Goal: Task Accomplishment & Management: Use online tool/utility

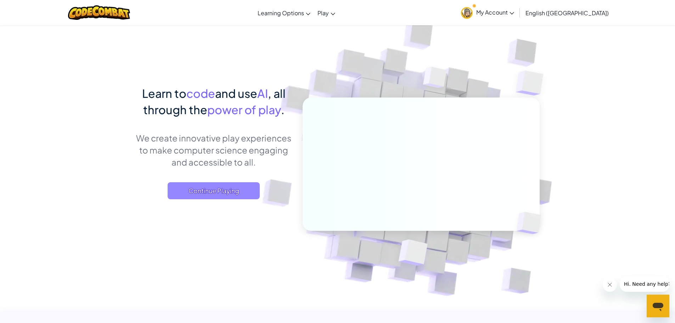
click at [221, 193] on span "Continue Playing" at bounding box center [213, 190] width 92 height 17
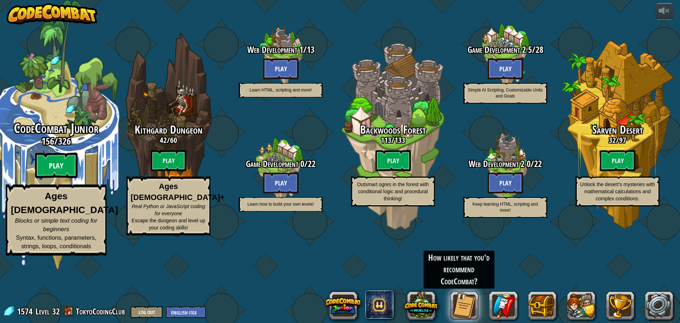
click at [44, 178] on btn "Play" at bounding box center [56, 165] width 42 height 25
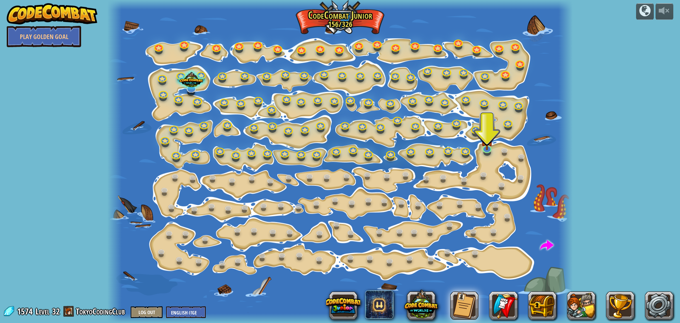
drag, startPoint x: 51, startPoint y: 86, endPoint x: 50, endPoint y: 62, distance: 24.1
click at [51, 68] on div "powered by Play Golden Goal Step Change Change step arguments. 15a. Step Change…" at bounding box center [340, 161] width 680 height 323
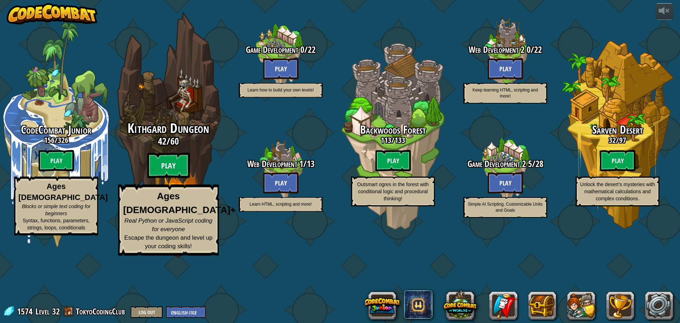
click at [165, 178] on btn "Play" at bounding box center [168, 165] width 42 height 25
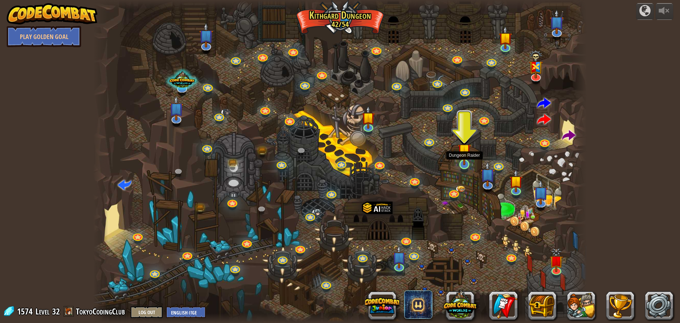
click at [467, 159] on img at bounding box center [464, 150] width 13 height 30
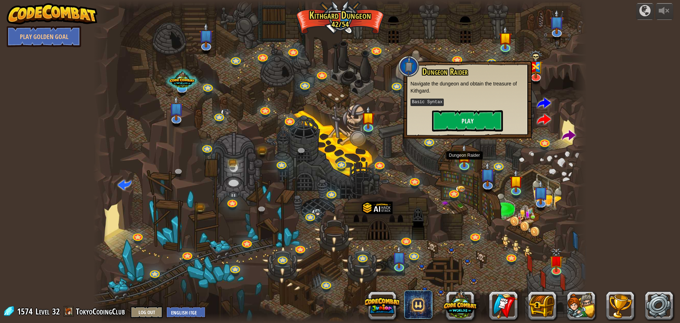
drag, startPoint x: 467, startPoint y: 159, endPoint x: 438, endPoint y: 157, distance: 29.1
click at [438, 157] on div at bounding box center [340, 161] width 494 height 323
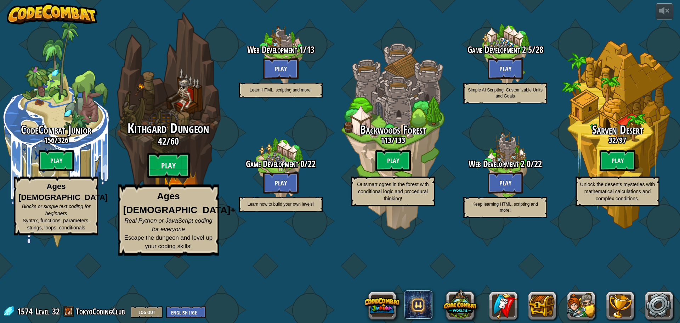
click at [146, 97] on div "Kithgard Dungeon 42 / 60 Play Ages [DEMOGRAPHIC_DATA]+ Real Python or JavaScrip…" at bounding box center [168, 134] width 135 height 269
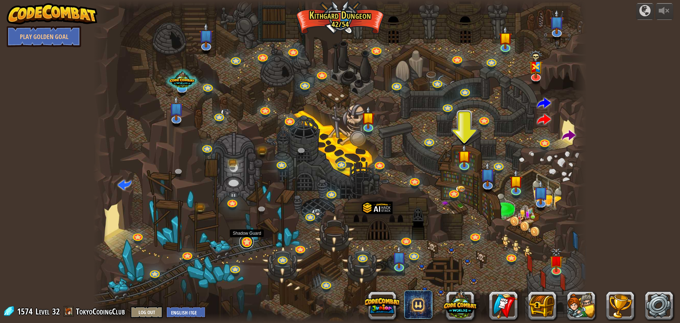
click at [245, 243] on link at bounding box center [246, 241] width 14 height 14
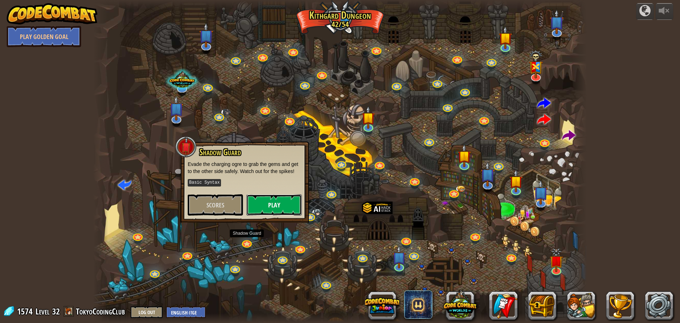
click at [261, 204] on button "Play" at bounding box center [273, 204] width 55 height 21
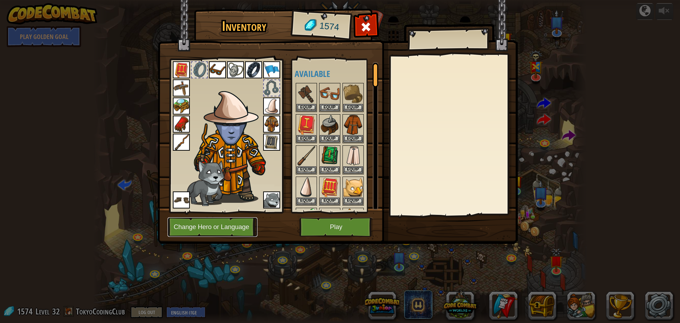
click at [247, 221] on button "Change Hero or Language" at bounding box center [212, 226] width 90 height 19
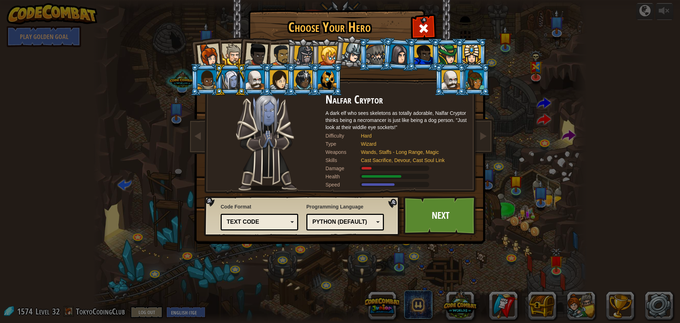
drag, startPoint x: 237, startPoint y: 130, endPoint x: 236, endPoint y: 126, distance: 4.0
click at [236, 128] on img at bounding box center [266, 141] width 61 height 97
click at [234, 47] on div at bounding box center [233, 55] width 22 height 22
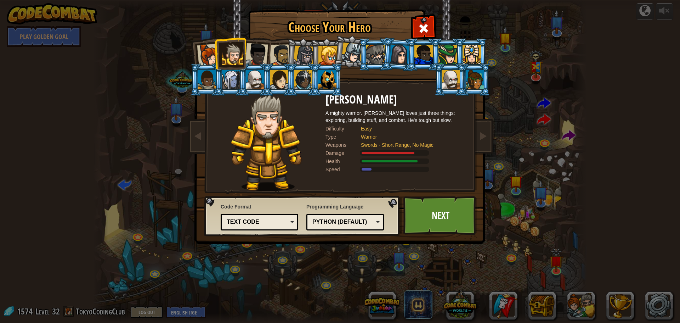
click at [235, 218] on div "Text code" at bounding box center [257, 222] width 61 height 8
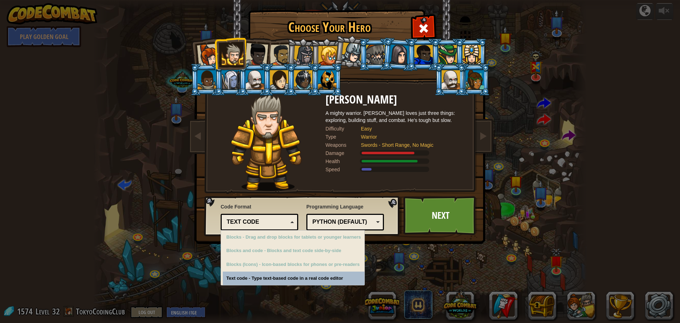
click at [235, 189] on img at bounding box center [266, 141] width 71 height 97
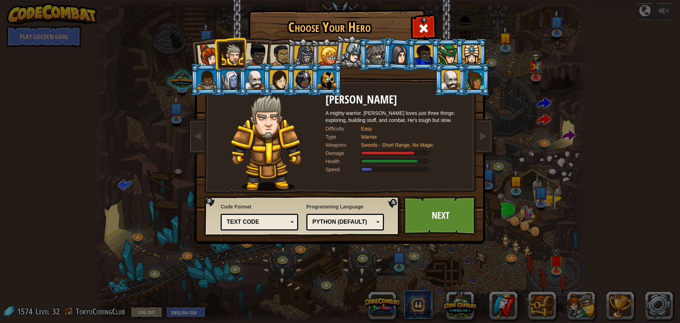
click at [209, 48] on div at bounding box center [208, 55] width 23 height 23
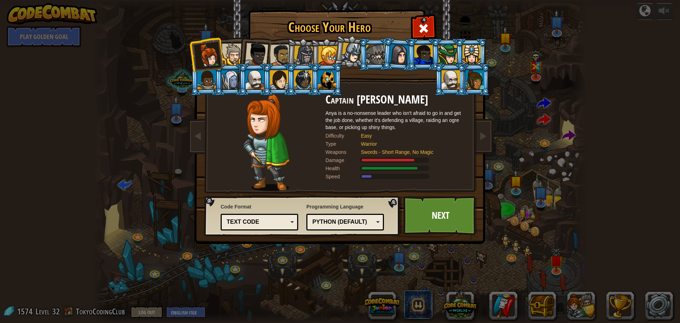
click at [232, 52] on div at bounding box center [233, 55] width 22 height 22
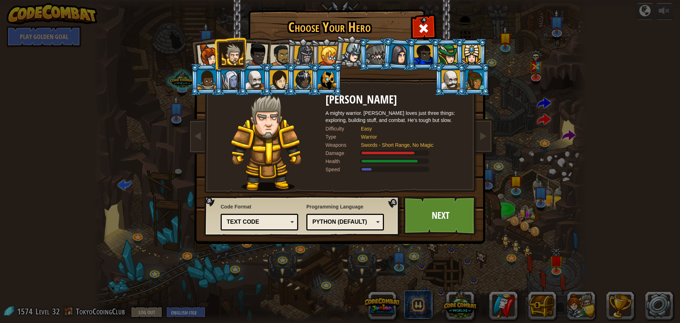
click at [325, 77] on div at bounding box center [327, 79] width 18 height 19
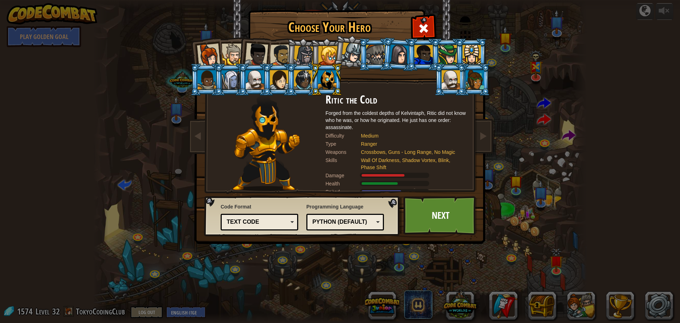
click at [477, 75] on div at bounding box center [475, 79] width 18 height 19
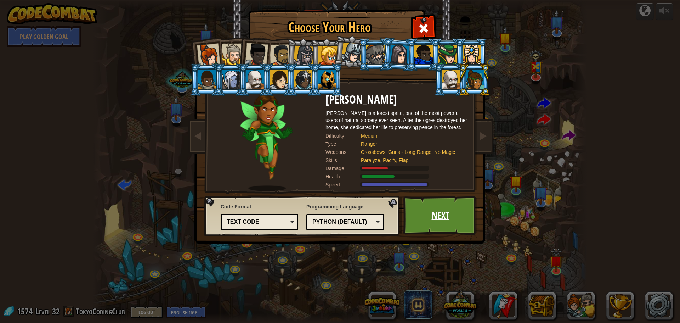
click at [457, 211] on link "Next" at bounding box center [440, 215] width 74 height 39
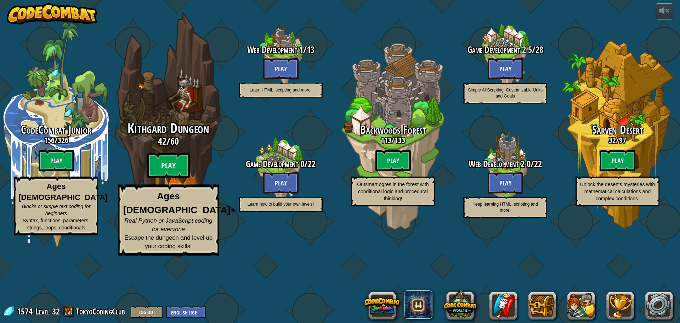
click at [188, 120] on div "Kithgard Dungeon 42 / 60 Play Ages [DEMOGRAPHIC_DATA]+ Real Python or JavaScrip…" at bounding box center [168, 134] width 135 height 269
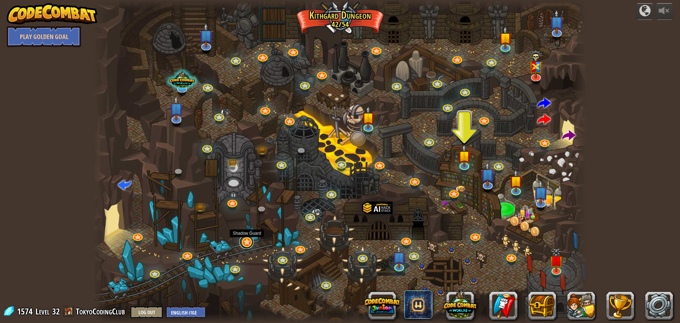
click at [245, 240] on link at bounding box center [246, 241] width 14 height 14
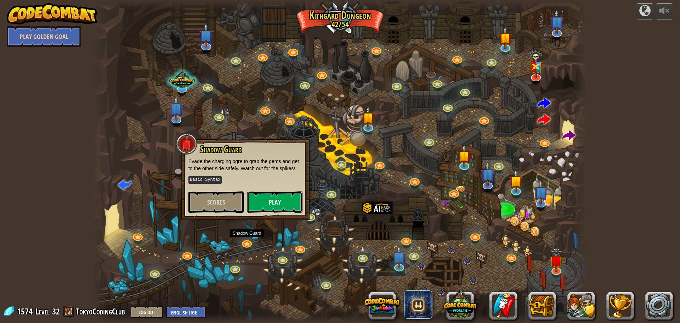
click at [269, 197] on button "Play" at bounding box center [274, 201] width 55 height 21
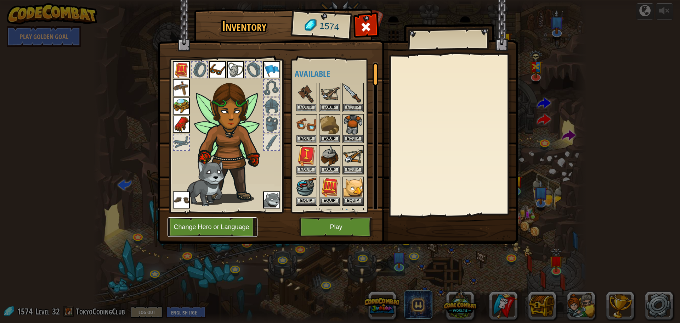
click at [235, 222] on button "Change Hero or Language" at bounding box center [212, 226] width 90 height 19
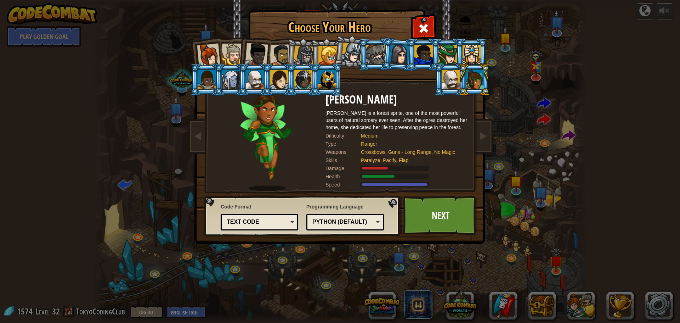
click at [323, 81] on div at bounding box center [327, 79] width 18 height 19
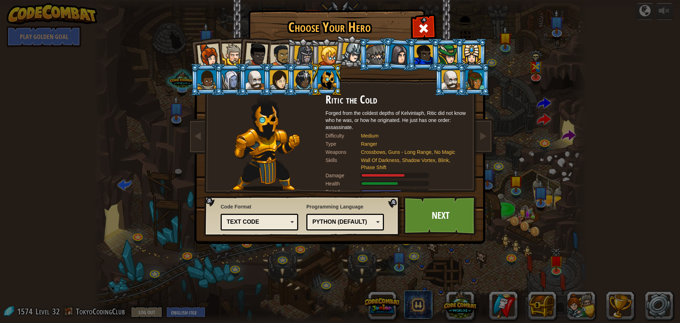
click at [365, 56] on li at bounding box center [375, 54] width 32 height 32
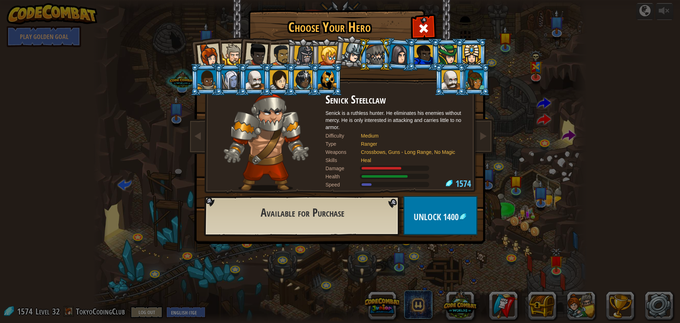
click at [309, 50] on div at bounding box center [304, 56] width 20 height 20
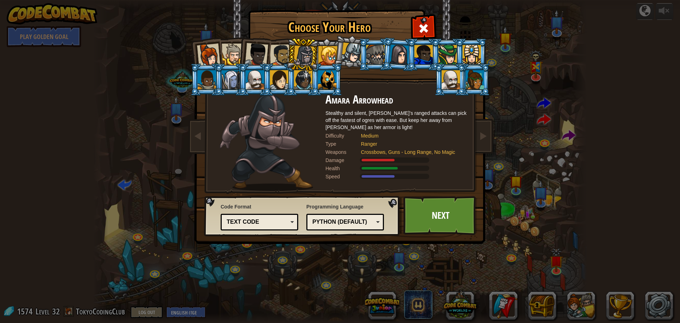
click at [236, 47] on div at bounding box center [233, 55] width 22 height 22
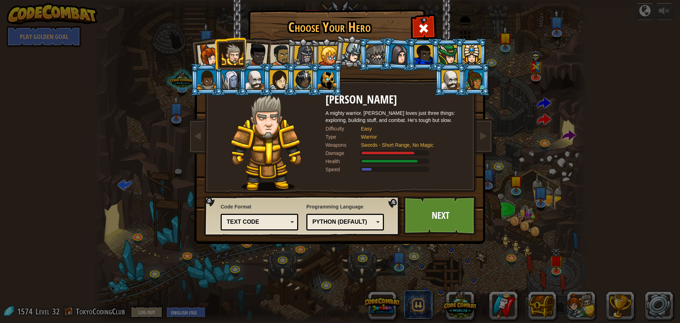
click at [265, 45] on div at bounding box center [256, 54] width 23 height 23
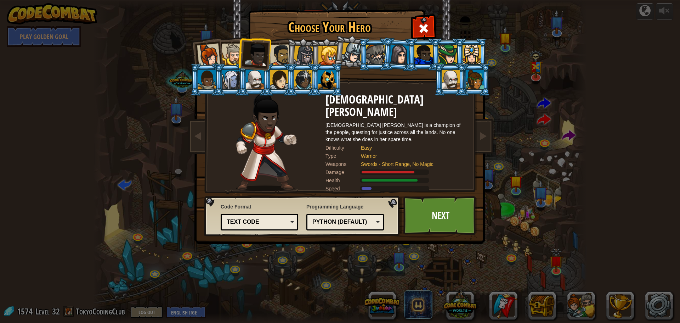
drag, startPoint x: 230, startPoint y: 34, endPoint x: 233, endPoint y: 44, distance: 10.7
click at [230, 11] on div "Choose Your Hero 1574 Captain [PERSON_NAME] is a no-nonsense leader who isn't a…" at bounding box center [340, 11] width 290 height 1
drag, startPoint x: 235, startPoint y: 40, endPoint x: 237, endPoint y: 34, distance: 6.5
click at [237, 11] on div "Choose Your Hero 1574 Captain [PERSON_NAME] is a no-nonsense leader who isn't a…" at bounding box center [340, 11] width 290 height 1
click at [229, 46] on div at bounding box center [233, 55] width 22 height 22
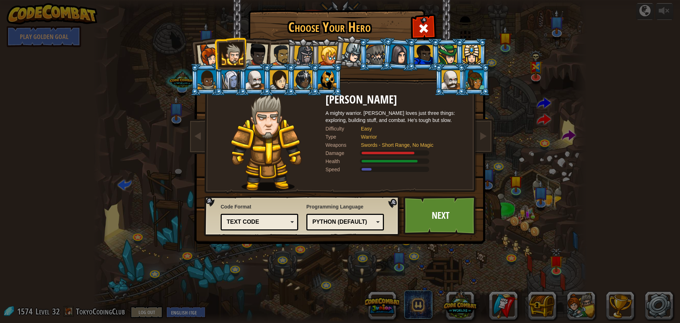
click at [265, 56] on div at bounding box center [256, 54] width 23 height 23
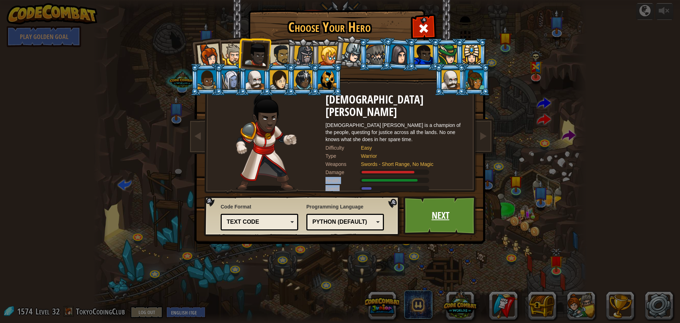
drag, startPoint x: 434, startPoint y: 161, endPoint x: 429, endPoint y: 196, distance: 34.7
click at [430, 11] on div "Choose Your Hero 1574 Captain [PERSON_NAME] is a no-nonsense leader who isn't a…" at bounding box center [340, 11] width 290 height 1
click at [425, 219] on link "Next" at bounding box center [440, 215] width 74 height 39
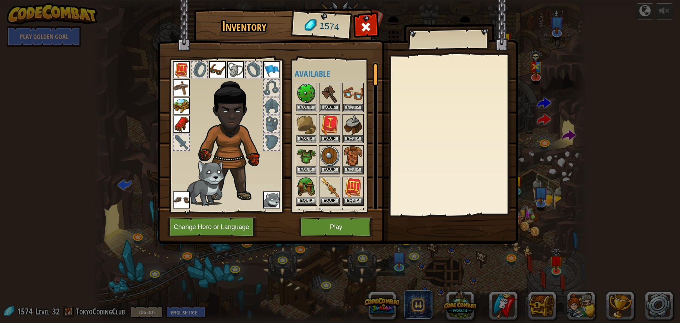
click at [268, 71] on img at bounding box center [271, 69] width 17 height 17
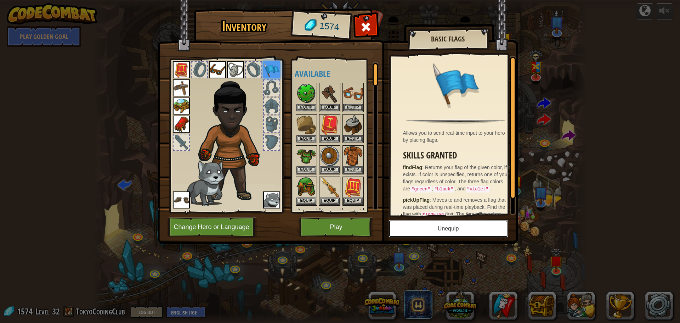
click at [393, 231] on button "Unequip" at bounding box center [448, 229] width 120 height 18
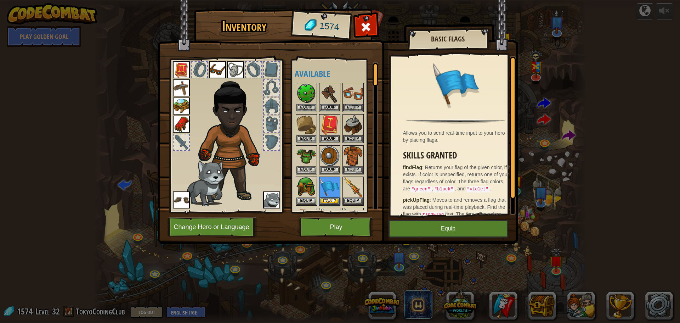
click at [212, 70] on img at bounding box center [217, 69] width 17 height 17
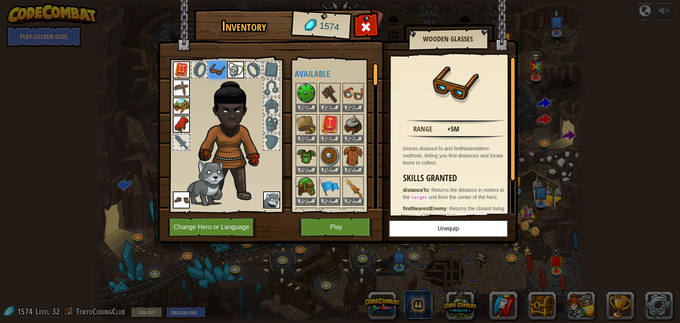
click at [414, 186] on p "distanceTo : Returns the distance in meters to the target unit from the center …" at bounding box center [457, 193] width 109 height 15
click at [414, 233] on button "Unequip" at bounding box center [448, 229] width 120 height 18
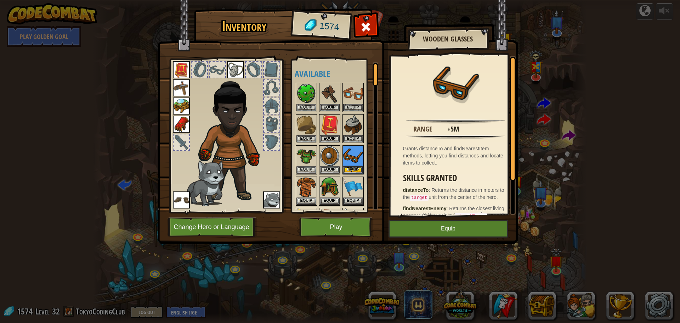
click at [231, 68] on img at bounding box center [235, 69] width 17 height 17
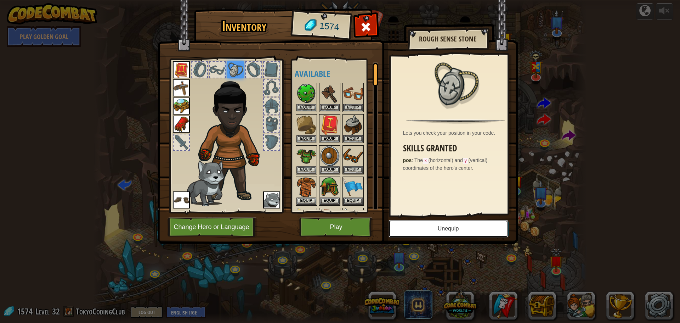
click at [424, 230] on button "Unequip" at bounding box center [448, 229] width 120 height 18
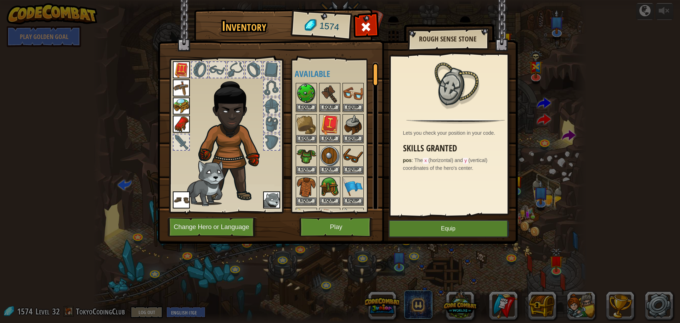
drag, startPoint x: 297, startPoint y: 160, endPoint x: 273, endPoint y: 126, distance: 40.9
drag, startPoint x: 273, startPoint y: 126, endPoint x: 181, endPoint y: 66, distance: 109.7
click at [181, 66] on img at bounding box center [181, 69] width 17 height 17
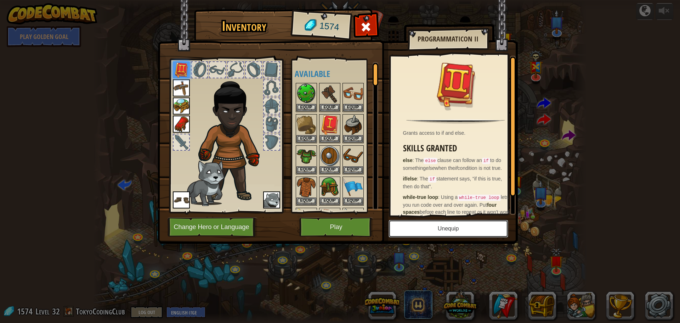
click at [458, 226] on button "Unequip" at bounding box center [448, 229] width 120 height 18
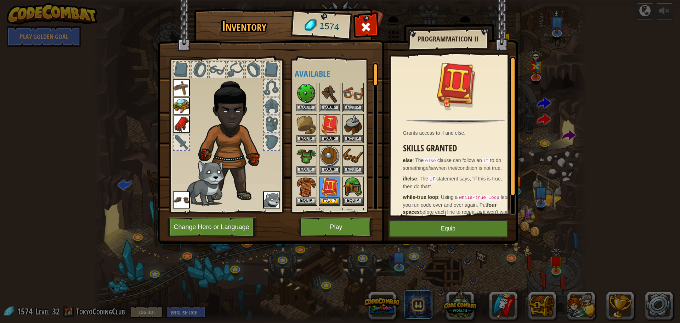
click at [177, 83] on img at bounding box center [181, 87] width 17 height 17
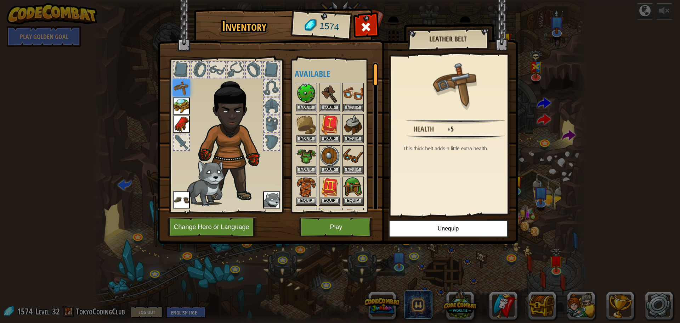
drag, startPoint x: 432, startPoint y: 187, endPoint x: 432, endPoint y: 165, distance: 22.0
click at [432, 165] on div "Health +5 This thick belt adds a little extra health." at bounding box center [456, 135] width 130 height 159
click at [181, 106] on img at bounding box center [181, 105] width 17 height 17
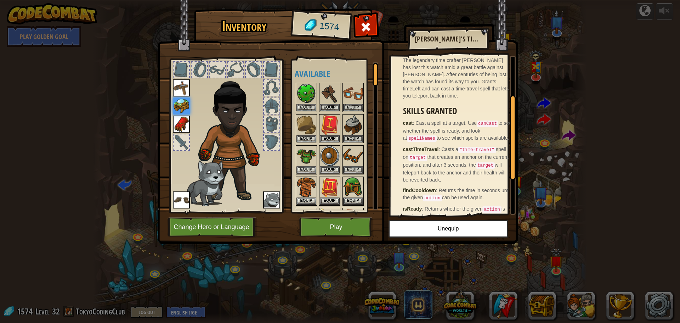
scroll to position [71, 0]
click at [179, 103] on img at bounding box center [181, 105] width 17 height 17
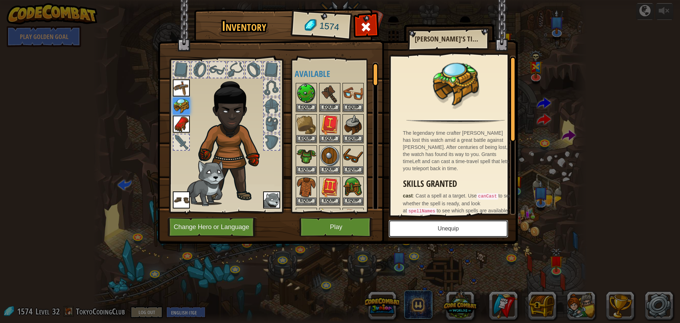
click at [436, 227] on button "Unequip" at bounding box center [448, 229] width 120 height 18
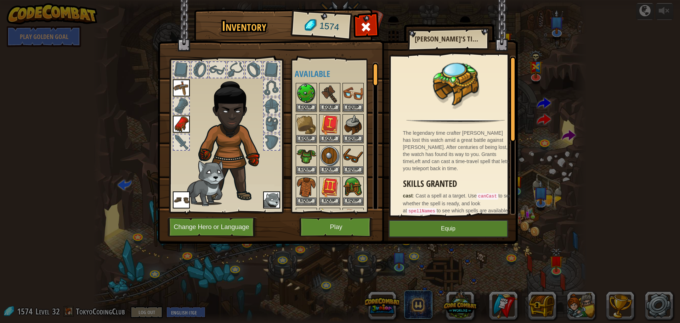
click at [175, 121] on img at bounding box center [181, 123] width 17 height 17
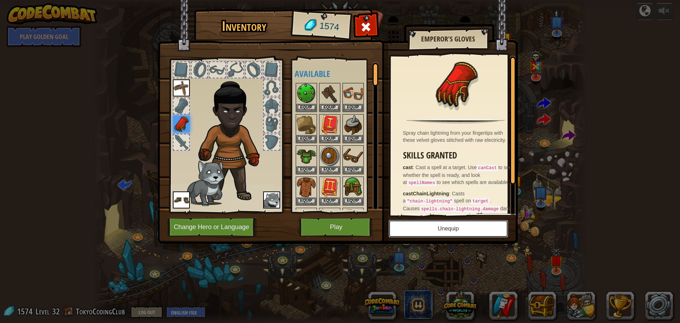
click at [428, 229] on button "Unequip" at bounding box center [448, 229] width 120 height 18
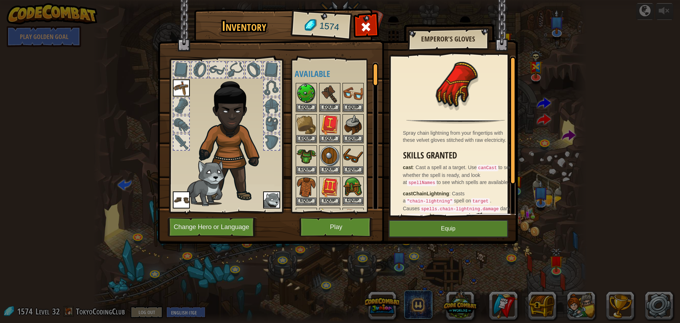
click at [351, 189] on img at bounding box center [353, 187] width 20 height 20
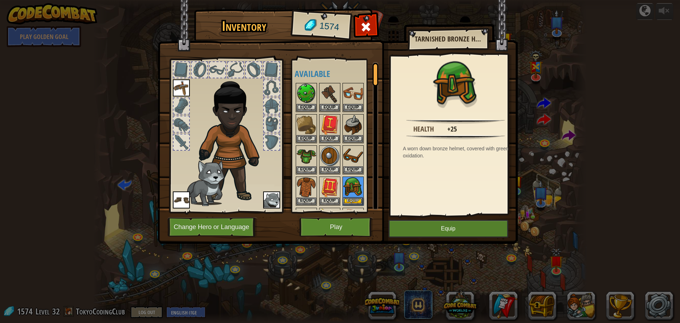
drag, startPoint x: 427, startPoint y: 201, endPoint x: 432, endPoint y: 166, distance: 35.3
click at [432, 166] on div "Health +25 A worn down bronze helmet, covered with green oxidation." at bounding box center [456, 135] width 130 height 159
click at [422, 229] on button "Equip" at bounding box center [448, 229] width 120 height 18
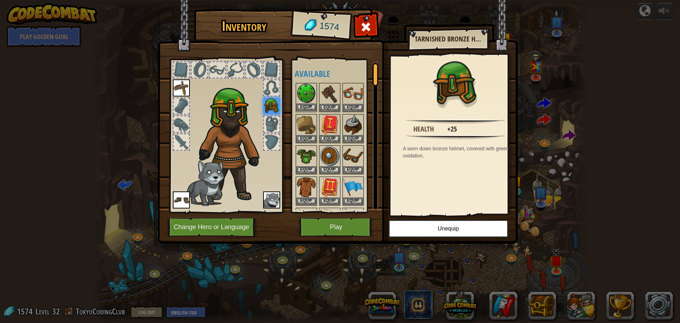
click at [307, 89] on img at bounding box center [306, 94] width 20 height 20
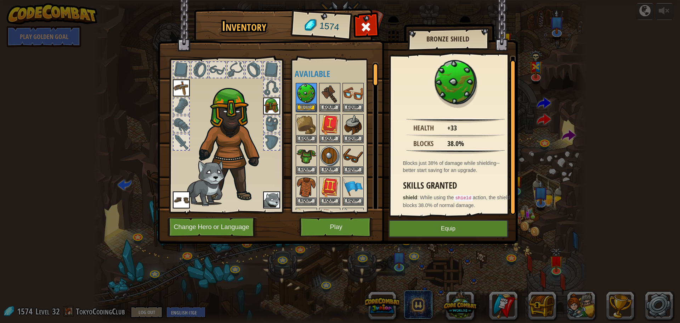
scroll to position [1, 0]
click at [347, 121] on img at bounding box center [353, 125] width 20 height 20
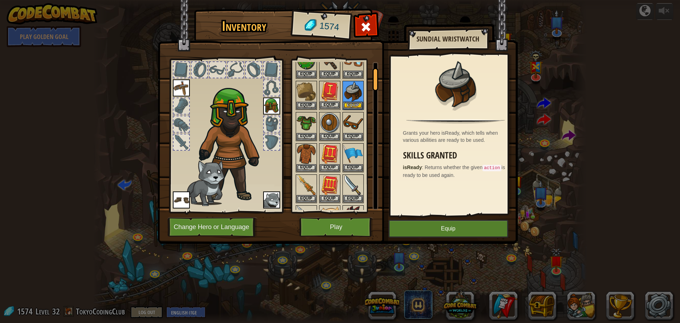
scroll to position [59, 0]
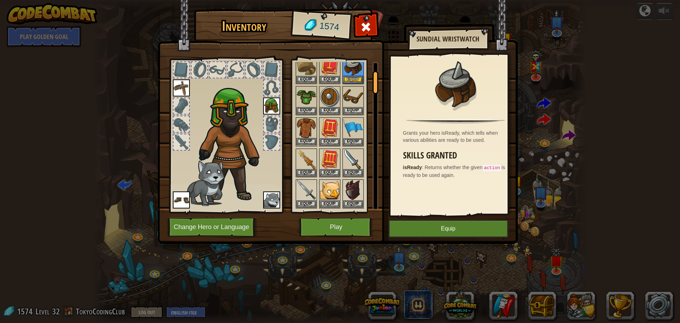
click at [305, 124] on img at bounding box center [306, 128] width 20 height 20
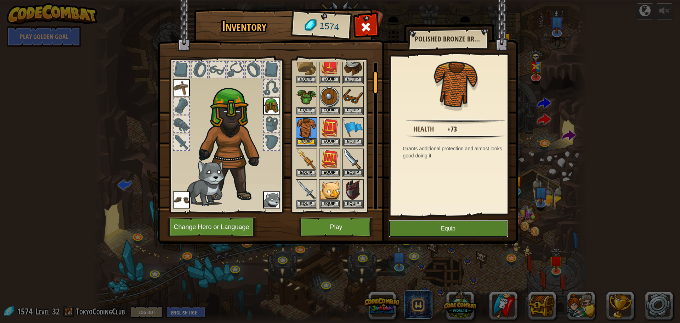
click at [419, 223] on button "Equip" at bounding box center [448, 229] width 120 height 18
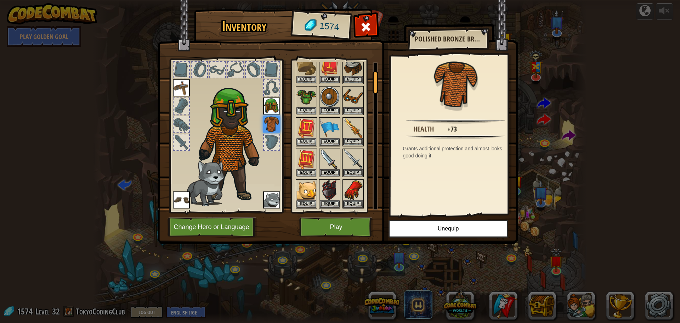
click at [354, 131] on img at bounding box center [353, 128] width 20 height 20
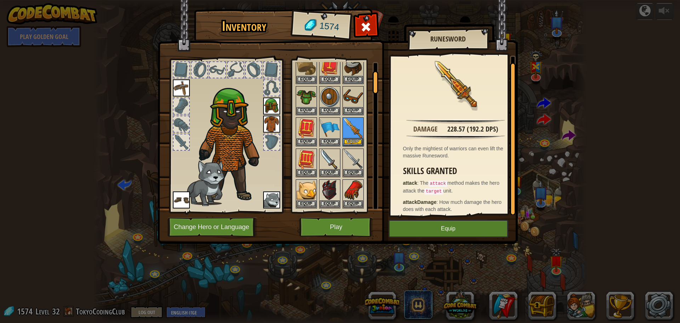
scroll to position [4, 0]
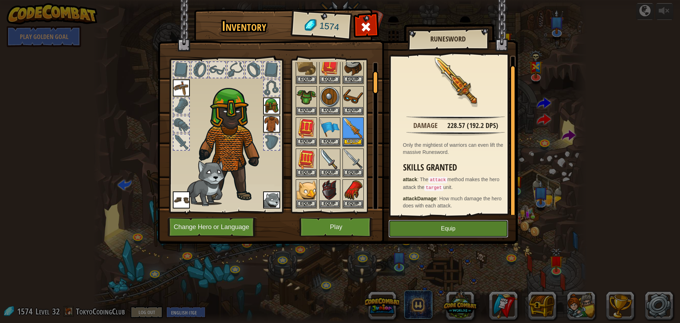
click at [438, 223] on button "Equip" at bounding box center [448, 229] width 120 height 18
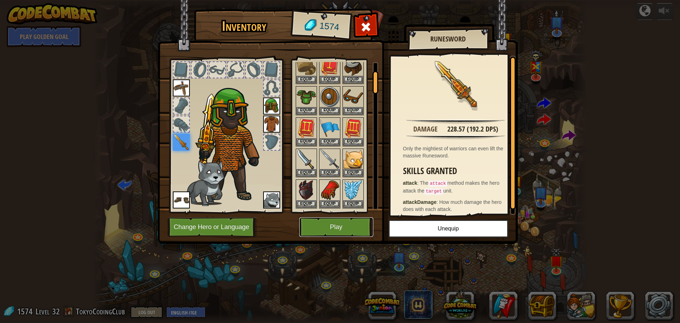
click at [333, 226] on button "Play" at bounding box center [336, 226] width 74 height 19
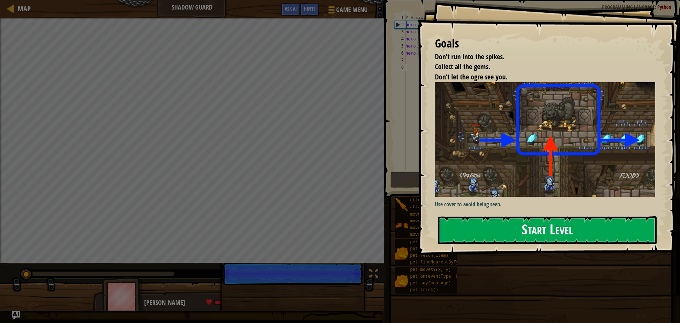
click at [463, 227] on button "Start Level" at bounding box center [547, 230] width 218 height 28
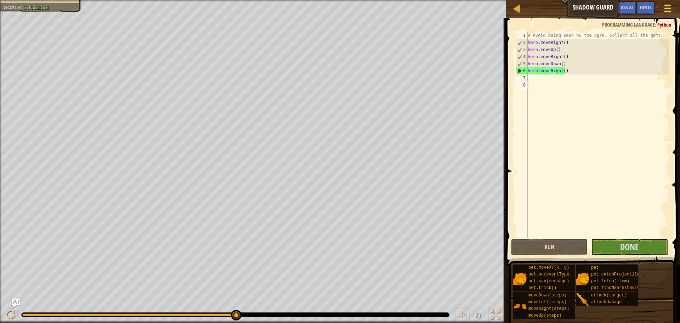
click at [669, 4] on button "Game Menu" at bounding box center [667, 9] width 19 height 17
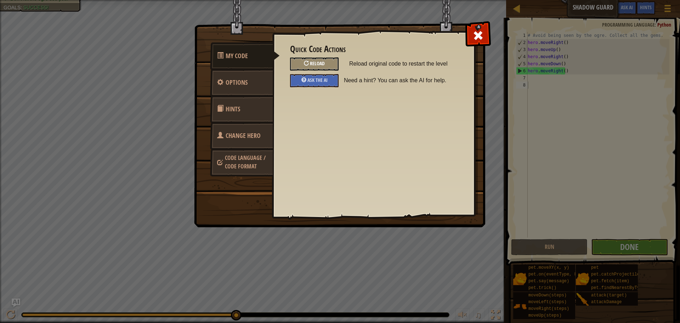
click at [299, 63] on div "Reload" at bounding box center [314, 63] width 49 height 13
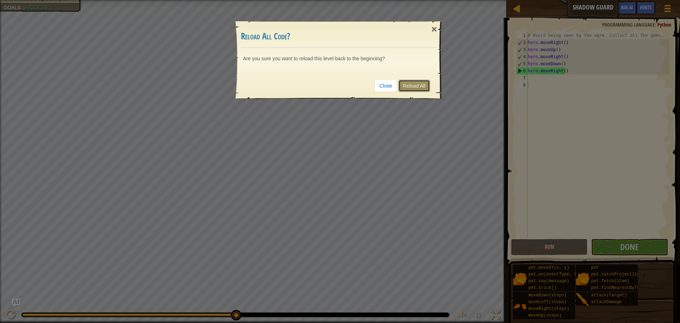
click at [409, 87] on link "Reload All" at bounding box center [414, 86] width 32 height 12
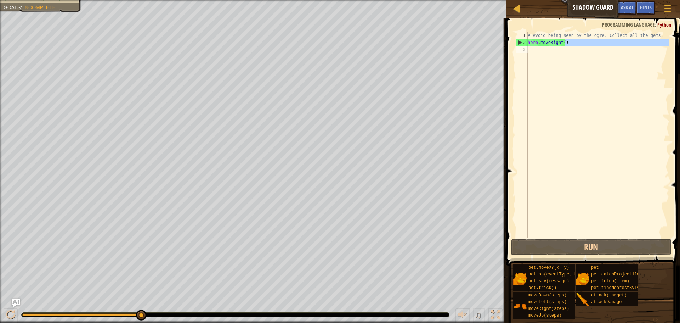
drag, startPoint x: 564, startPoint y: 42, endPoint x: 546, endPoint y: 52, distance: 20.6
click at [546, 52] on div "# Avoid being seen by the ogre. Collect all the gems. hero . moveRight ( )" at bounding box center [597, 142] width 143 height 220
type textarea "hero.moveRight()"
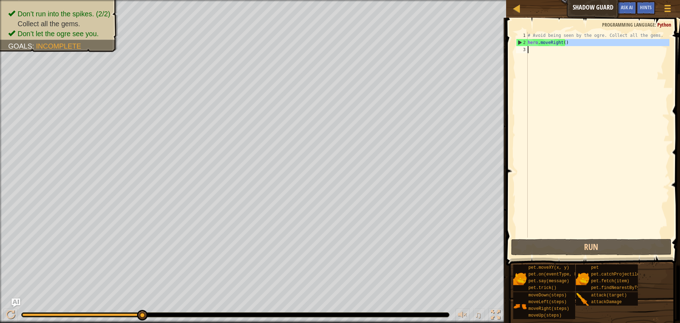
click at [542, 49] on div "# Avoid being seen by the ogre. Collect all the gems. hero . moveRight ( )" at bounding box center [597, 134] width 143 height 205
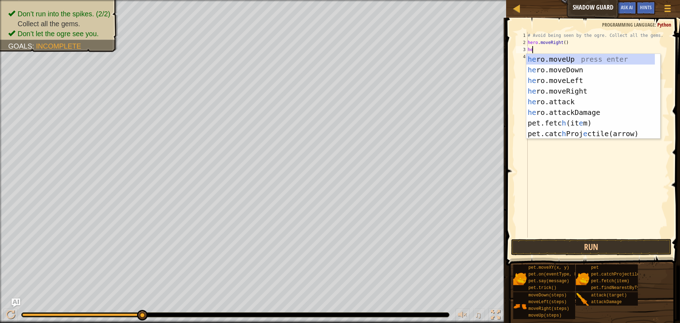
type textarea "her"
click at [533, 59] on div "her o.moveUp press enter her o.moveDown press enter her o.moveLeft press enter …" at bounding box center [593, 107] width 134 height 106
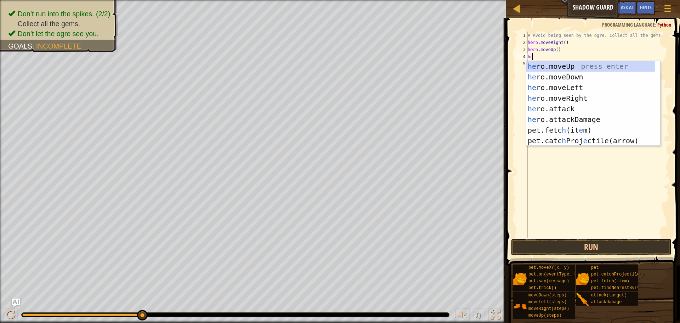
type textarea "her"
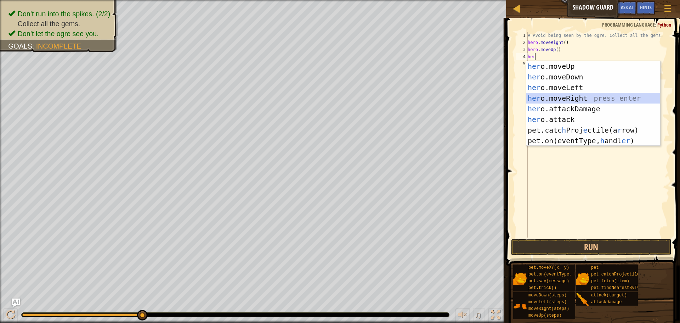
click at [550, 97] on div "her o.moveUp press enter her o.moveDown press enter her o.moveLeft press enter …" at bounding box center [593, 114] width 134 height 106
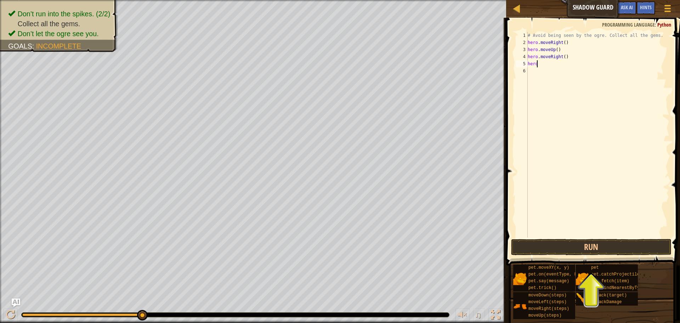
click at [536, 62] on div "# Avoid being seen by the ogre. Collect all the gems. hero . moveRight ( ) hero…" at bounding box center [597, 142] width 143 height 220
drag, startPoint x: 536, startPoint y: 62, endPoint x: 531, endPoint y: 65, distance: 5.7
click at [531, 65] on div "# Avoid being seen by the ogre. Collect all the gems. hero . moveRight ( ) hero…" at bounding box center [597, 142] width 143 height 220
click at [532, 63] on div "# Avoid being seen by the ogre. Collect all the gems. hero . moveRight ( ) hero…" at bounding box center [597, 134] width 143 height 205
click at [535, 63] on div "# Avoid being seen by the ogre. Collect all the gems. hero . moveRight ( ) hero…" at bounding box center [597, 142] width 143 height 220
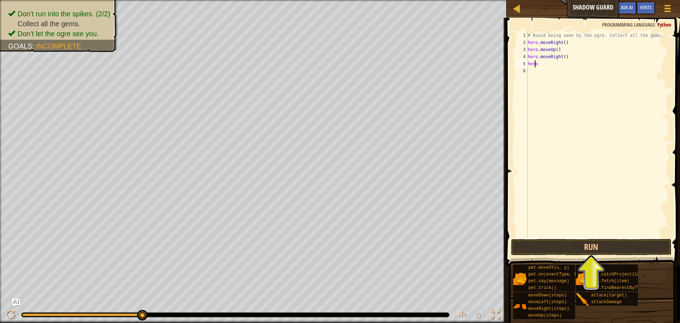
click at [536, 63] on div "# Avoid being seen by the ogre. Collect all the gems. hero . moveRight ( ) hero…" at bounding box center [597, 142] width 143 height 220
drag, startPoint x: 536, startPoint y: 63, endPoint x: 539, endPoint y: 63, distance: 3.6
click at [539, 63] on div "# Avoid being seen by the ogre. Collect all the gems. hero . moveRight ( ) hero…" at bounding box center [597, 142] width 143 height 220
click at [536, 62] on div "# Avoid being seen by the ogre. Collect all the gems. hero . moveRight ( ) hero…" at bounding box center [597, 134] width 143 height 205
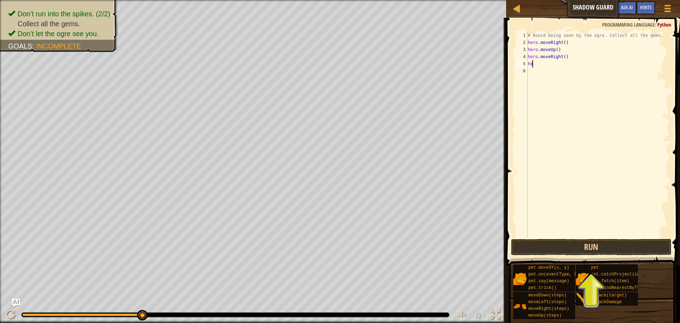
scroll to position [3, 0]
type textarea "h"
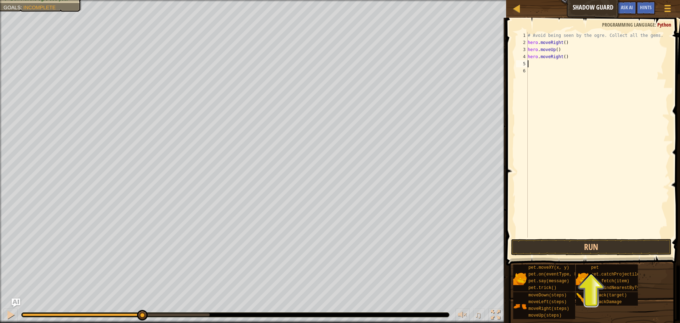
type textarea "h"
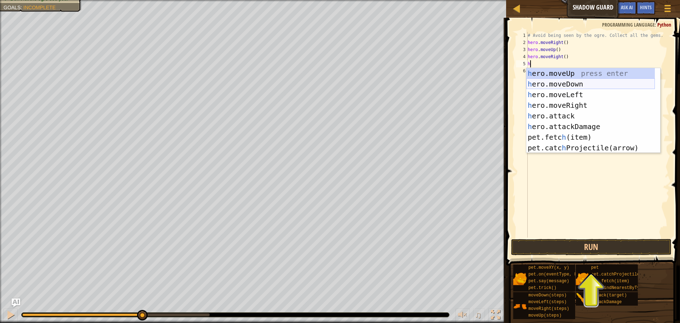
click at [536, 82] on div "h ero.moveUp press enter h ero.moveDown press enter h ero.moveLeft press enter …" at bounding box center [590, 121] width 129 height 106
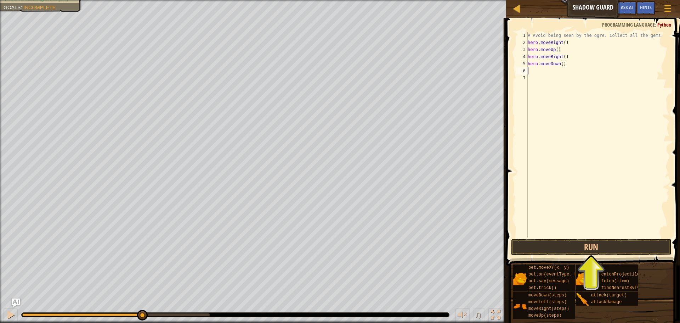
type textarea "h"
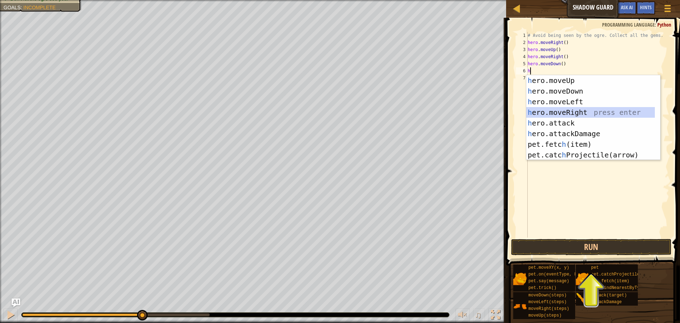
click at [544, 113] on div "h ero.moveUp press enter h ero.moveDown press enter h ero.moveLeft press enter …" at bounding box center [590, 128] width 129 height 106
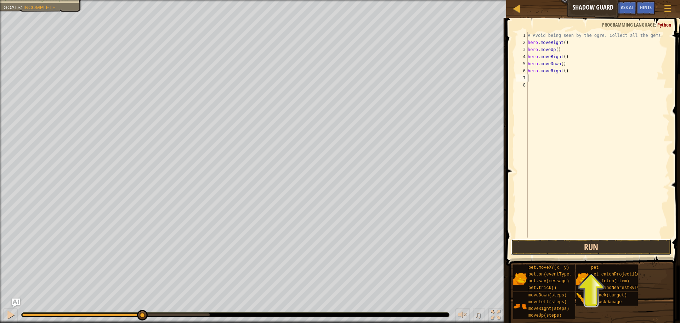
click at [571, 249] on button "Run" at bounding box center [591, 247] width 160 height 16
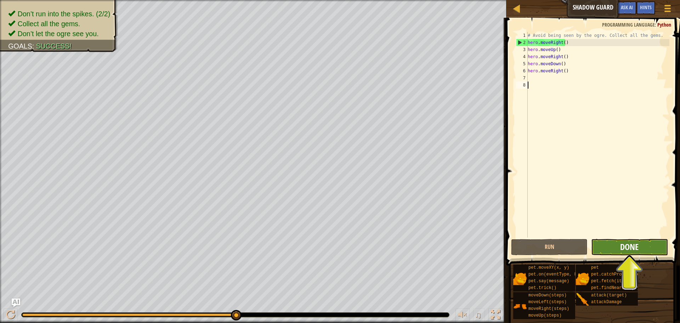
drag, startPoint x: 639, startPoint y: 229, endPoint x: 636, endPoint y: 241, distance: 12.4
click at [636, 240] on div "1 2 3 4 5 6 7 8 # Avoid being seen by the ogre. Collect all the gems. hero . mo…" at bounding box center [592, 155] width 176 height 268
click at [631, 248] on span "Done" at bounding box center [629, 246] width 18 height 11
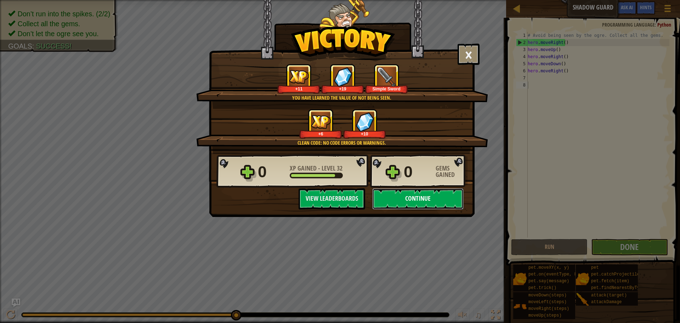
click at [420, 205] on button "Continue" at bounding box center [417, 198] width 91 height 21
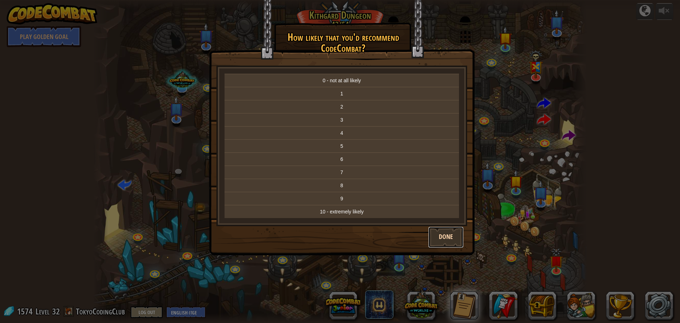
click at [444, 238] on button "Done" at bounding box center [445, 236] width 35 height 21
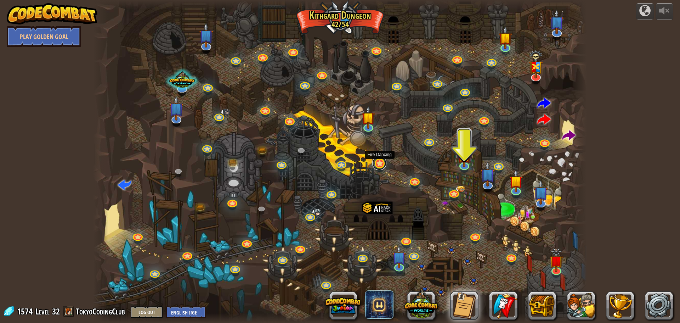
click at [378, 165] on link at bounding box center [379, 163] width 14 height 14
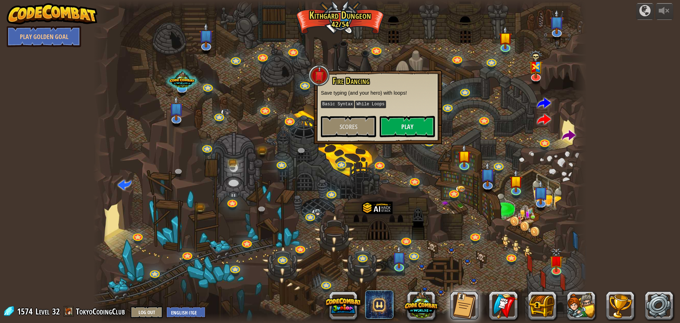
click at [396, 115] on div "Fire Dancing Save typing (and your hero) with loops! Basic Syntax While Loops S…" at bounding box center [378, 106] width 114 height 61
click at [399, 124] on button "Play" at bounding box center [407, 126] width 55 height 21
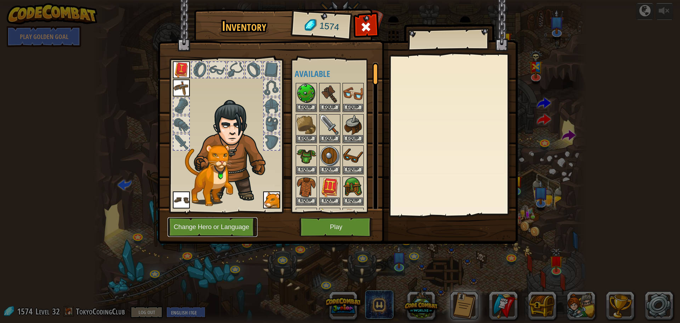
click at [235, 227] on button "Change Hero or Language" at bounding box center [212, 226] width 90 height 19
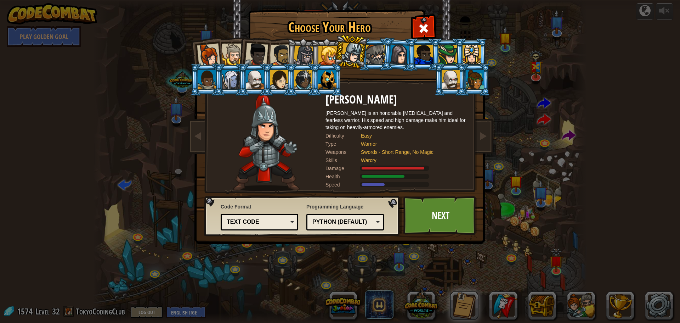
click at [415, 162] on div "Warcry" at bounding box center [410, 160] width 99 height 7
click at [350, 103] on h2 "[PERSON_NAME]" at bounding box center [396, 99] width 142 height 12
click at [373, 56] on div at bounding box center [375, 54] width 18 height 19
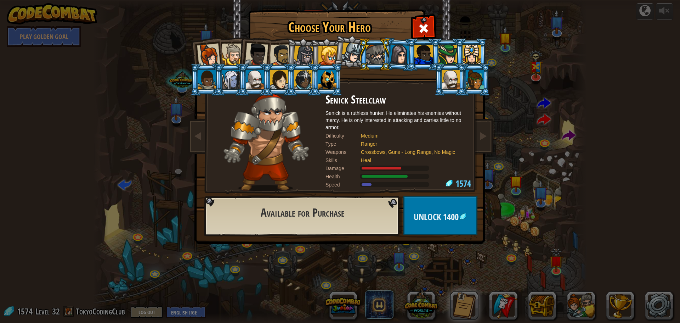
click at [411, 60] on li at bounding box center [423, 54] width 32 height 32
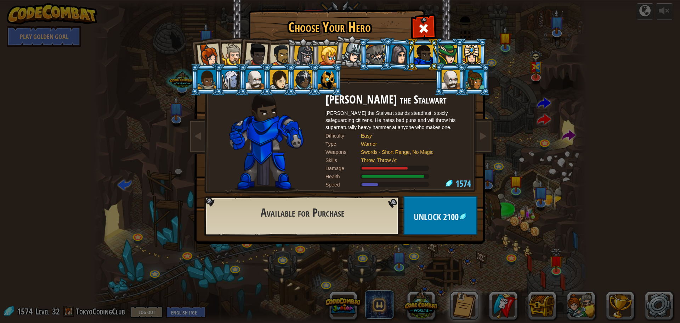
click at [402, 61] on div at bounding box center [400, 54] width 20 height 20
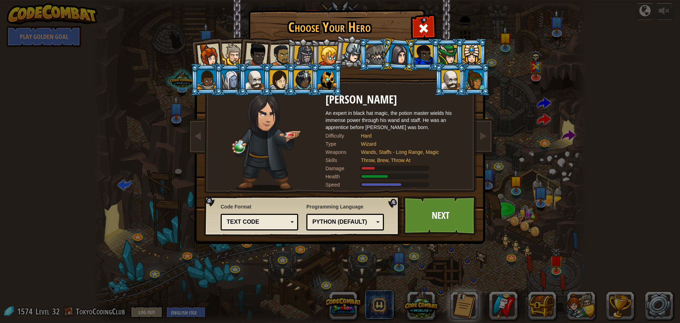
click at [479, 80] on div at bounding box center [475, 79] width 18 height 19
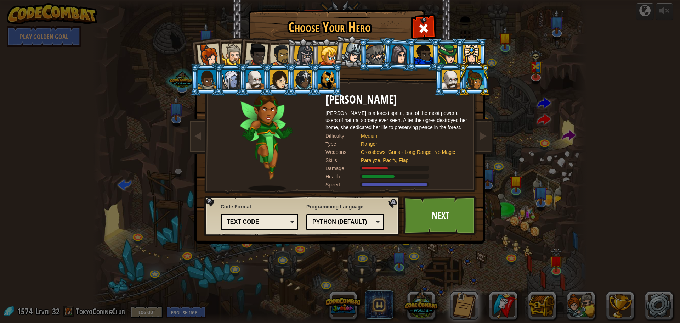
click at [399, 55] on div at bounding box center [400, 54] width 20 height 20
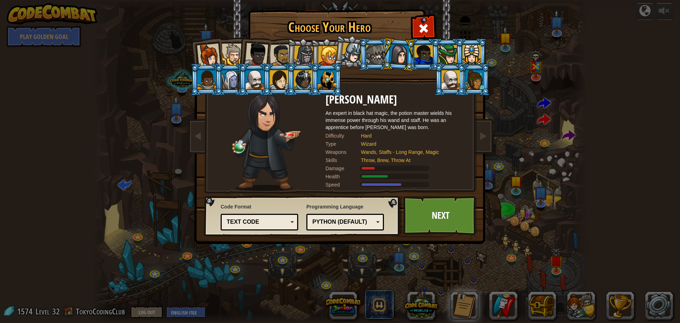
click at [444, 53] on div at bounding box center [447, 54] width 18 height 19
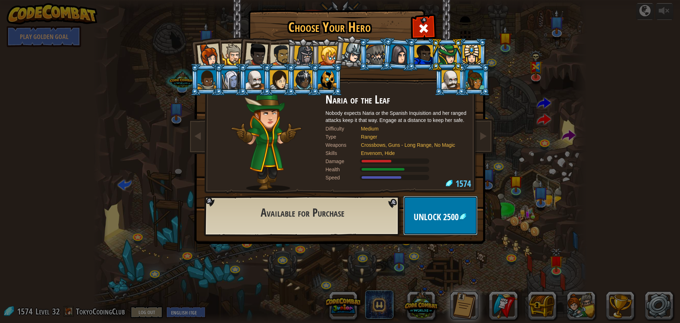
drag, startPoint x: 457, startPoint y: 220, endPoint x: 452, endPoint y: 204, distance: 16.2
click at [452, 204] on button "Unlock 2500" at bounding box center [440, 215] width 74 height 39
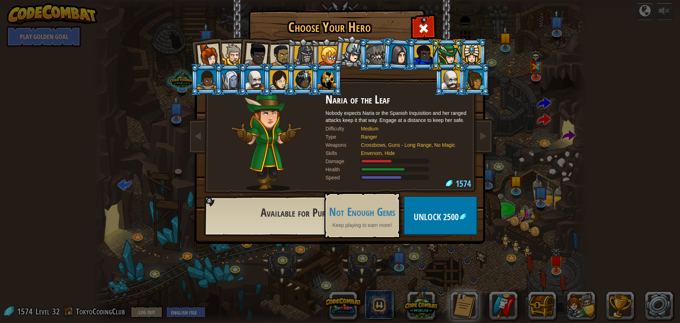
click at [212, 42] on li at bounding box center [206, 54] width 35 height 35
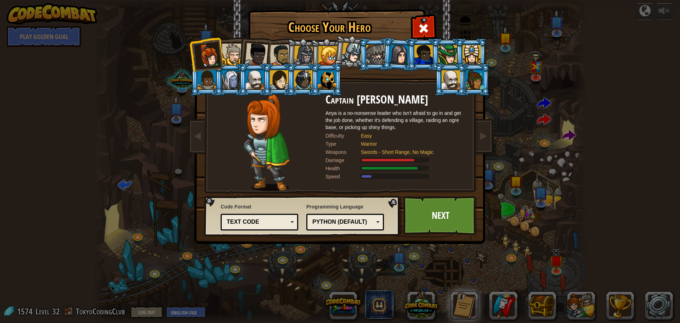
click at [229, 68] on li at bounding box center [230, 79] width 32 height 32
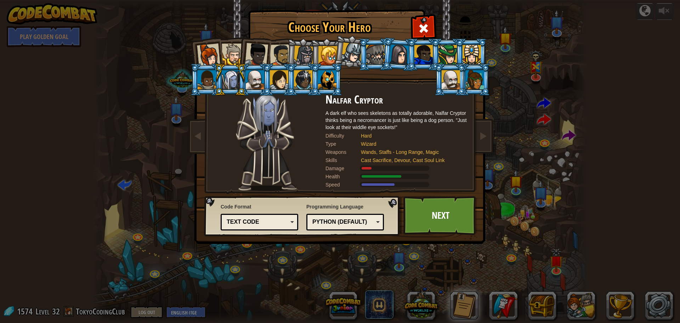
click at [255, 83] on div at bounding box center [255, 79] width 18 height 19
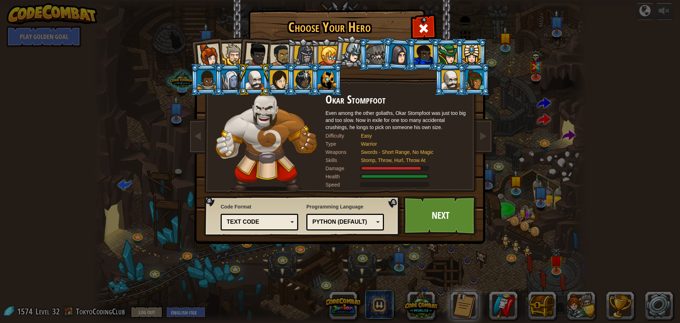
drag, startPoint x: 282, startPoint y: 81, endPoint x: 291, endPoint y: 78, distance: 9.7
click at [286, 80] on div at bounding box center [279, 79] width 18 height 19
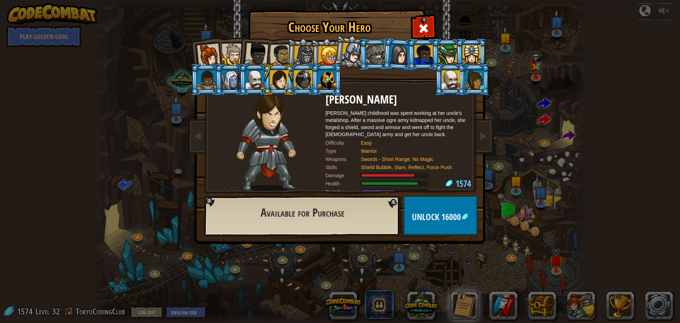
click at [383, 57] on li at bounding box center [399, 54] width 34 height 34
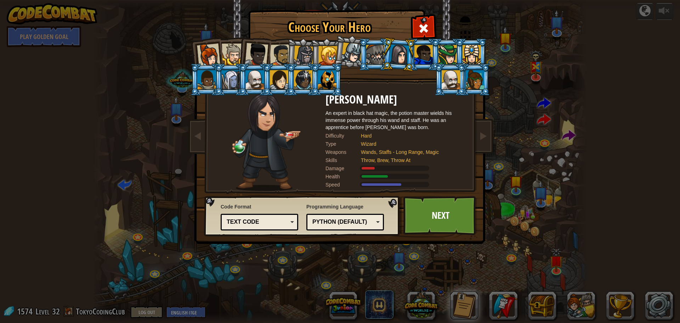
click at [375, 60] on div at bounding box center [375, 54] width 18 height 19
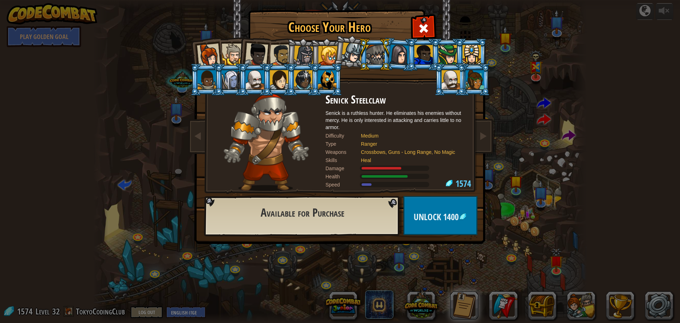
click at [415, 46] on li at bounding box center [423, 54] width 32 height 32
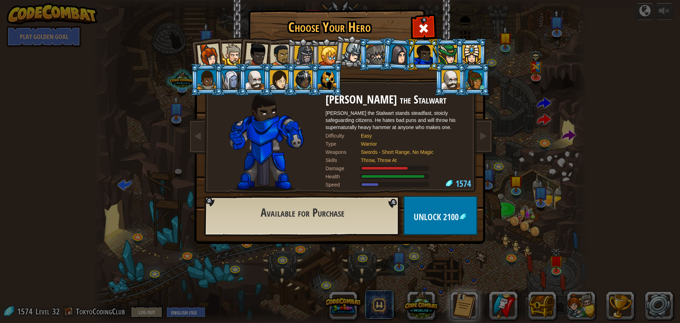
click at [405, 58] on div at bounding box center [400, 54] width 20 height 20
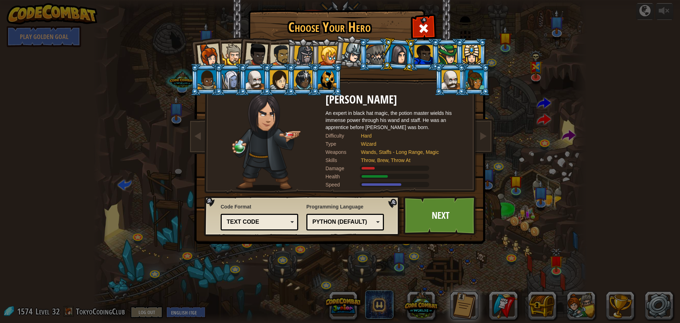
drag, startPoint x: 424, startPoint y: 101, endPoint x: 425, endPoint y: 155, distance: 54.9
click at [429, 152] on div "[PERSON_NAME] An expert in black hat magic, the potion master wields his immens…" at bounding box center [396, 141] width 142 height 97
click at [438, 207] on link "Next" at bounding box center [440, 215] width 74 height 39
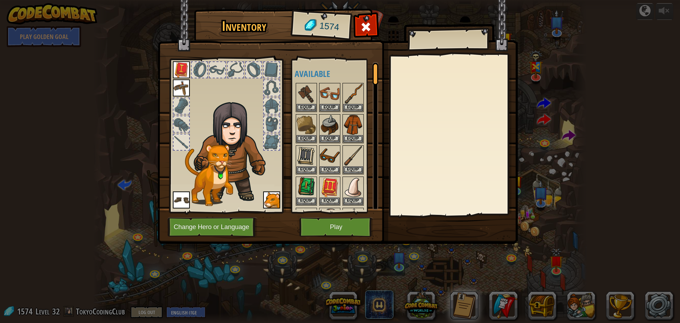
click at [269, 196] on img at bounding box center [271, 199] width 17 height 17
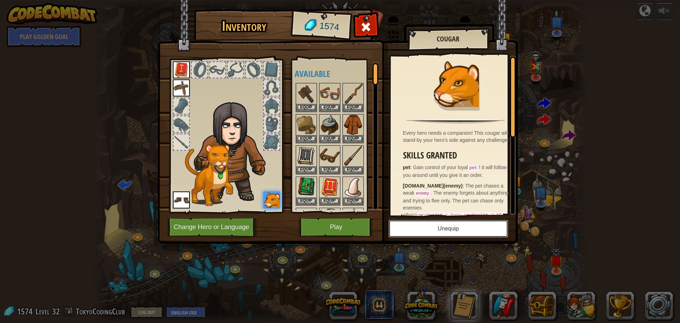
click at [487, 223] on button "Unequip" at bounding box center [448, 229] width 120 height 18
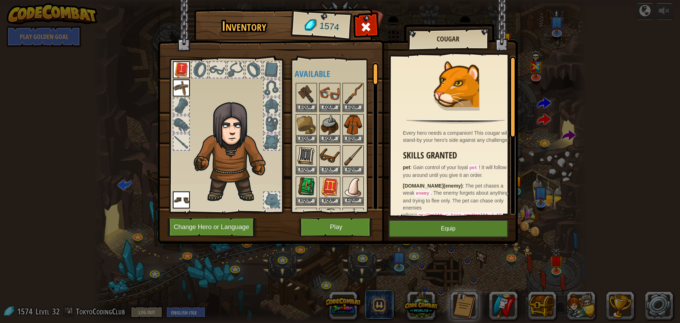
click at [356, 190] on img at bounding box center [353, 187] width 20 height 20
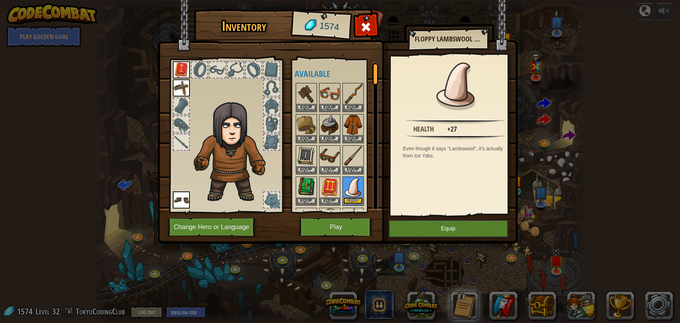
click at [356, 198] on button "Equip" at bounding box center [353, 200] width 20 height 7
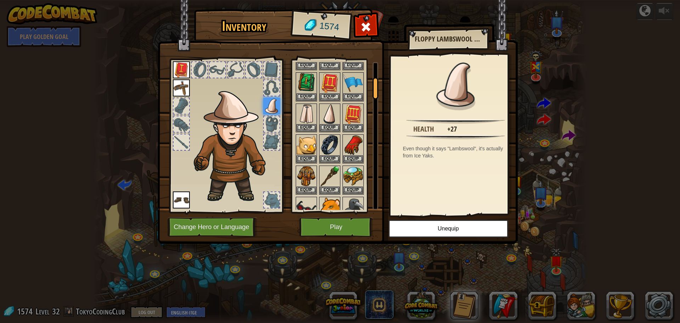
scroll to position [106, 0]
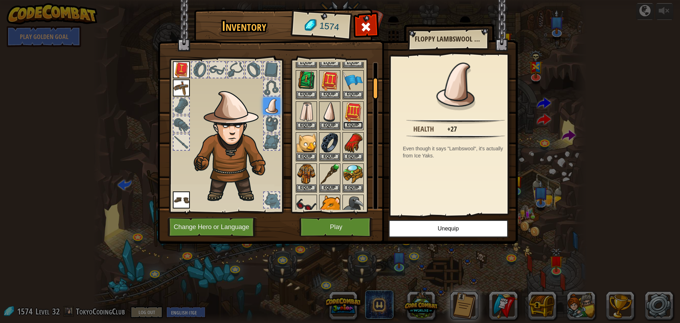
click at [358, 125] on button "Equip" at bounding box center [353, 124] width 20 height 7
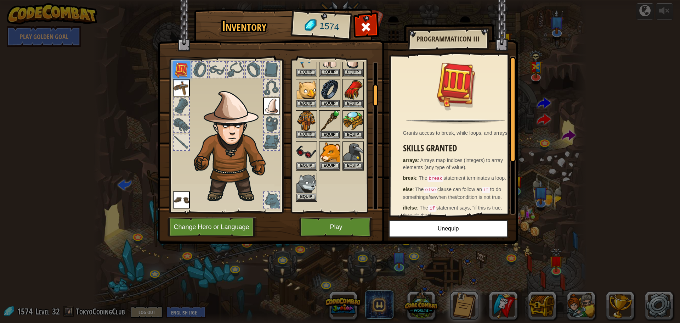
scroll to position [165, 0]
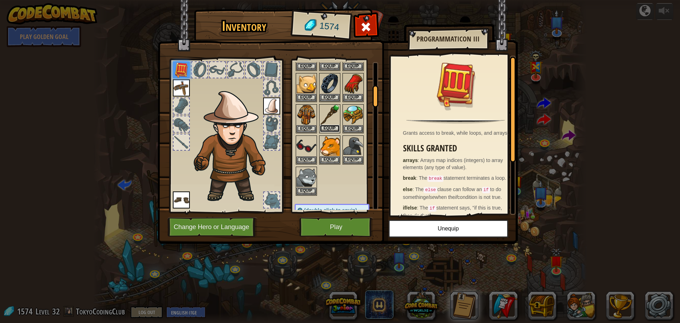
click at [332, 127] on button "Equip" at bounding box center [330, 128] width 20 height 7
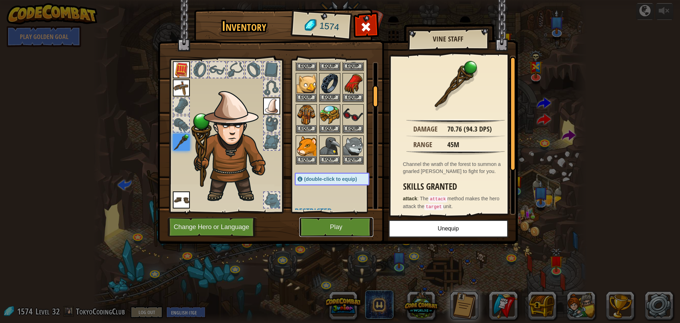
click at [339, 225] on button "Play" at bounding box center [336, 226] width 74 height 19
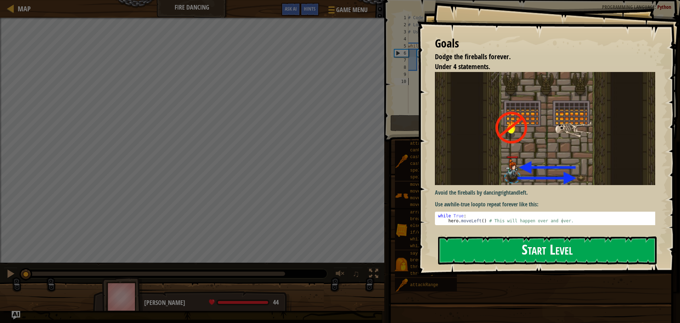
click at [494, 244] on button "Start Level" at bounding box center [547, 250] width 218 height 28
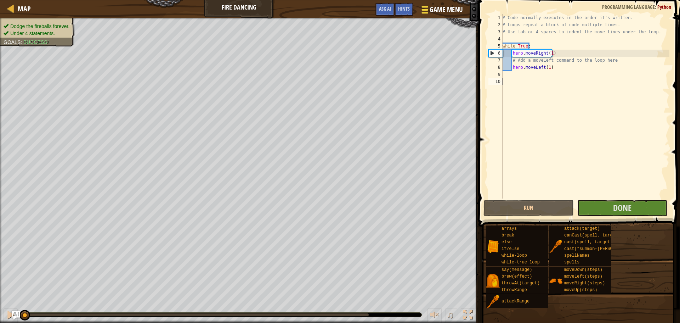
click at [427, 8] on div at bounding box center [425, 10] width 10 height 10
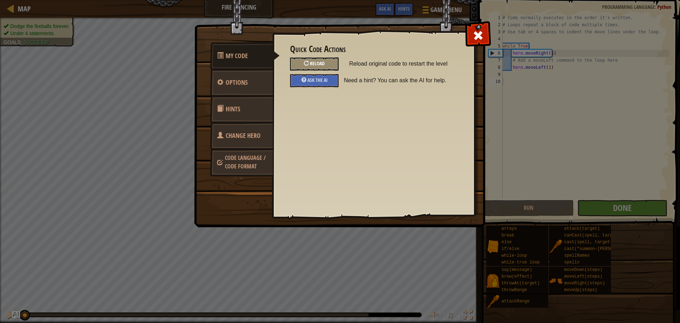
click at [304, 62] on div at bounding box center [306, 63] width 5 height 5
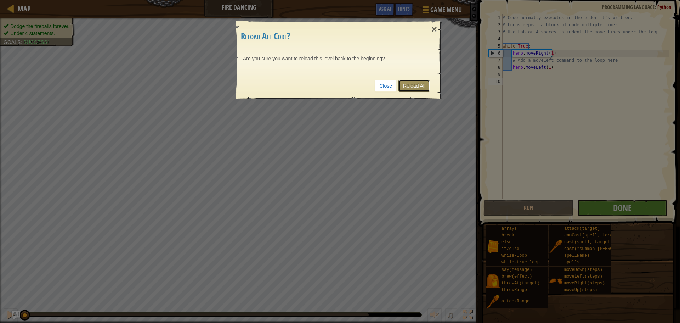
click at [413, 82] on link "Reload All" at bounding box center [414, 86] width 32 height 12
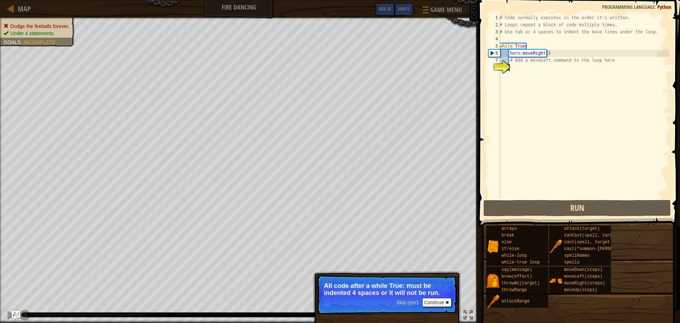
click at [517, 65] on div "# Code normally executes in the order it's written. # Loops repeat a block of c…" at bounding box center [583, 113] width 171 height 198
click at [515, 61] on div "# Code normally executes in the order it's written. # Loops repeat a block of c…" at bounding box center [583, 113] width 171 height 198
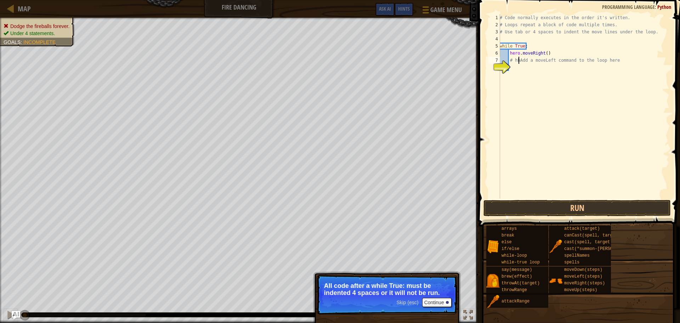
scroll to position [3, 1]
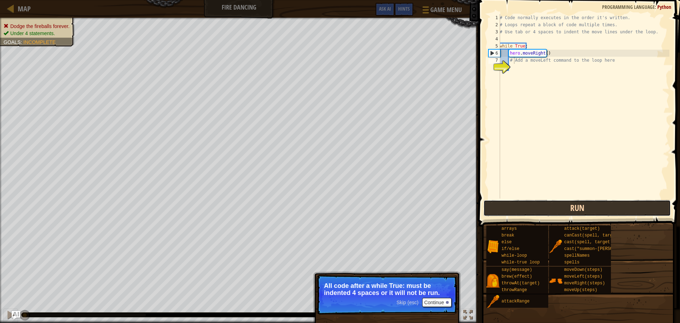
click at [569, 209] on button "Run" at bounding box center [576, 208] width 187 height 16
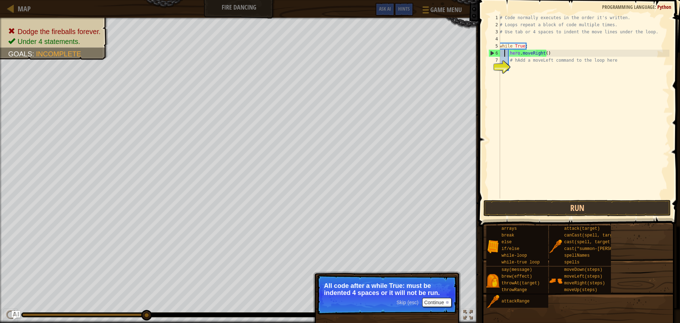
click at [504, 55] on div "# Code normally executes in the order it's written. # Loops repeat a block of c…" at bounding box center [583, 113] width 171 height 198
click at [505, 56] on div "# Code normally executes in the order it's written. # Loops repeat a block of c…" at bounding box center [583, 113] width 171 height 198
click at [508, 57] on div "# Code normally executes in the order it's written. # Loops repeat a block of c…" at bounding box center [583, 113] width 171 height 198
click at [516, 61] on div "# Code normally executes in the order it's written. # Loops repeat a block of c…" at bounding box center [583, 113] width 171 height 198
click at [548, 55] on div "# Code normally executes in the order it's written. # Loops repeat a block of c…" at bounding box center [583, 113] width 171 height 198
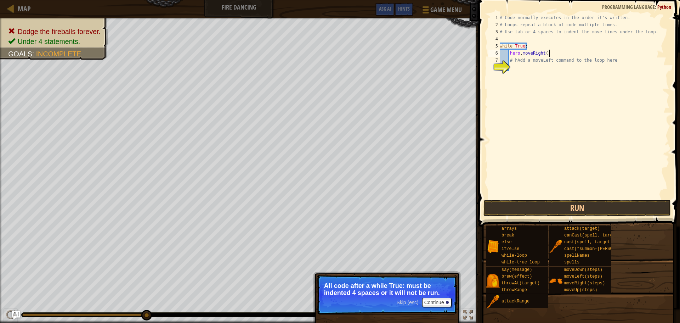
scroll to position [3, 4]
click at [513, 60] on div "# Code normally executes in the order it's written. # Loops repeat a block of c…" at bounding box center [583, 113] width 171 height 198
type textarea "hero.moveRight() hAdd a moveLeft command to the loop here"
click at [512, 57] on div "# Code normally executes in the order it's written. # Loops repeat a block of c…" at bounding box center [584, 113] width 171 height 198
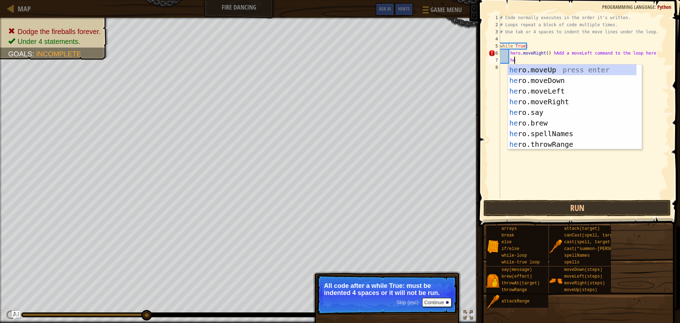
scroll to position [3, 1]
type textarea "her"
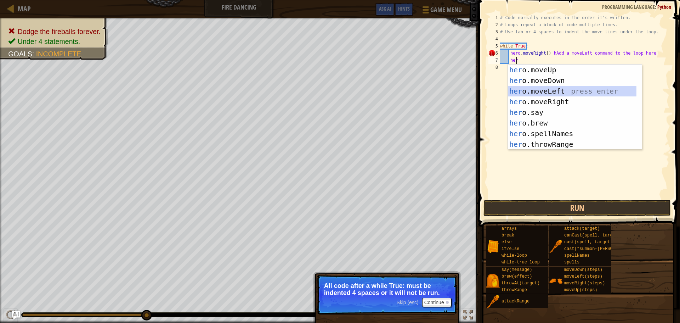
click at [527, 89] on div "her o.moveUp press enter her o.moveDown press enter her o.moveLeft press enter …" at bounding box center [572, 117] width 129 height 106
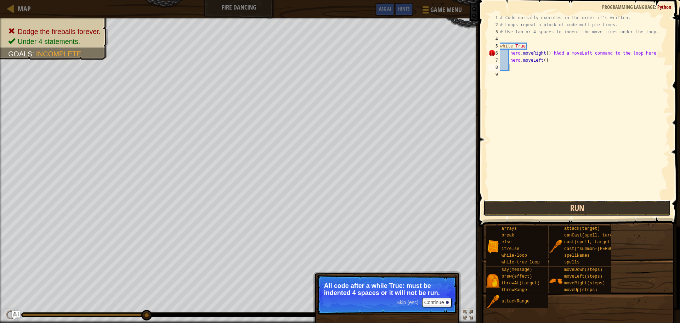
click at [547, 205] on button "Run" at bounding box center [576, 208] width 187 height 16
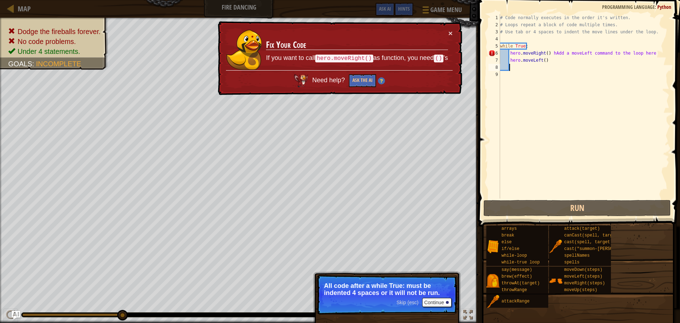
click at [545, 60] on div "# Code normally executes in the order it's written. # Loops repeat a block of c…" at bounding box center [584, 113] width 171 height 198
type textarea "hero.moveLeft()"
click at [564, 71] on div "# Code normally executes in the order it's written. # Loops repeat a block of c…" at bounding box center [584, 113] width 171 height 198
drag, startPoint x: 547, startPoint y: 54, endPoint x: 652, endPoint y: 53, distance: 104.5
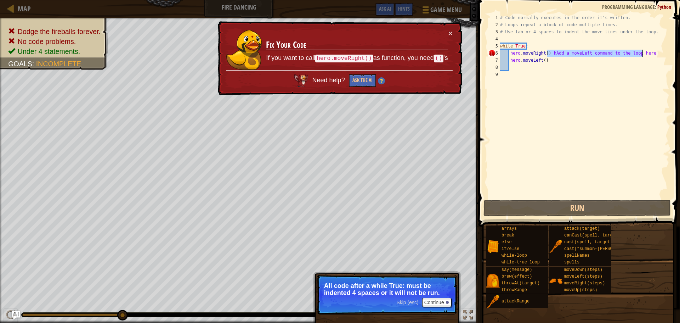
click at [652, 53] on div "# Code normally executes in the order it's written. # Loops repeat a block of c…" at bounding box center [584, 113] width 171 height 198
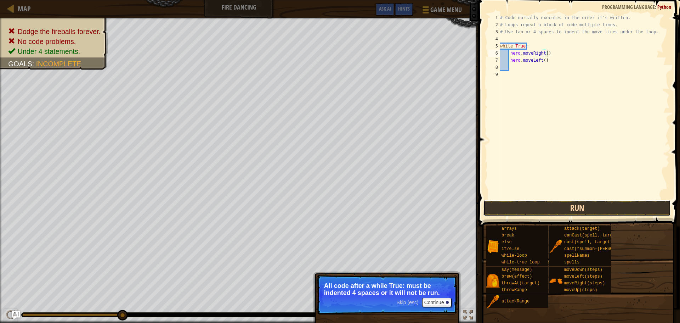
click at [583, 206] on button "Run" at bounding box center [576, 208] width 187 height 16
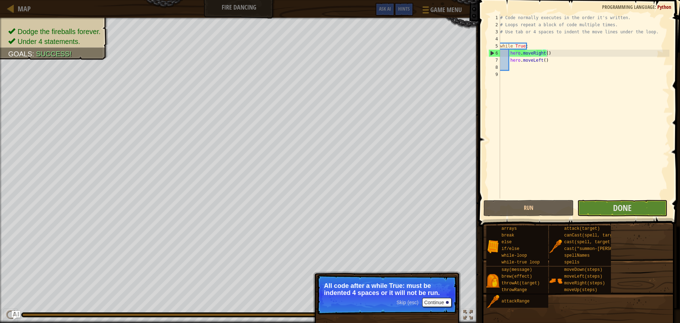
click at [415, 301] on span "Skip (esc)" at bounding box center [407, 302] width 22 height 6
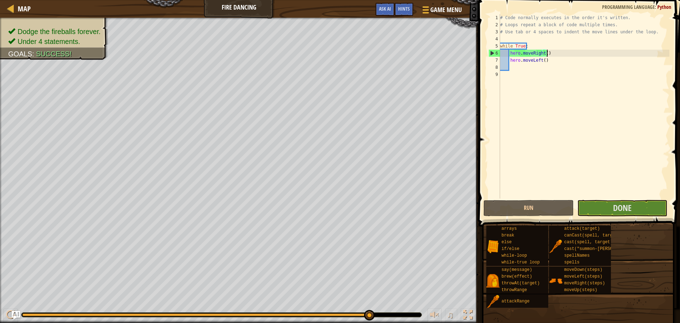
scroll to position [3, 4]
type textarea "hero.moveRight()"
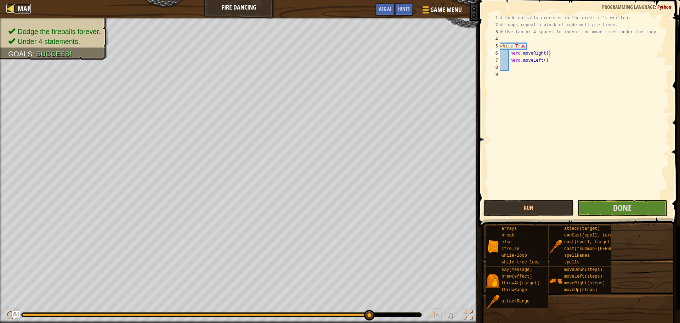
click at [27, 4] on span "Map" at bounding box center [24, 9] width 13 height 10
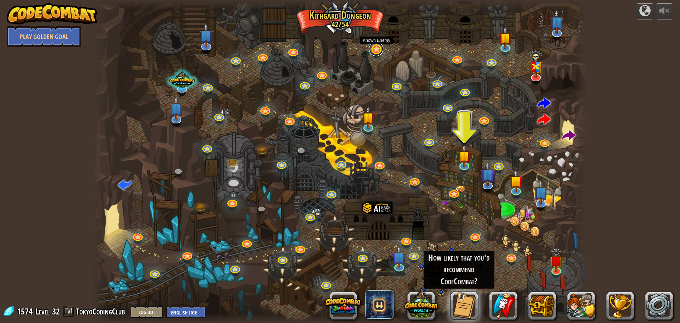
click at [374, 53] on link at bounding box center [376, 49] width 14 height 14
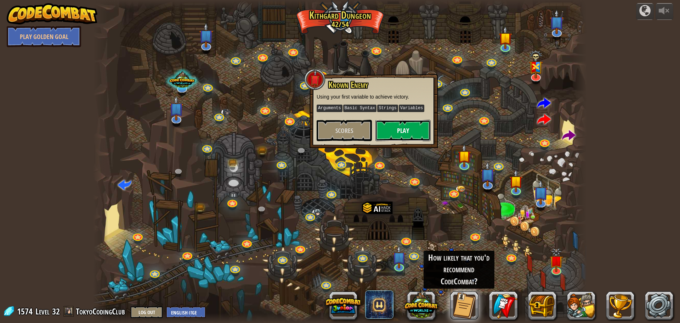
click at [395, 122] on button "Play" at bounding box center [402, 130] width 55 height 21
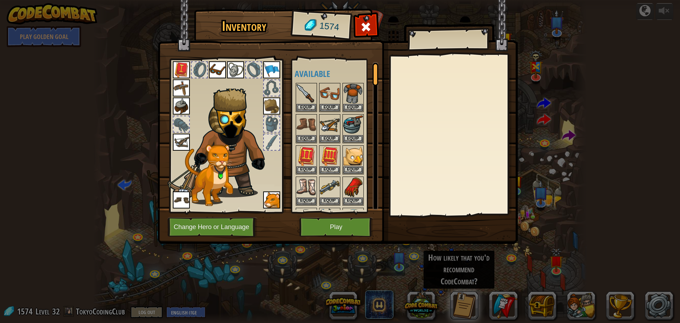
click at [277, 201] on img at bounding box center [271, 199] width 17 height 17
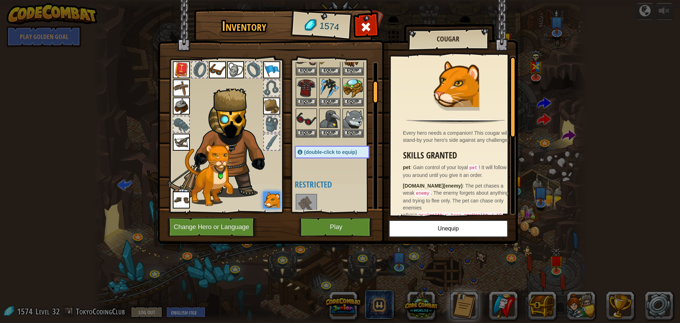
scroll to position [118, 0]
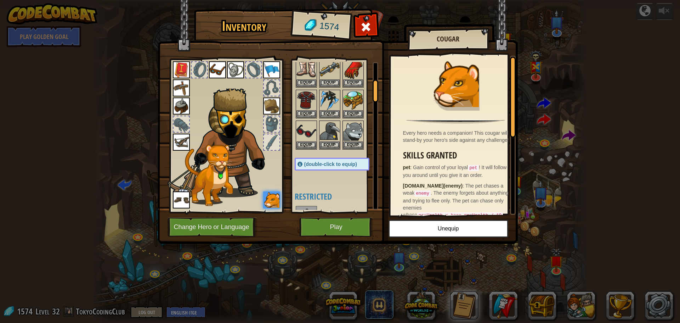
click at [340, 163] on span "(double-click to equip)" at bounding box center [330, 164] width 53 height 6
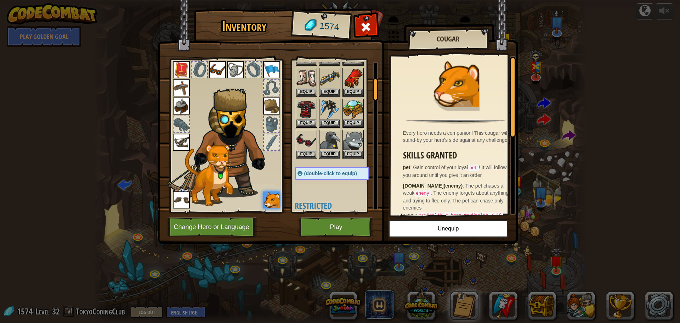
scroll to position [106, 0]
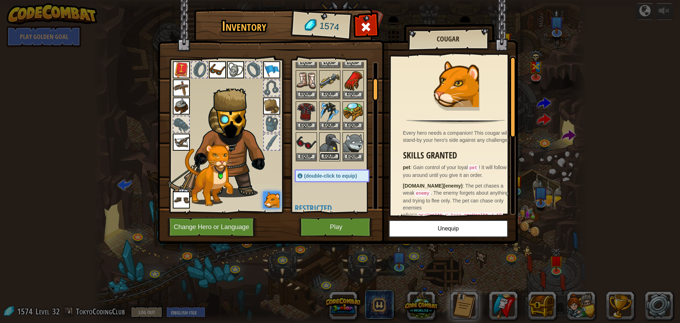
click at [329, 153] on button "Equip" at bounding box center [330, 156] width 20 height 7
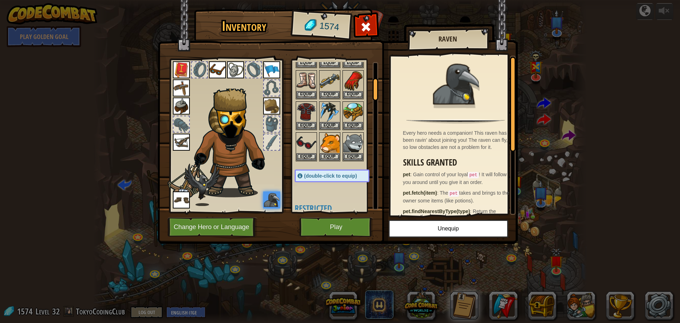
click at [181, 143] on img at bounding box center [181, 141] width 17 height 17
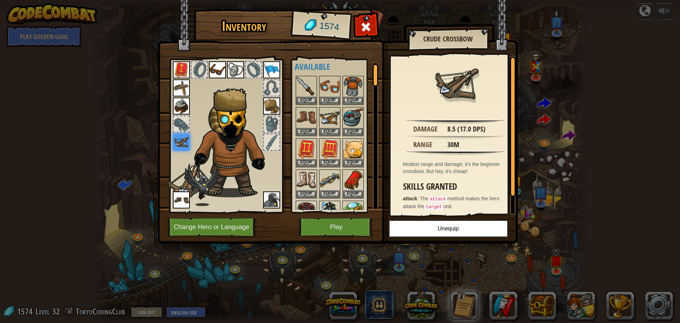
scroll to position [0, 0]
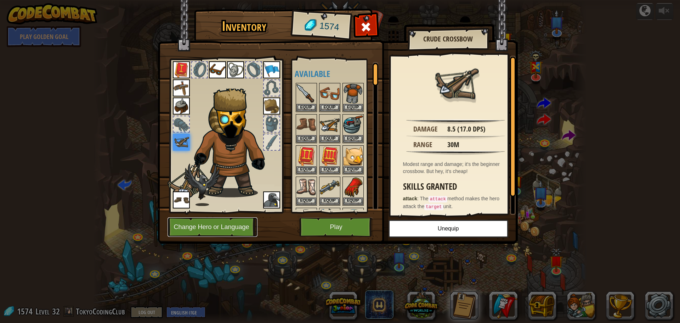
click at [221, 226] on button "Change Hero or Language" at bounding box center [212, 226] width 90 height 19
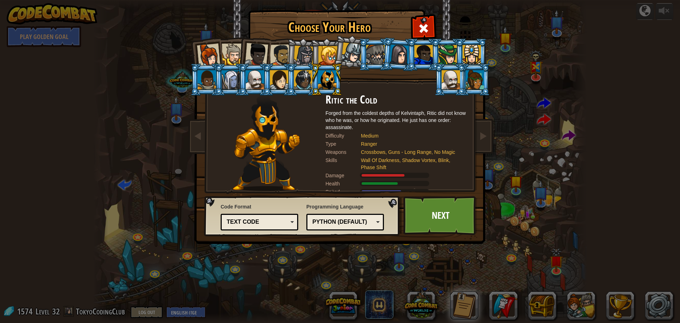
click at [399, 63] on div at bounding box center [400, 54] width 20 height 20
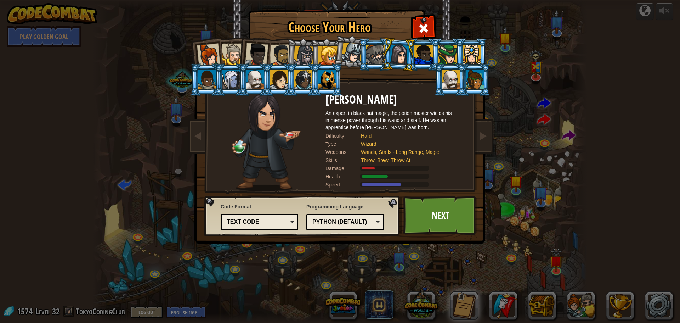
click at [451, 60] on div at bounding box center [447, 54] width 18 height 19
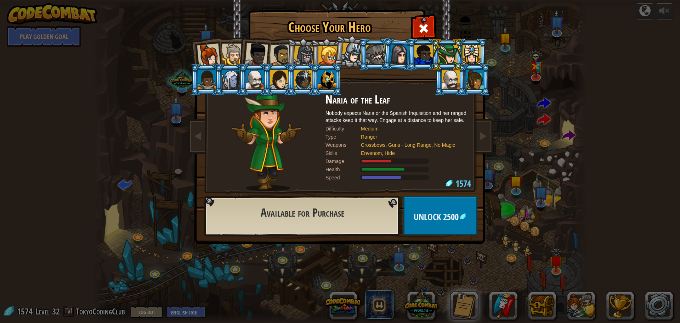
click at [356, 46] on div at bounding box center [351, 52] width 21 height 21
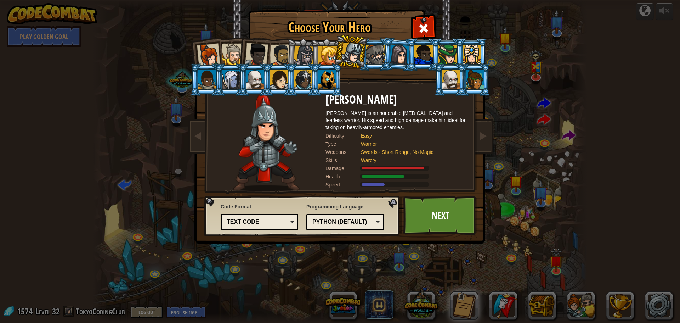
click at [393, 56] on div at bounding box center [400, 54] width 20 height 20
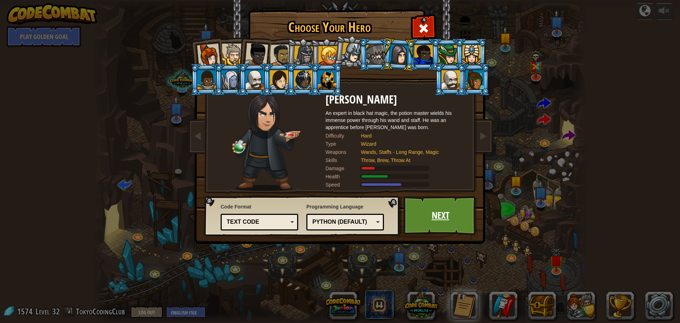
click at [431, 214] on link "Next" at bounding box center [440, 215] width 74 height 39
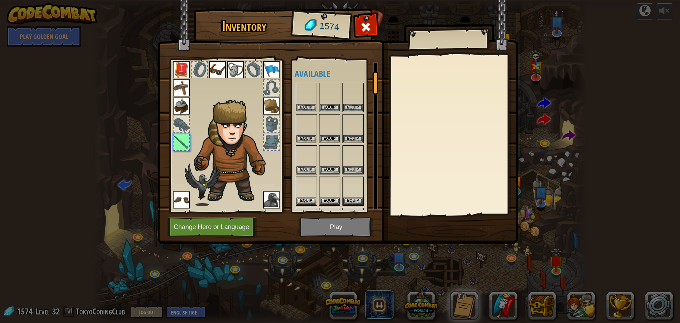
scroll to position [60, 0]
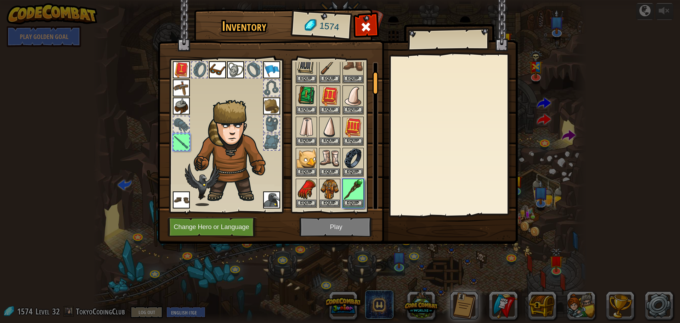
click at [431, 214] on div at bounding box center [453, 135] width 125 height 159
click at [356, 201] on button "Equip" at bounding box center [353, 202] width 20 height 7
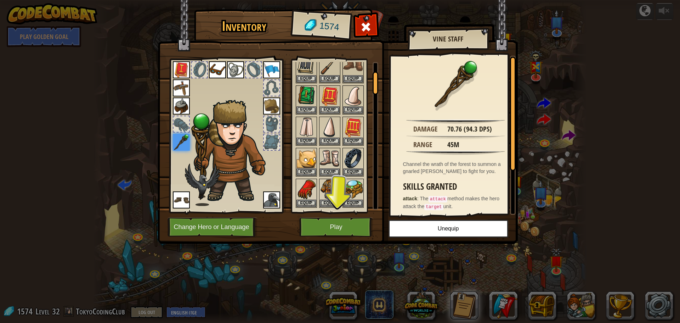
click at [179, 121] on div at bounding box center [182, 124] width 16 height 16
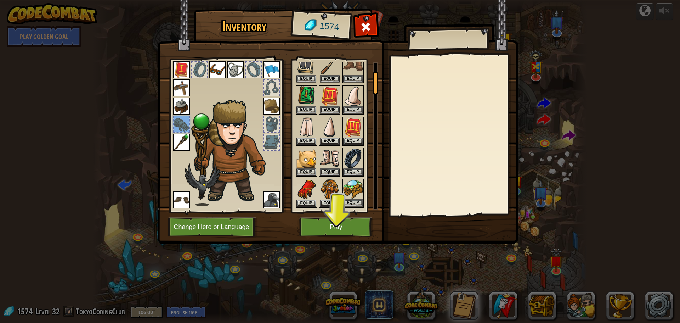
click at [352, 190] on img at bounding box center [353, 189] width 20 height 20
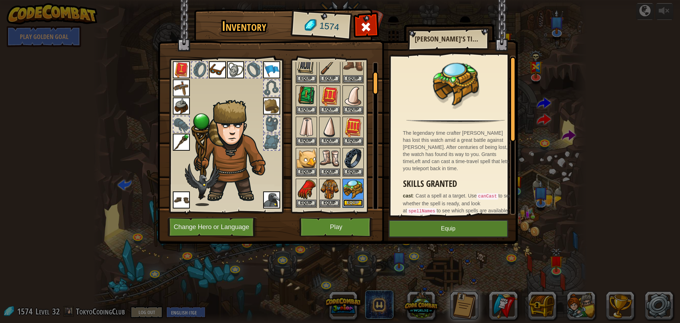
click at [356, 200] on button "Equip" at bounding box center [353, 202] width 20 height 7
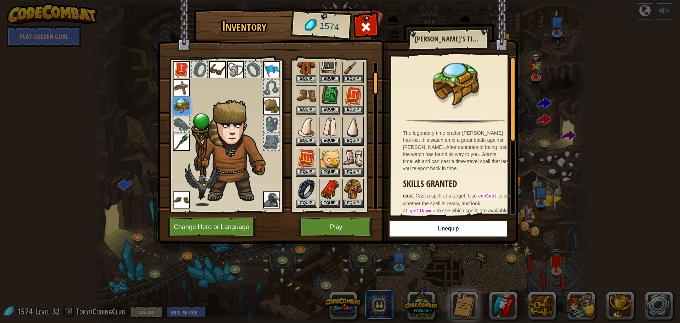
click at [177, 84] on img at bounding box center [181, 87] width 17 height 17
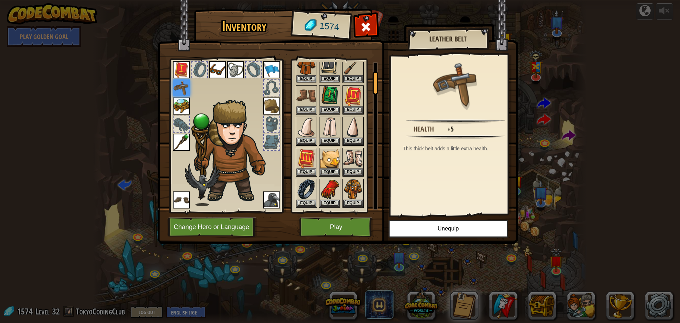
click at [183, 72] on img at bounding box center [181, 69] width 17 height 17
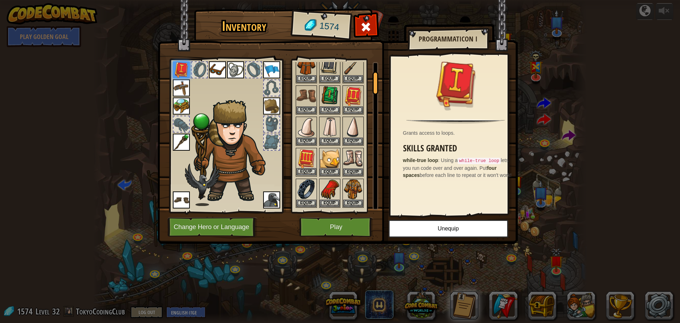
click at [302, 154] on img at bounding box center [306, 158] width 20 height 20
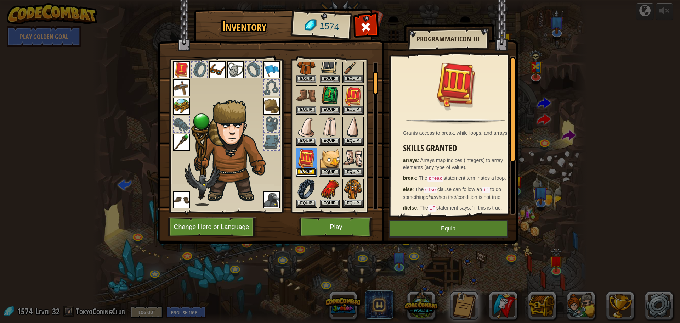
click at [301, 169] on button "Equip" at bounding box center [306, 171] width 20 height 7
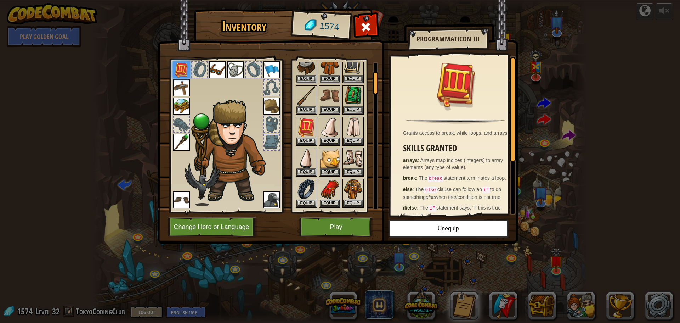
click at [198, 65] on div at bounding box center [200, 70] width 16 height 16
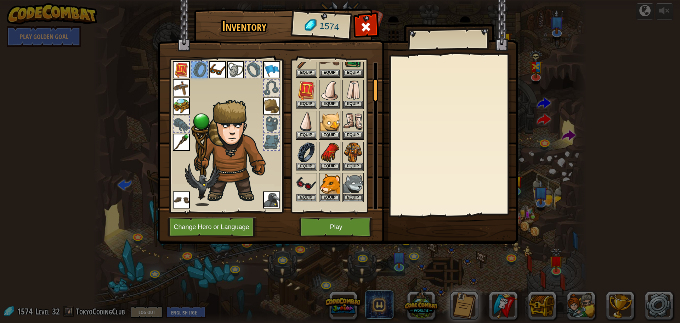
scroll to position [106, 0]
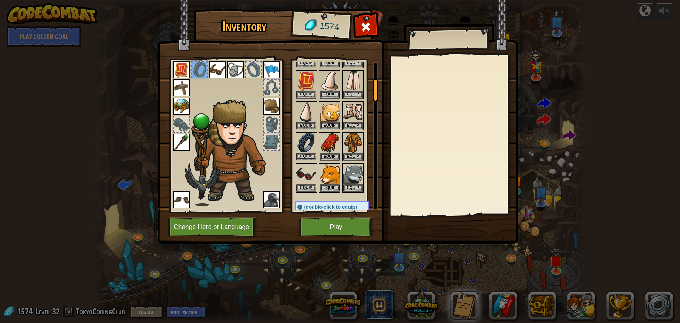
click at [306, 152] on img at bounding box center [306, 143] width 20 height 20
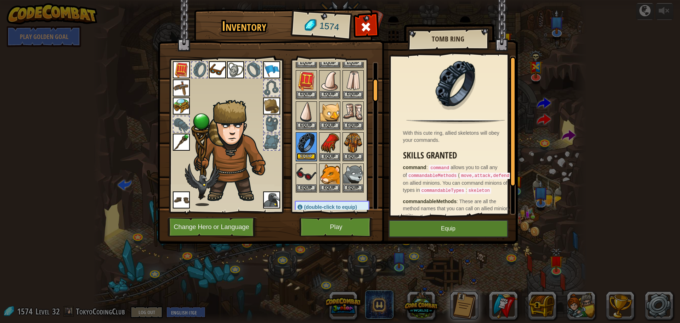
click at [306, 153] on button "Equip" at bounding box center [306, 156] width 20 height 7
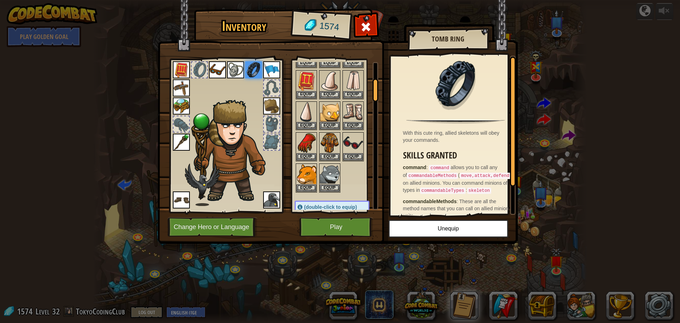
click at [218, 64] on img at bounding box center [217, 69] width 17 height 17
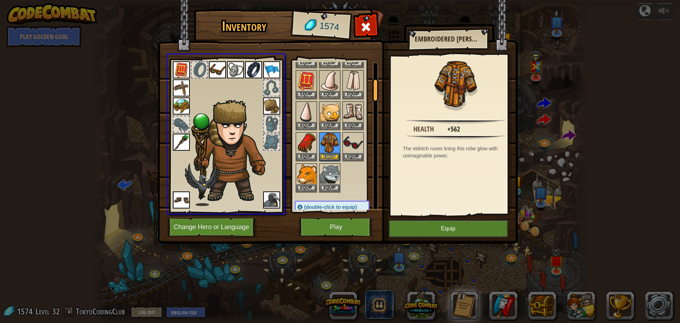
drag, startPoint x: 339, startPoint y: 141, endPoint x: 337, endPoint y: 154, distance: 12.5
click at [337, 153] on div "Inventory 1574 Available Equip Equip Equip Equip Equip Equip Equip Equip Equip …" at bounding box center [340, 161] width 680 height 323
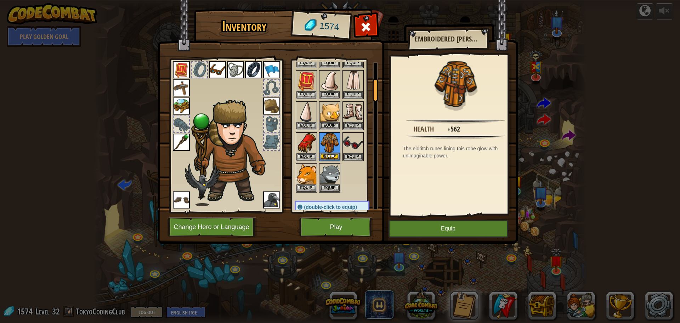
click at [331, 151] on img at bounding box center [330, 143] width 20 height 20
click at [330, 155] on button "Equip" at bounding box center [330, 156] width 20 height 7
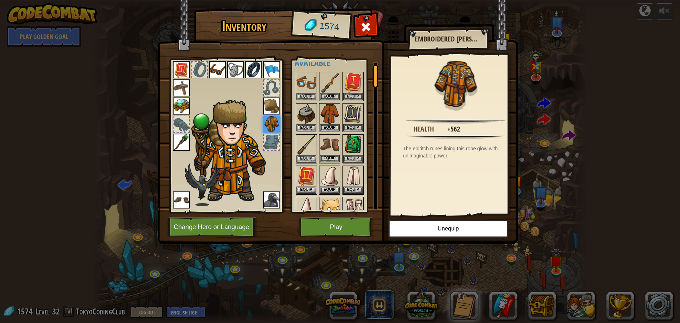
scroll to position [0, 0]
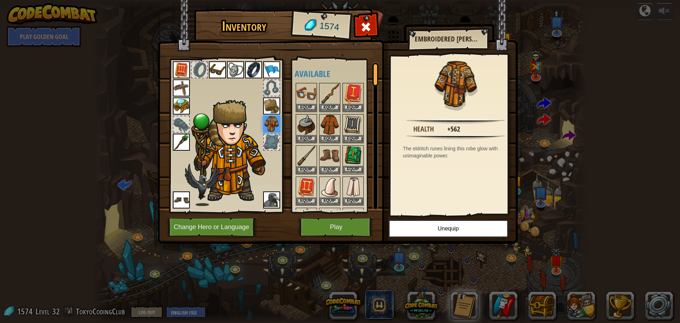
click at [350, 157] on img at bounding box center [353, 156] width 20 height 20
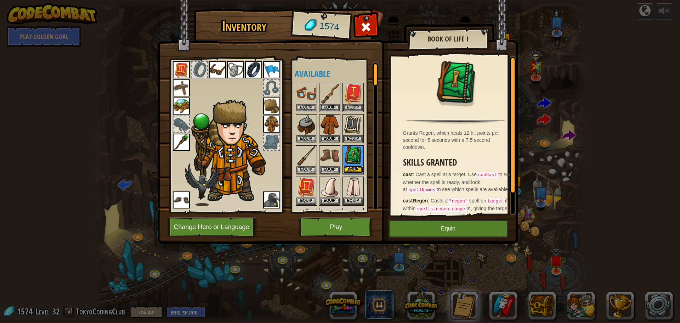
click at [354, 168] on button "Equip" at bounding box center [353, 169] width 20 height 7
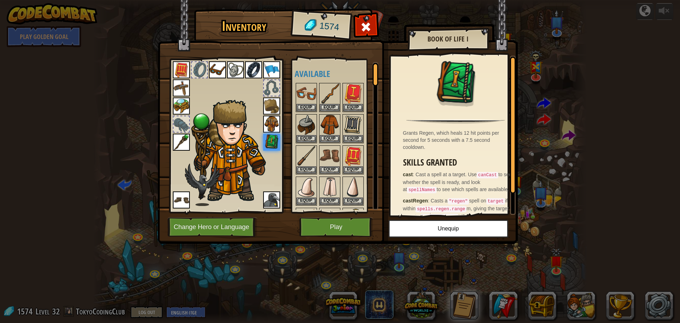
click at [273, 104] on img at bounding box center [271, 105] width 17 height 17
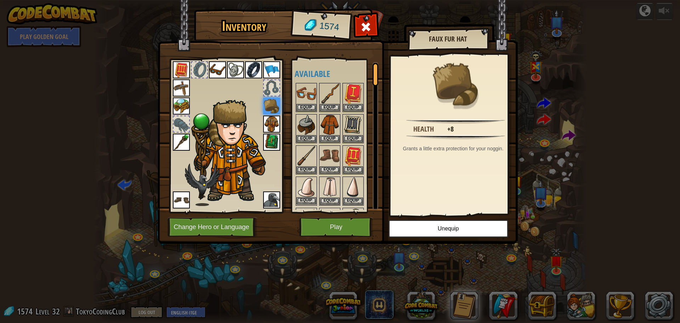
click at [303, 194] on img at bounding box center [306, 187] width 20 height 20
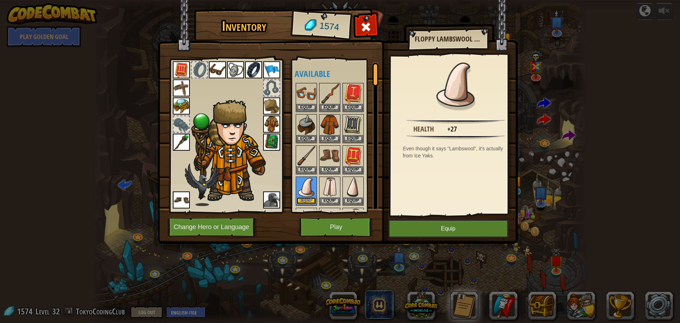
click at [306, 199] on button "Equip" at bounding box center [306, 200] width 20 height 7
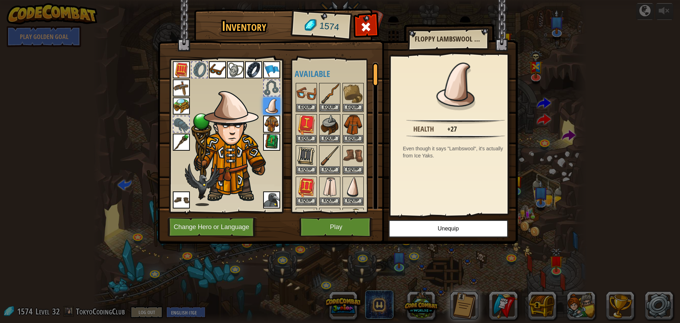
click at [270, 67] on img at bounding box center [271, 69] width 17 height 17
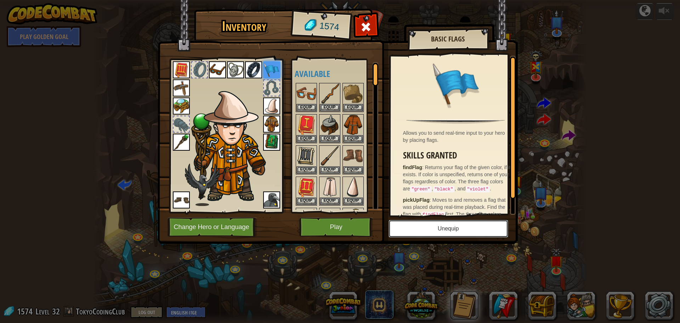
click at [467, 229] on button "Unequip" at bounding box center [448, 229] width 120 height 18
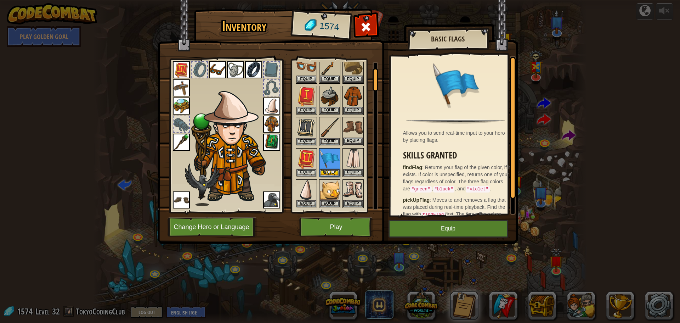
scroll to position [35, 0]
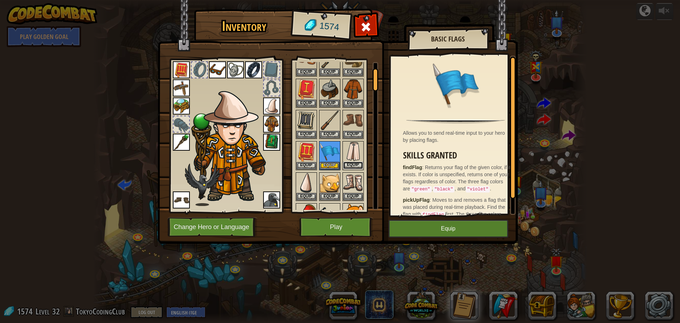
click at [347, 163] on button "Equip" at bounding box center [353, 164] width 20 height 7
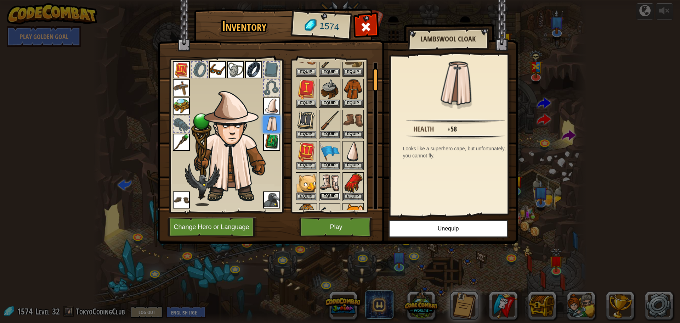
click at [322, 193] on button "Equip" at bounding box center [330, 195] width 20 height 7
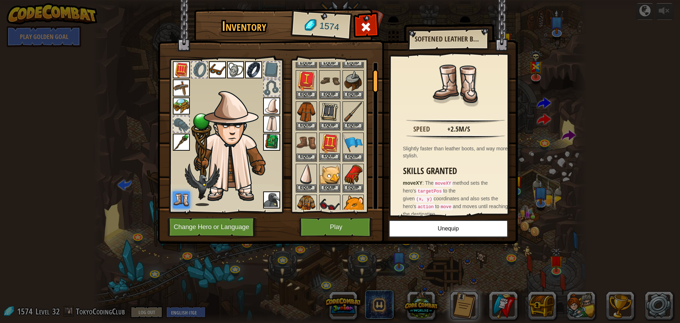
scroll to position [47, 0]
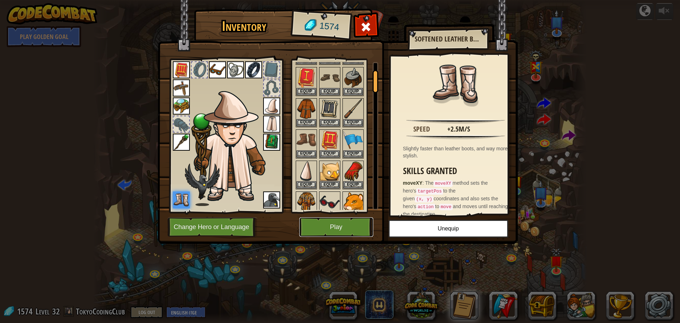
click at [346, 226] on button "Play" at bounding box center [336, 226] width 74 height 19
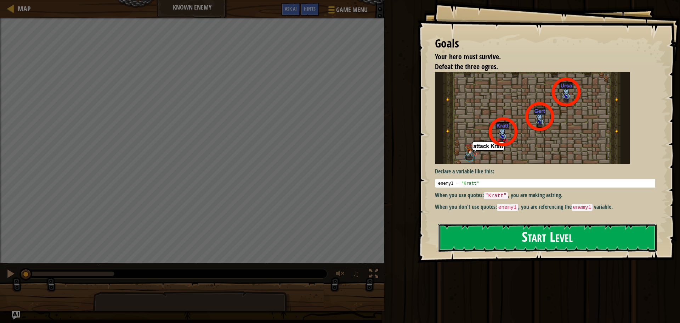
click at [473, 231] on button "Start Level" at bounding box center [547, 237] width 218 height 28
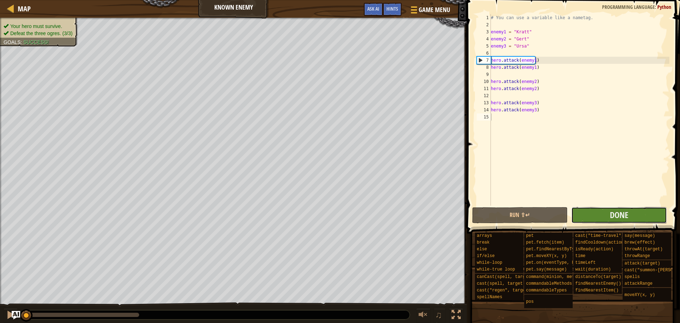
click at [603, 212] on button "Done" at bounding box center [619, 215] width 96 height 16
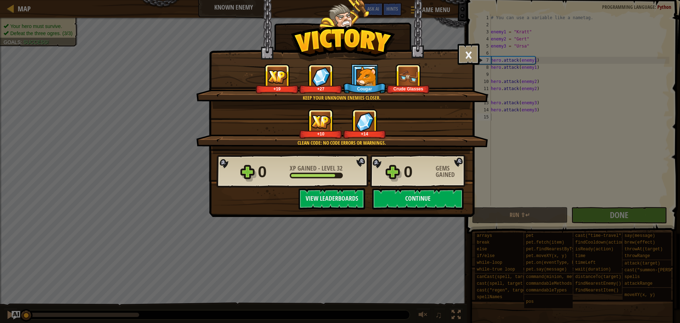
click at [457, 61] on div "How fun was this level? Tell us more!" at bounding box center [341, 60] width 251 height 7
click at [462, 57] on button "×" at bounding box center [469, 54] width 22 height 21
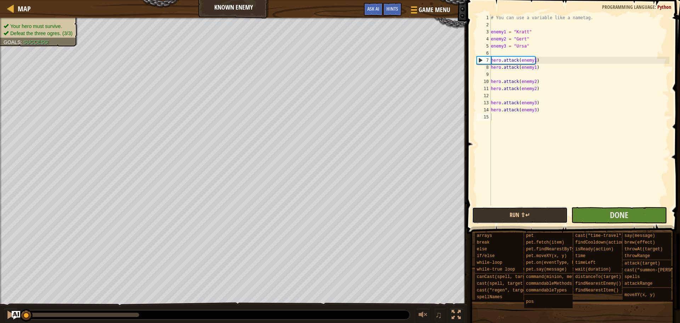
click at [536, 217] on button "Run ⇧↵" at bounding box center [520, 215] width 96 height 16
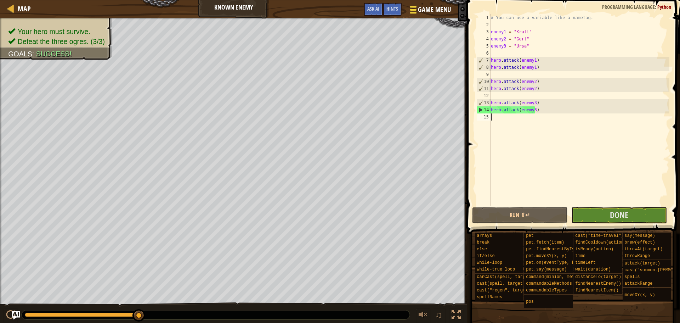
click at [428, 8] on span "Game Menu" at bounding box center [434, 10] width 33 height 10
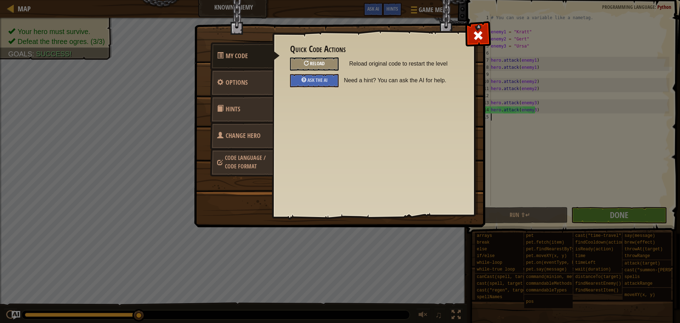
click at [313, 62] on span "Reload" at bounding box center [317, 63] width 15 height 7
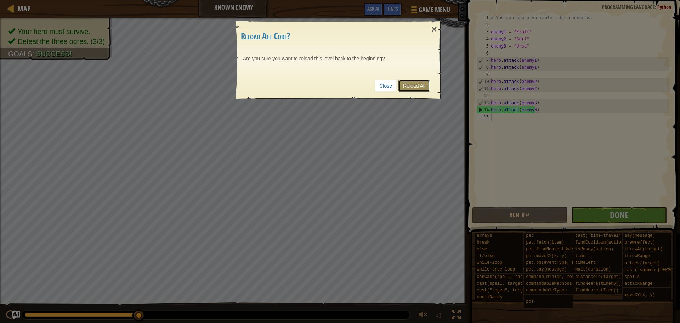
click at [415, 86] on link "Reload All" at bounding box center [414, 86] width 32 height 12
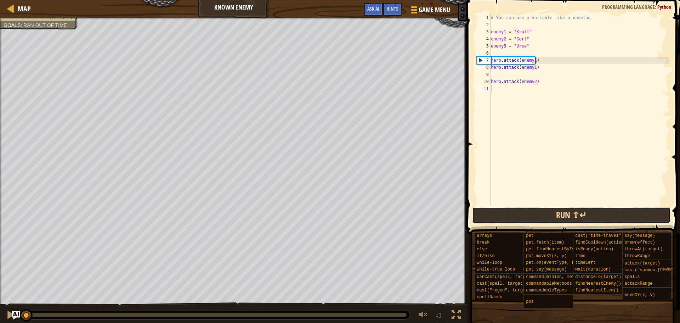
click at [524, 216] on button "Run ⇧↵" at bounding box center [571, 215] width 199 height 16
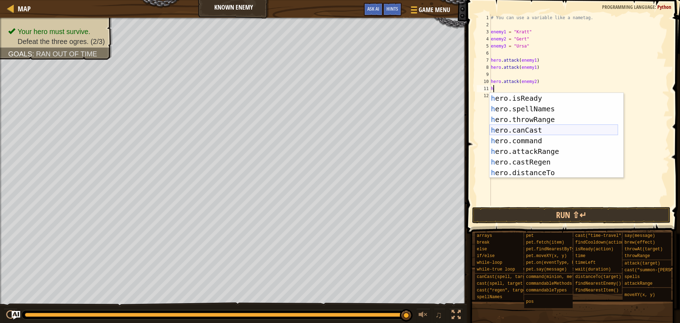
scroll to position [96, 0]
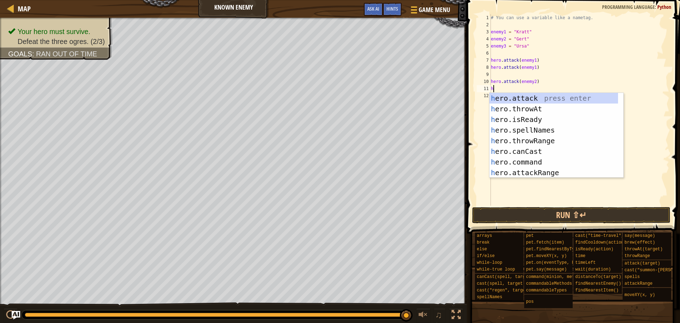
click at [510, 99] on div "h ero.attack press enter h ero.throwAt press enter h ero.isReady press enter h …" at bounding box center [553, 146] width 129 height 106
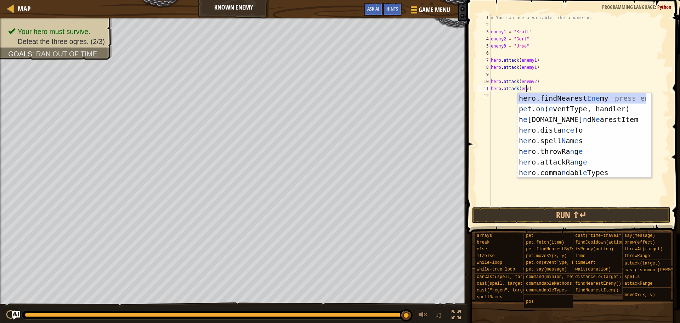
scroll to position [3, 3]
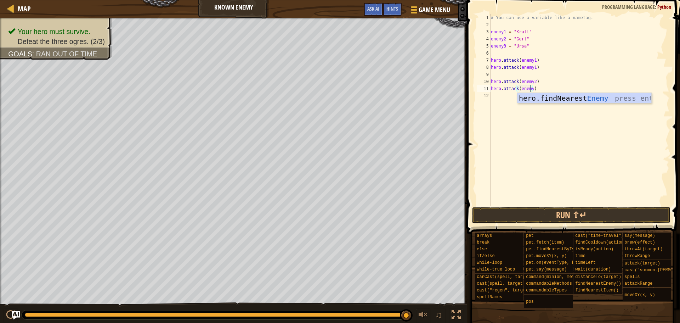
type textarea "hero.attack(enemy3)"
click at [564, 141] on div "# You can use a variable like a nametag. enemy1 = "[PERSON_NAME]" enemy2 = "[PE…" at bounding box center [579, 116] width 180 height 205
click at [534, 210] on button "Run ⇧↵" at bounding box center [571, 215] width 199 height 16
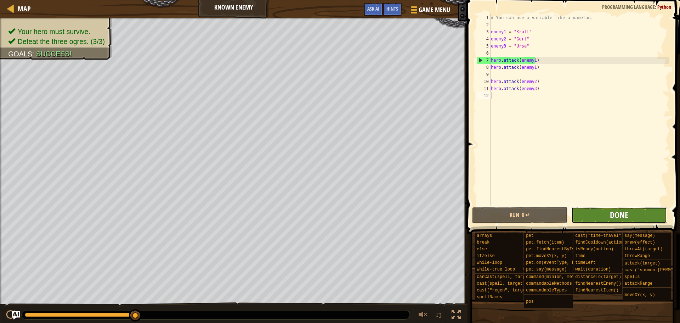
click at [619, 211] on span "Done" at bounding box center [619, 214] width 18 height 11
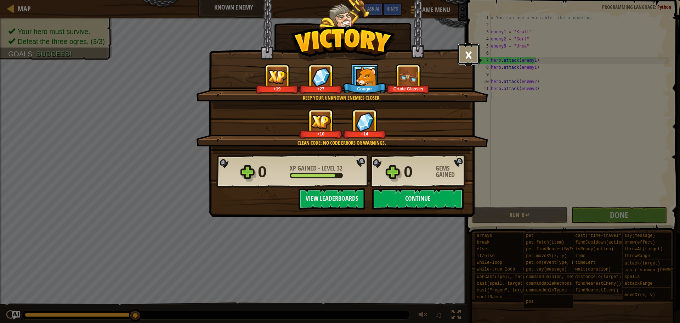
click at [475, 51] on button "×" at bounding box center [469, 54] width 22 height 21
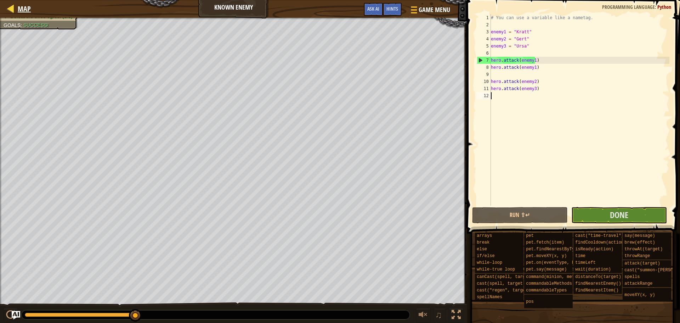
click at [28, 5] on div "Map Known Enemy Game Menu Done Hints Ask AI" at bounding box center [233, 9] width 467 height 18
click at [14, 10] on div at bounding box center [10, 8] width 9 height 9
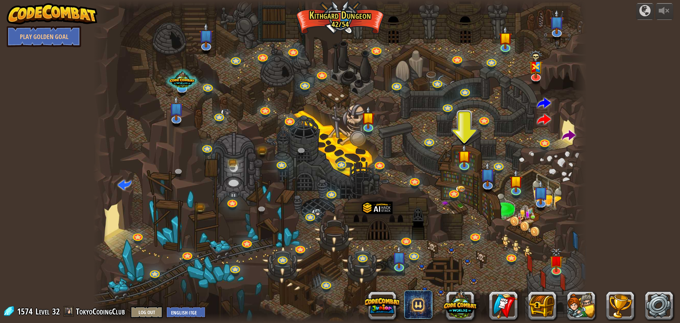
click at [34, 17] on img at bounding box center [52, 13] width 91 height 21
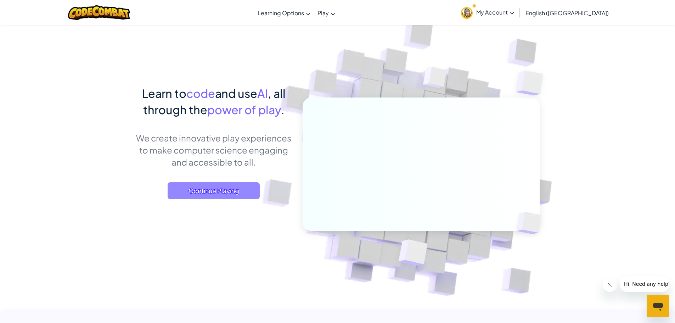
click at [186, 198] on span "Continue Playing" at bounding box center [213, 190] width 92 height 17
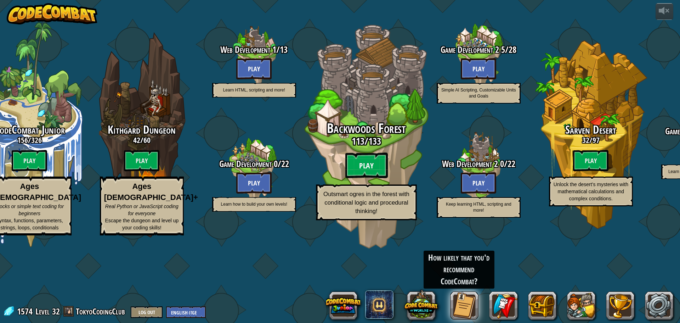
click at [367, 178] on btn "Play" at bounding box center [366, 165] width 42 height 25
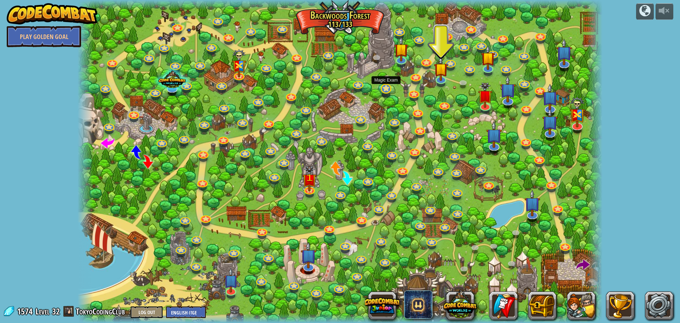
drag, startPoint x: 381, startPoint y: 94, endPoint x: 381, endPoint y: 86, distance: 7.4
click at [385, 95] on div "Backwoods Ambush (practice) Conditionally ambush some ogre sentries in the back…" at bounding box center [340, 161] width 525 height 323
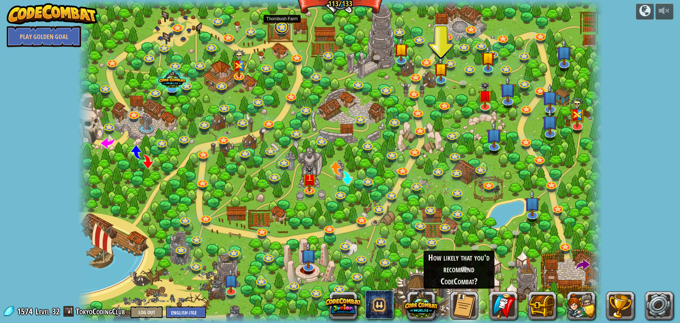
click at [284, 27] on link at bounding box center [281, 27] width 14 height 14
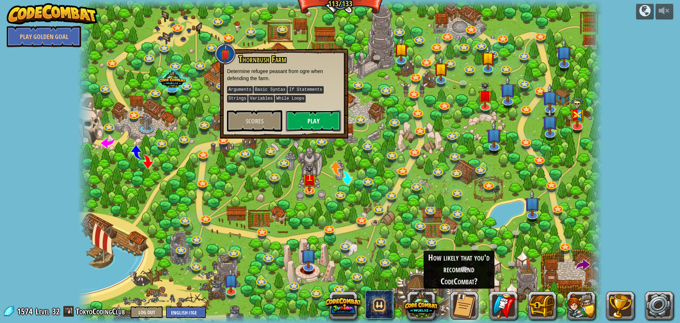
click at [303, 127] on button "Play" at bounding box center [313, 120] width 55 height 21
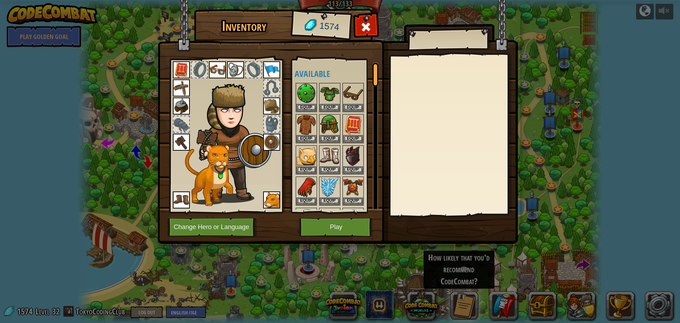
click at [275, 138] on img at bounding box center [271, 141] width 17 height 17
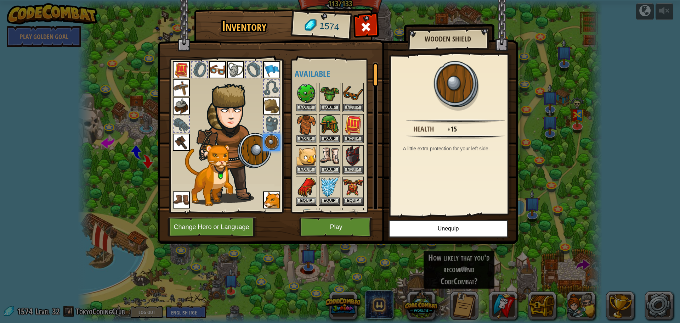
drag, startPoint x: 204, startPoint y: 124, endPoint x: 181, endPoint y: 132, distance: 24.9
click at [181, 132] on div at bounding box center [225, 133] width 117 height 159
click at [226, 225] on button "Change Hero or Language" at bounding box center [212, 226] width 90 height 19
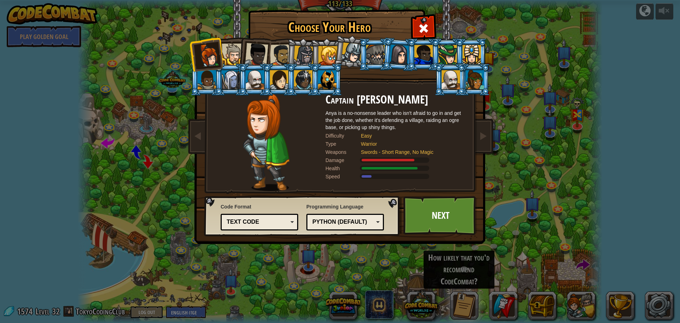
click at [402, 59] on div at bounding box center [400, 54] width 20 height 20
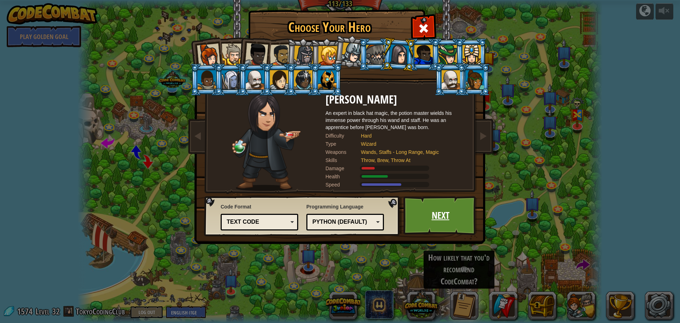
click at [434, 220] on link "Next" at bounding box center [440, 215] width 74 height 39
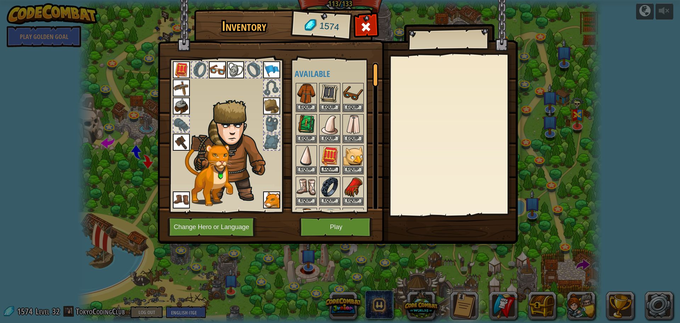
click at [326, 166] on button "Equip" at bounding box center [330, 169] width 20 height 7
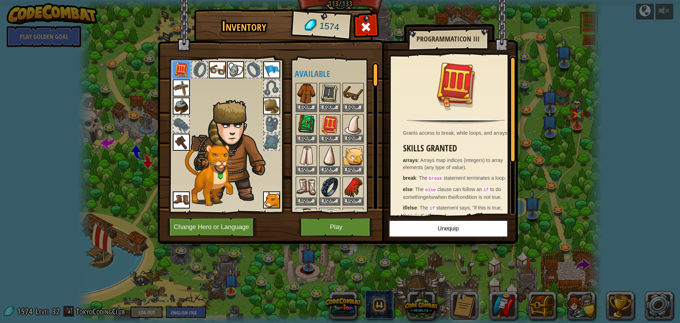
click at [355, 133] on img at bounding box center [353, 125] width 20 height 20
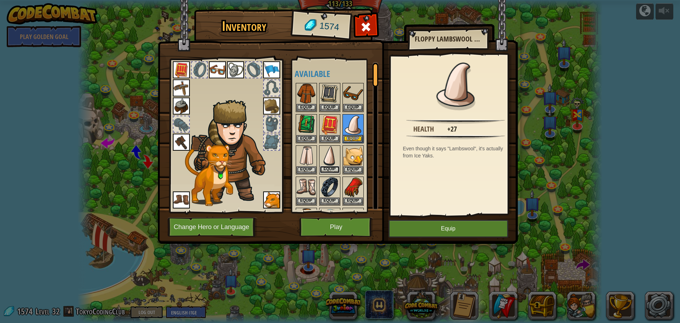
click at [330, 169] on button "Equip" at bounding box center [330, 169] width 20 height 7
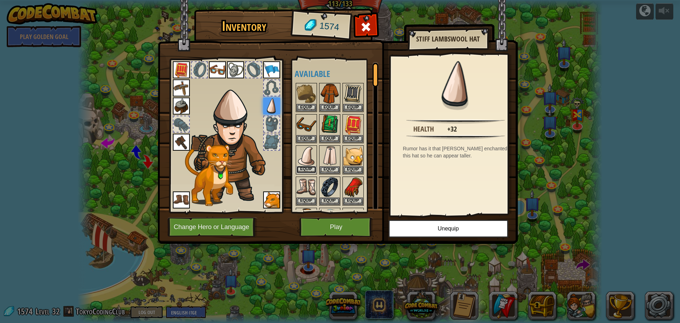
click at [304, 166] on button "Equip" at bounding box center [306, 169] width 20 height 7
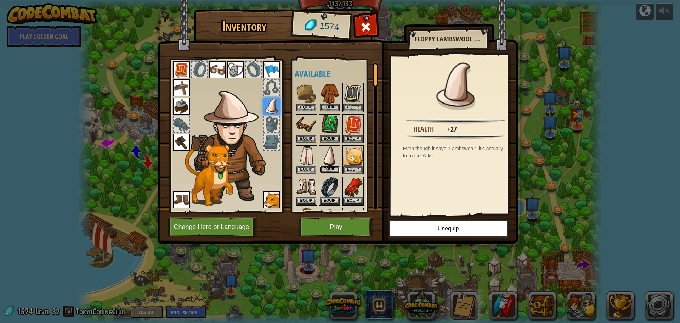
click at [328, 166] on button "Equip" at bounding box center [330, 169] width 20 height 7
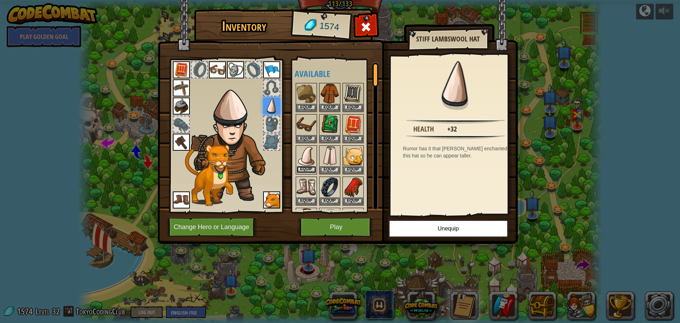
click at [311, 169] on button "Equip" at bounding box center [306, 169] width 20 height 7
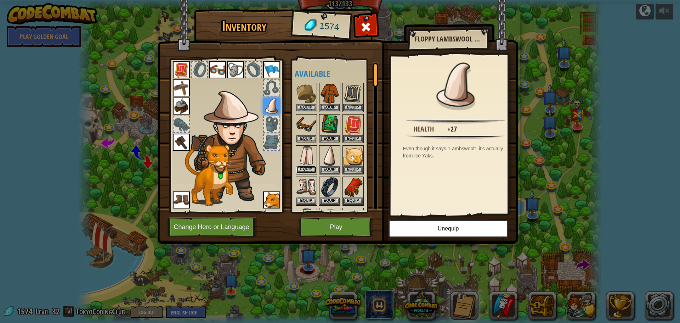
click at [313, 168] on button "Equip" at bounding box center [306, 169] width 20 height 7
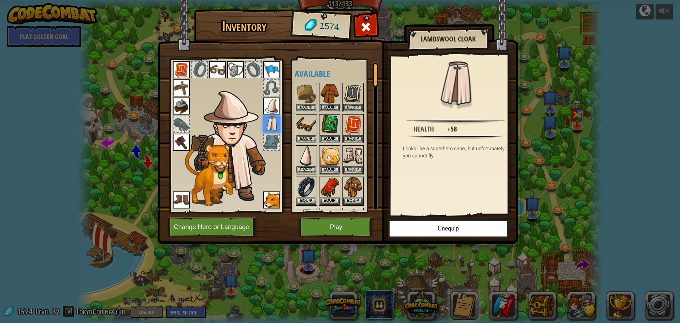
click at [306, 164] on img at bounding box center [306, 156] width 20 height 20
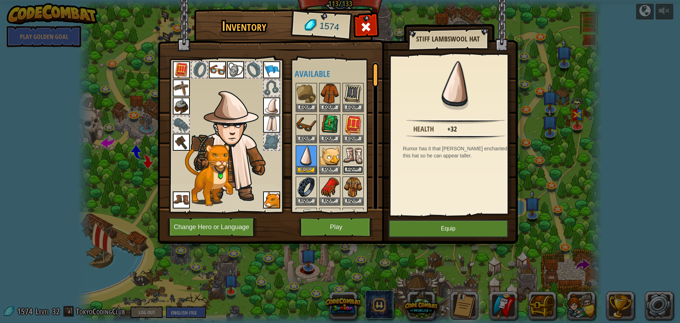
click at [351, 166] on button "Equip" at bounding box center [353, 169] width 20 height 7
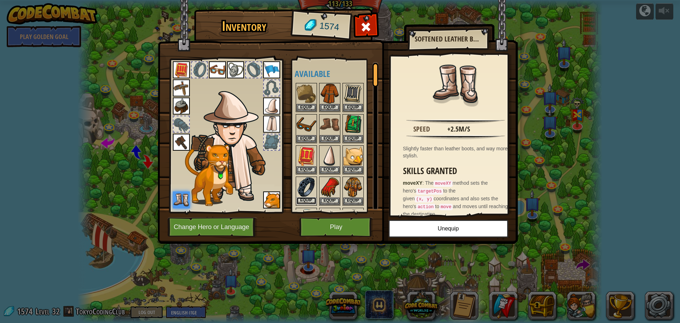
click at [306, 199] on button "Equip" at bounding box center [306, 200] width 20 height 7
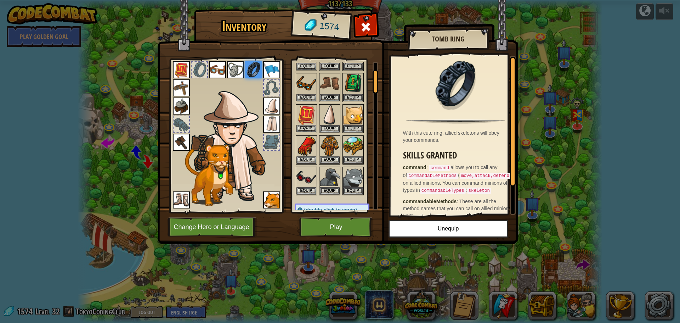
scroll to position [47, 0]
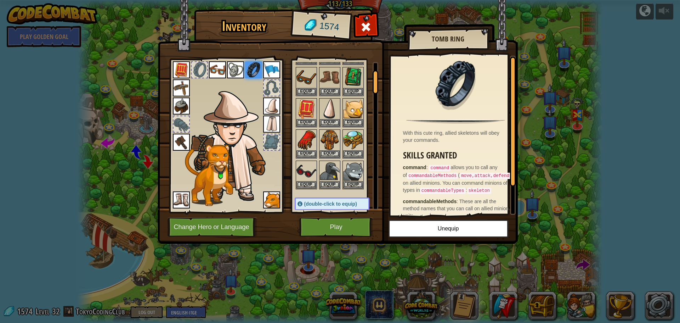
click at [177, 138] on img at bounding box center [181, 141] width 17 height 17
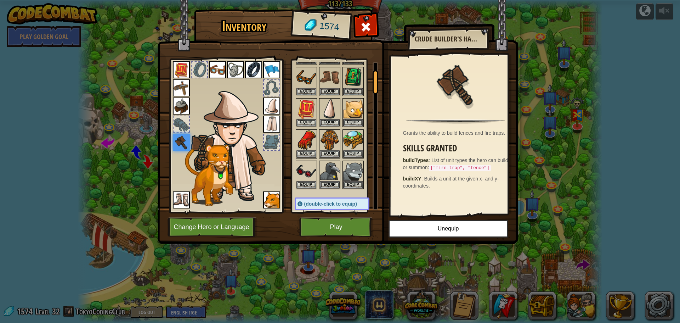
click at [175, 103] on img at bounding box center [181, 105] width 17 height 17
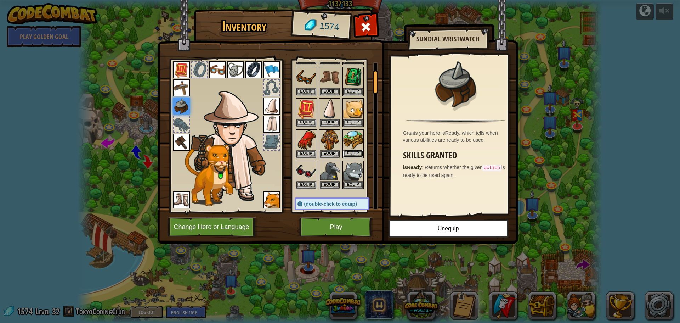
click at [354, 152] on button "Equip" at bounding box center [353, 153] width 20 height 7
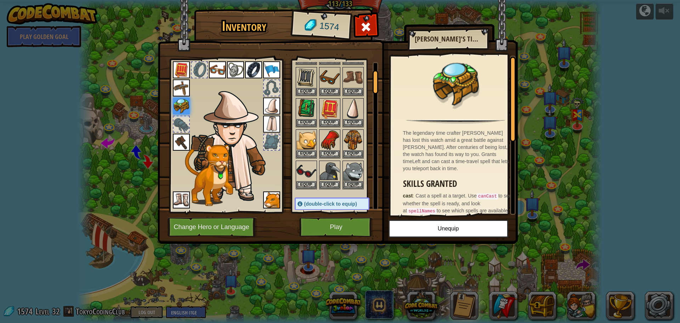
click at [270, 63] on img at bounding box center [271, 69] width 17 height 17
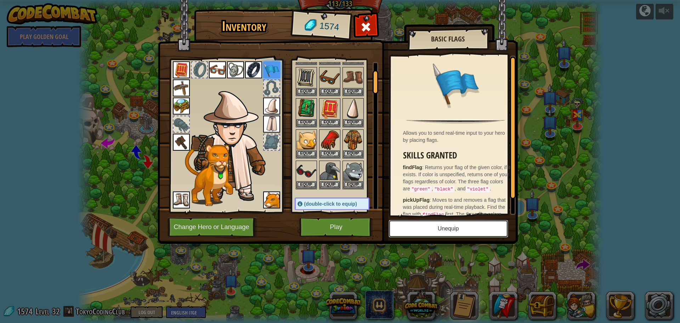
click at [432, 233] on button "Unequip" at bounding box center [448, 229] width 120 height 18
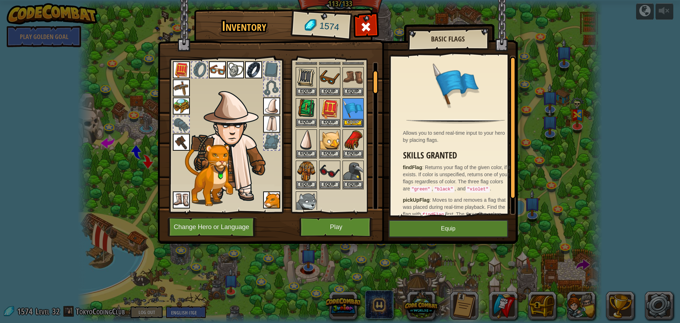
click at [305, 117] on img at bounding box center [306, 109] width 20 height 20
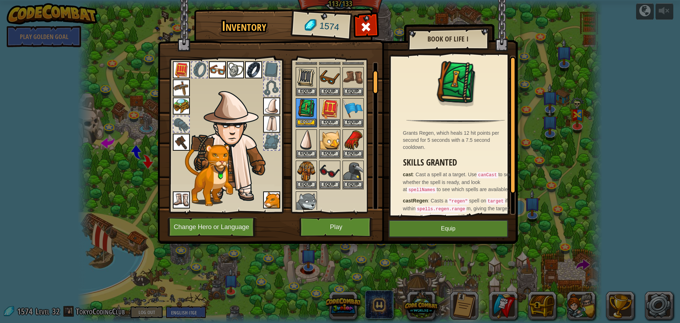
click at [305, 119] on div "Equip" at bounding box center [306, 112] width 21 height 29
click at [304, 121] on button "Equip" at bounding box center [306, 122] width 20 height 7
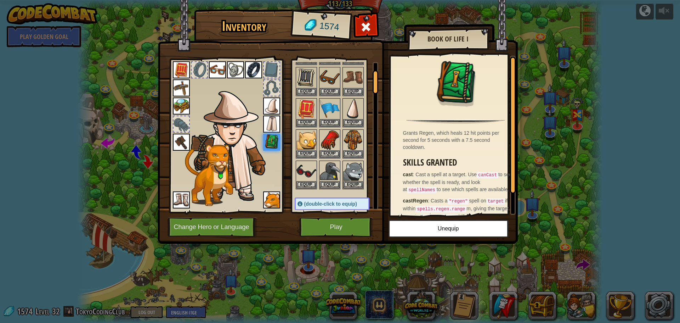
click at [215, 64] on img at bounding box center [217, 69] width 17 height 17
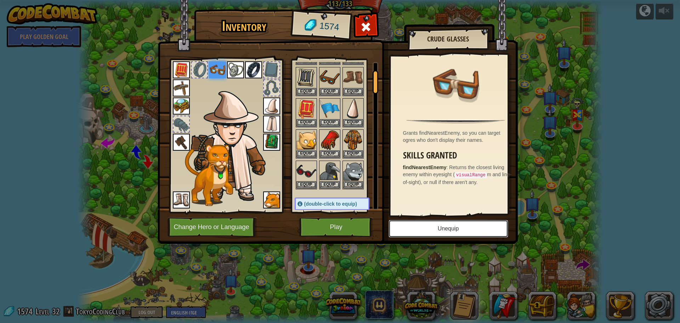
click at [427, 231] on button "Unequip" at bounding box center [448, 229] width 120 height 18
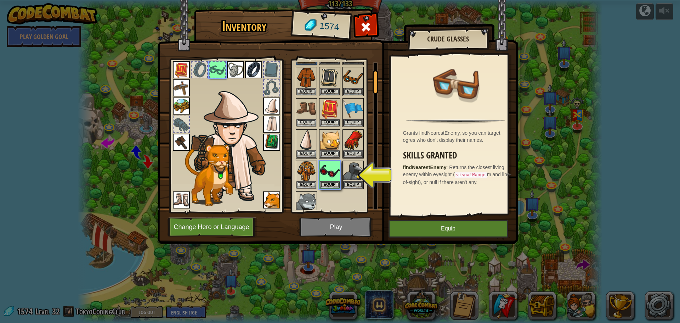
click at [236, 72] on img at bounding box center [235, 69] width 17 height 17
click at [443, 225] on button "Equip" at bounding box center [448, 229] width 120 height 18
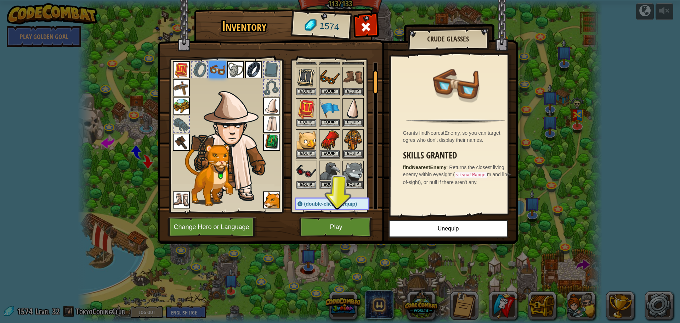
click at [235, 72] on img at bounding box center [235, 69] width 17 height 17
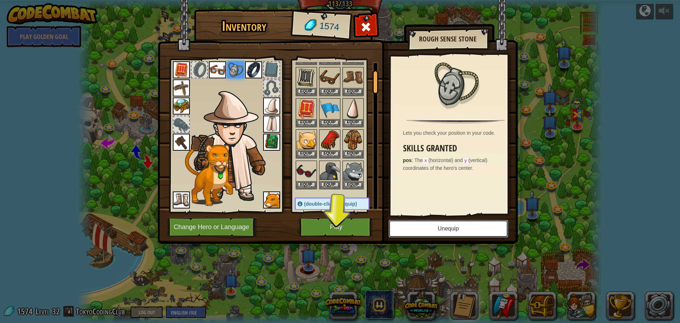
click at [434, 229] on button "Unequip" at bounding box center [448, 229] width 120 height 18
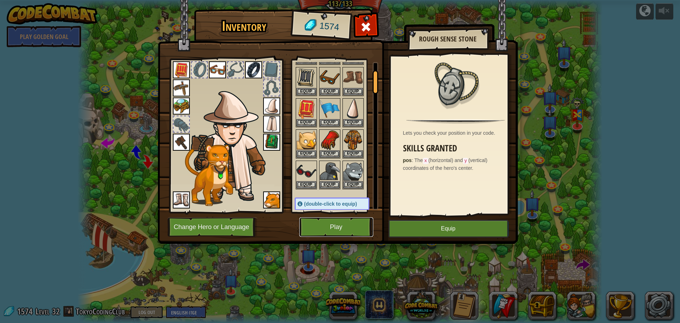
click at [354, 229] on button "Play" at bounding box center [336, 226] width 74 height 19
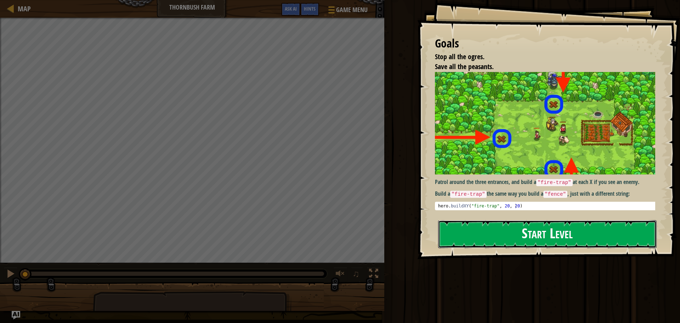
click at [458, 240] on button "Start Level" at bounding box center [547, 234] width 218 height 28
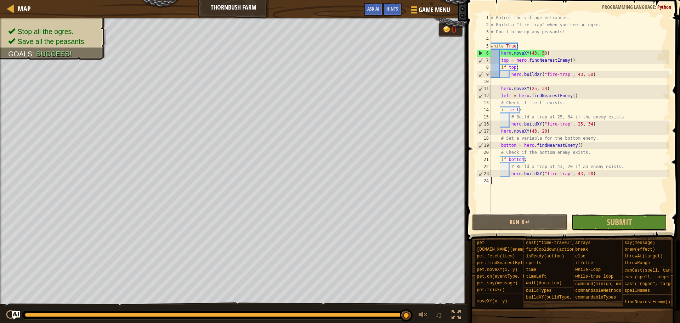
click at [642, 221] on button "Submit" at bounding box center [619, 222] width 96 height 16
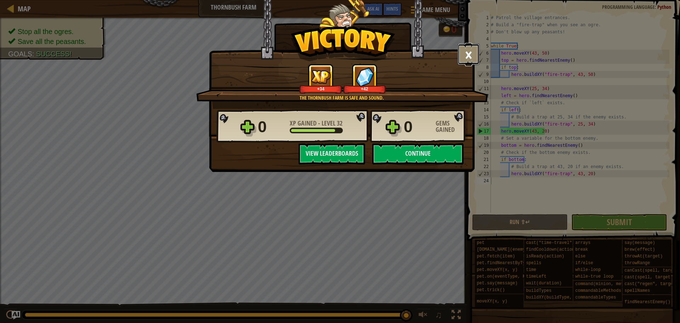
click at [462, 57] on button "×" at bounding box center [469, 54] width 22 height 21
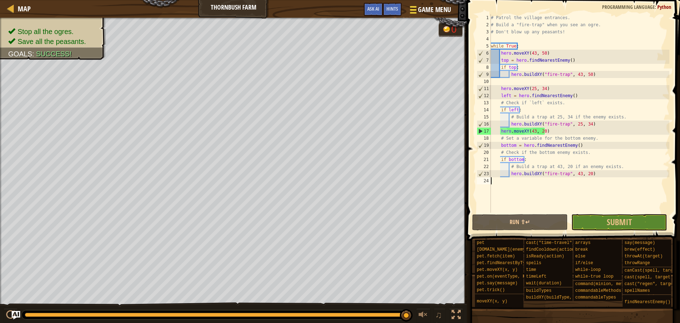
click at [434, 11] on span "Game Menu" at bounding box center [434, 10] width 33 height 10
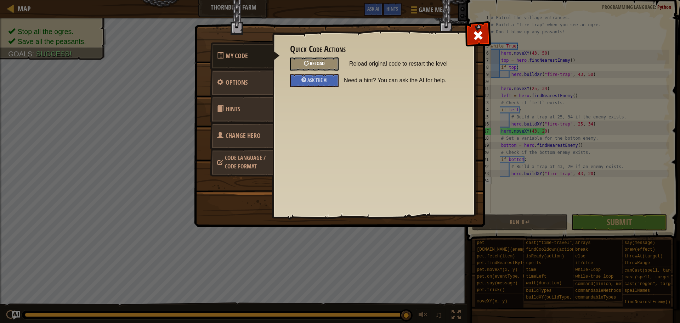
click at [311, 64] on span "Reload" at bounding box center [317, 63] width 15 height 7
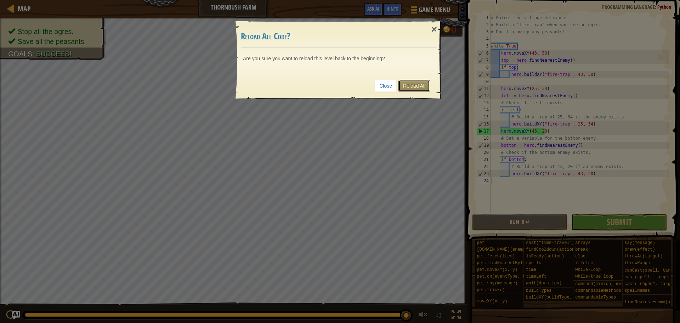
click at [411, 84] on link "Reload All" at bounding box center [414, 86] width 32 height 12
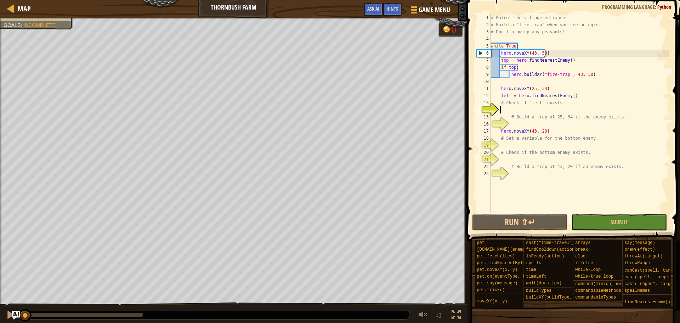
click at [539, 106] on div "# Patrol the village entrances. # Build a "fire-trap" when you see an ogre. # D…" at bounding box center [579, 120] width 180 height 212
drag, startPoint x: 500, startPoint y: 100, endPoint x: 598, endPoint y: 109, distance: 98.2
click at [598, 109] on div "# Patrol the village entrances. # Build a "fire-trap" when you see an ogre. # D…" at bounding box center [579, 120] width 180 height 212
type textarea "# Check if `left` exists."
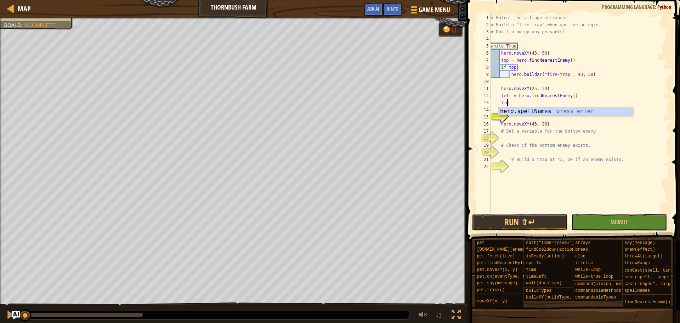
scroll to position [3, 1]
type textarea "l"
click at [516, 103] on div "# Patrol the village entrances. # Build a "fire-trap" when you see an ogre. # D…" at bounding box center [579, 120] width 180 height 212
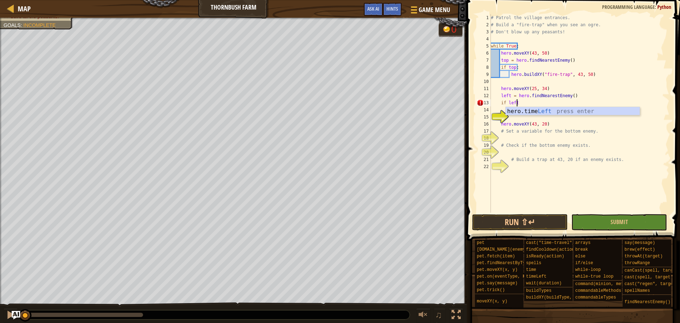
type textarea "if left:"
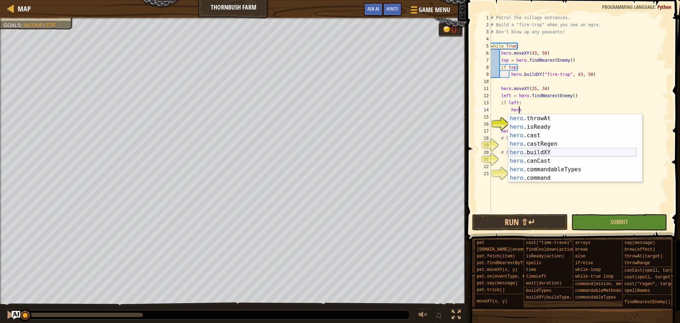
scroll to position [127, 0]
click at [544, 166] on div "hero .canCast press enter hero .commandableTypes press enter hero .command pres…" at bounding box center [572, 156] width 129 height 85
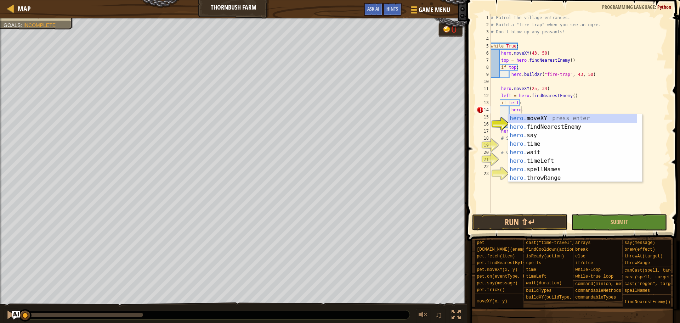
click at [546, 109] on div "# Patrol the village entrances. # Build a "fire-trap" when you see an ogre. # D…" at bounding box center [579, 120] width 180 height 212
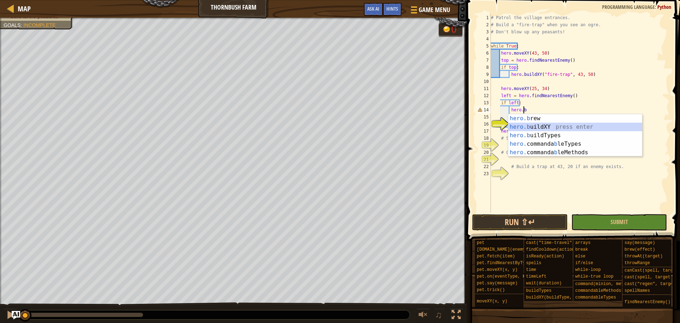
click at [539, 127] on div "hero.b rew press enter hero.b uildXY press enter hero.b uildTypes press enter h…" at bounding box center [575, 143] width 134 height 59
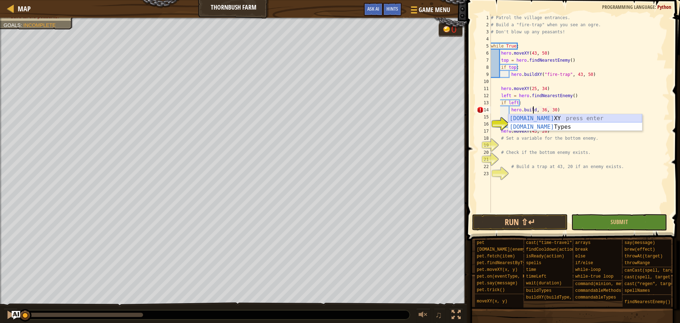
click at [548, 115] on div "[DOMAIN_NAME] XY press enter [DOMAIN_NAME] Types press enter" at bounding box center [575, 131] width 134 height 34
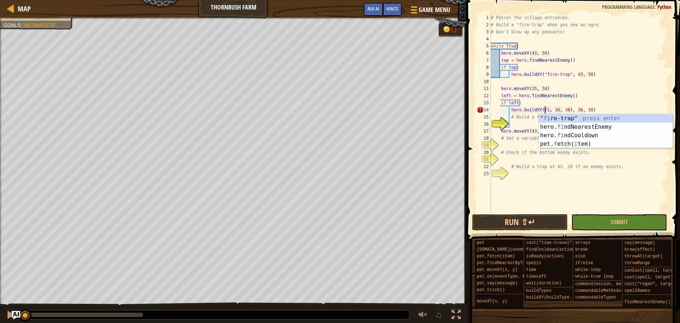
scroll to position [3, 5]
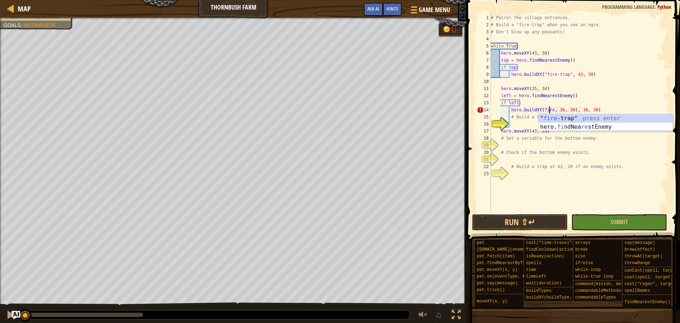
click at [548, 115] on div "" fire -trap" press enter hero. fi ndNea re stEnemy press enter" at bounding box center [606, 131] width 134 height 34
drag, startPoint x: 569, startPoint y: 109, endPoint x: 582, endPoint y: 113, distance: 13.6
click at [582, 113] on div "# Patrol the village entrances. # Build a "fire-trap" when you see an ogre. # D…" at bounding box center [579, 120] width 180 height 212
drag, startPoint x: 573, startPoint y: 108, endPoint x: 594, endPoint y: 109, distance: 21.3
click at [594, 109] on div "# Patrol the village entrances. # Build a "fire-trap" when you see an ogre. # D…" at bounding box center [579, 120] width 180 height 212
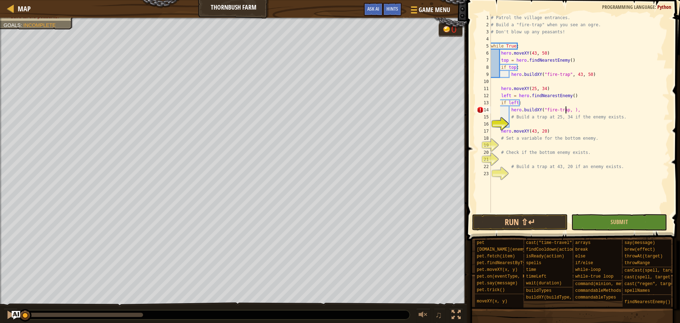
click at [566, 112] on div "# Patrol the village entrances. # Build a "fire-trap" when you see an ogre. # D…" at bounding box center [579, 120] width 180 height 212
click at [621, 223] on span "Submit" at bounding box center [618, 222] width 17 height 8
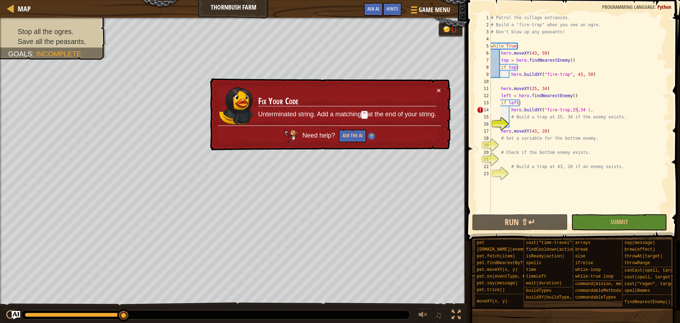
click at [584, 112] on div "# Patrol the village entrances. # Build a "fire-trap" when you see an ogre. # D…" at bounding box center [579, 120] width 180 height 212
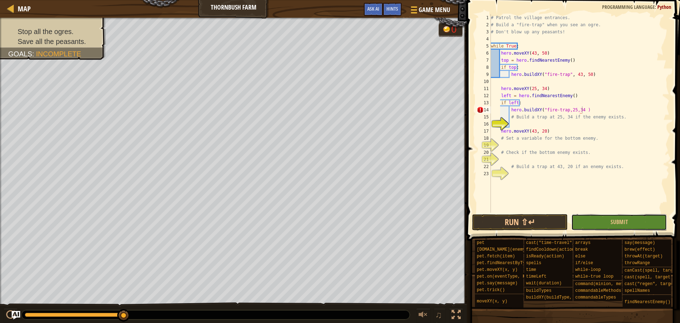
click at [615, 225] on span "Submit" at bounding box center [618, 222] width 17 height 8
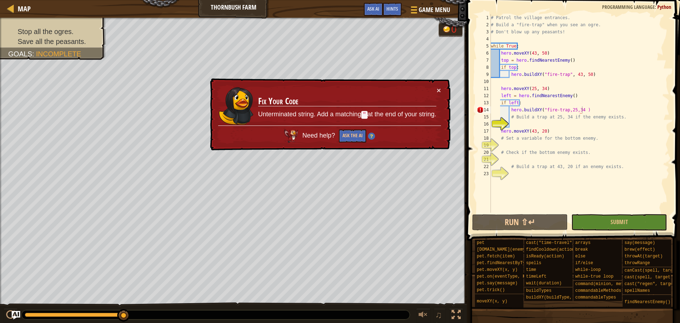
click at [567, 110] on div "# Patrol the village entrances. # Build a "fire-trap" when you see an ogre. # D…" at bounding box center [579, 120] width 180 height 212
click at [542, 108] on div "# Patrol the village entrances. # Build a "fire-trap" when you see an ogre. # D…" at bounding box center [579, 120] width 180 height 212
click at [533, 119] on div "# Patrol the village entrances. # Build a "fire-trap" when you see an ogre. # D…" at bounding box center [579, 120] width 180 height 212
click at [563, 111] on div "# Patrol the village entrances. # Build a "fire-trap" when you see an ogre. # D…" at bounding box center [579, 120] width 180 height 212
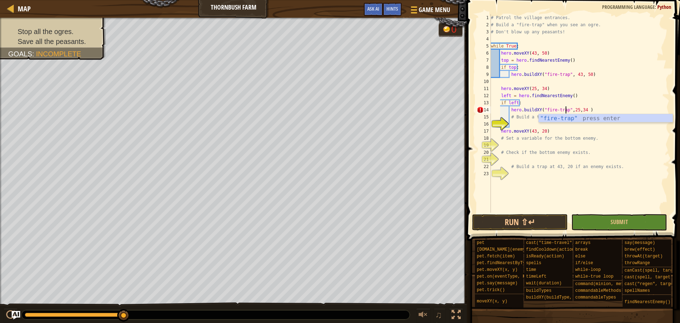
scroll to position [3, 6]
click at [630, 214] on button "Submit" at bounding box center [619, 222] width 96 height 16
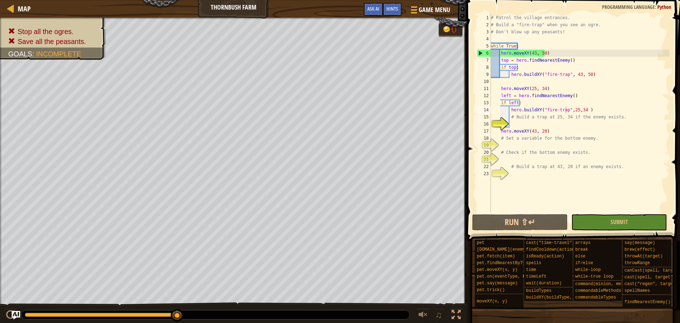
click at [510, 117] on div "# Patrol the village entrances. # Build a "fire-trap" when you see an ogre. # D…" at bounding box center [579, 120] width 180 height 212
click at [523, 138] on div "# Patrol the village entrances. # Build a "fire-trap" when you see an ogre. # D…" at bounding box center [579, 120] width 180 height 212
click at [508, 136] on div "# Patrol the village entrances. # Build a "fire-trap" when you see an ogre. # D…" at bounding box center [579, 120] width 180 height 212
click at [514, 105] on div "# Patrol the village entrances. # Build a "fire-trap" when you see an ogre. # D…" at bounding box center [579, 120] width 180 height 212
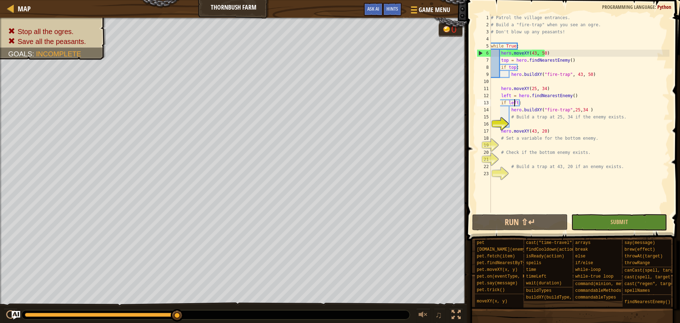
drag, startPoint x: 517, startPoint y: 112, endPoint x: 527, endPoint y: 107, distance: 10.8
click at [527, 107] on div "# Patrol the village entrances. # Build a "fire-trap" when you see an ogre. # D…" at bounding box center [579, 120] width 180 height 212
click at [511, 119] on div "# Patrol the village entrances. # Build a "fire-trap" when you see an ogre. # D…" at bounding box center [579, 120] width 180 height 212
click at [549, 131] on div "# Patrol the village entrances. # Build a "fire-trap" when you see an ogre. # D…" at bounding box center [579, 120] width 180 height 212
type textarea "hero.moveXY(43, 20)"
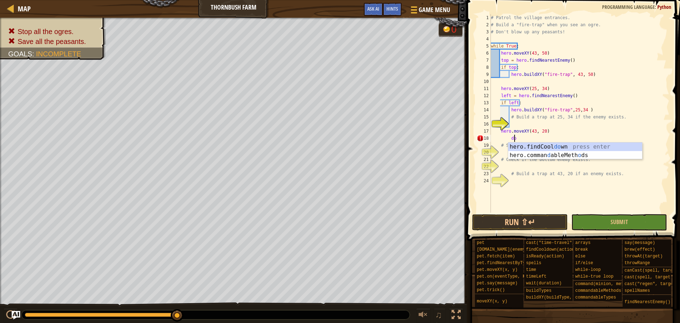
scroll to position [3, 2]
click at [536, 136] on div "# Patrol the village entrances. # Build a "fire-trap" when you see an ogre. # D…" at bounding box center [579, 120] width 180 height 212
type textarea "d"
type textarea "down = h"
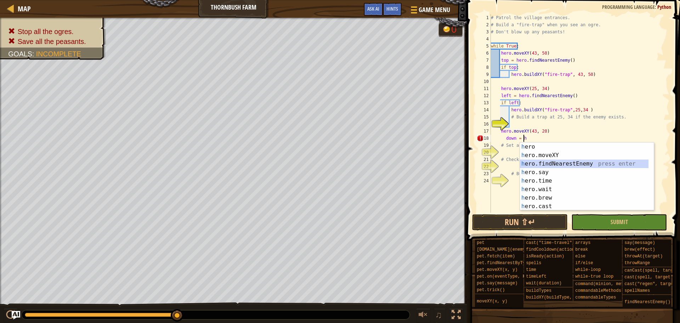
click at [532, 163] on div "h ero press enter h ero.moveXY press enter h ero.findNearestEnemy press enter h…" at bounding box center [587, 184] width 134 height 85
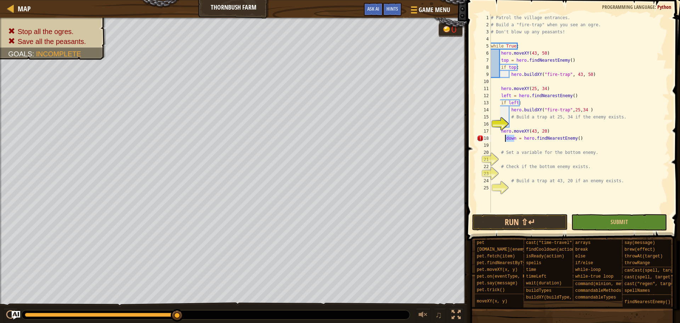
drag, startPoint x: 514, startPoint y: 138, endPoint x: 505, endPoint y: 139, distance: 8.9
click at [505, 139] on div "# Patrol the village entrances. # Build a "fire-trap" when you see an ogre. # D…" at bounding box center [579, 120] width 180 height 212
type textarea "down = hero.findNearestEnemy()"
click at [515, 146] on div "# Patrol the village entrances. # Build a "fire-trap" when you see an ogre. # D…" at bounding box center [579, 120] width 180 height 212
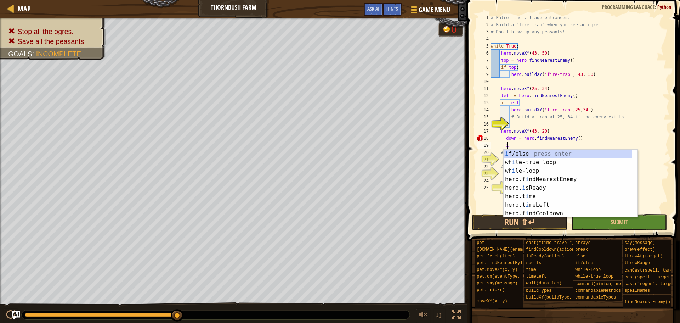
scroll to position [3, 1]
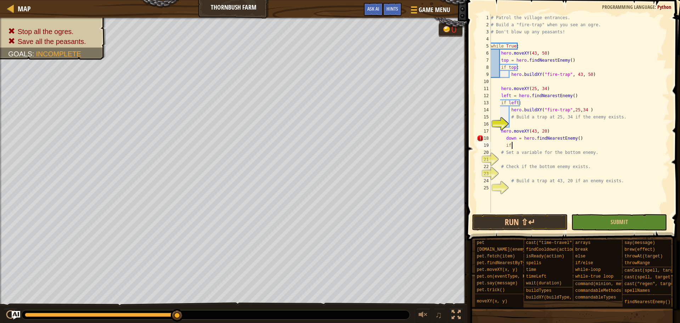
paste textarea "down"
type textarea "if down:"
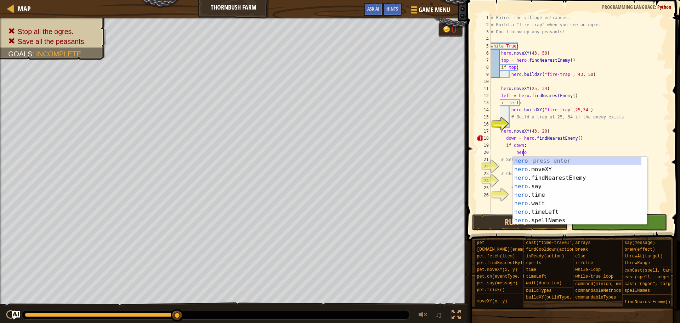
scroll to position [3, 2]
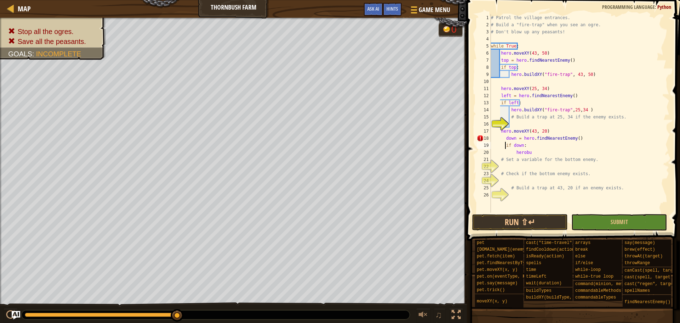
drag, startPoint x: 510, startPoint y: 112, endPoint x: 505, endPoint y: 147, distance: 35.8
click at [505, 147] on div "# Patrol the village entrances. # Build a "fire-trap" when you see an ogre. # D…" at bounding box center [579, 120] width 180 height 212
click at [527, 153] on div "# Patrol the village entrances. # Build a "fire-trap" when you see an ogre. # D…" at bounding box center [579, 120] width 180 height 212
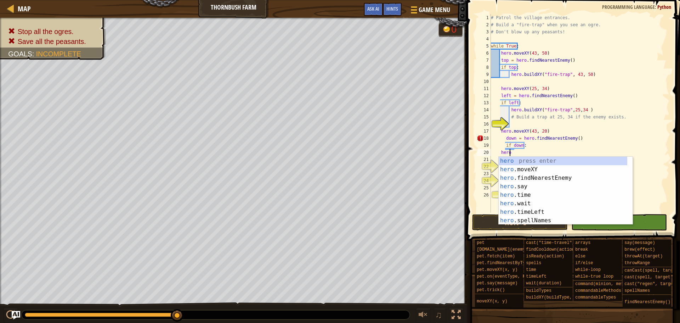
scroll to position [3, 1]
type textarea "h"
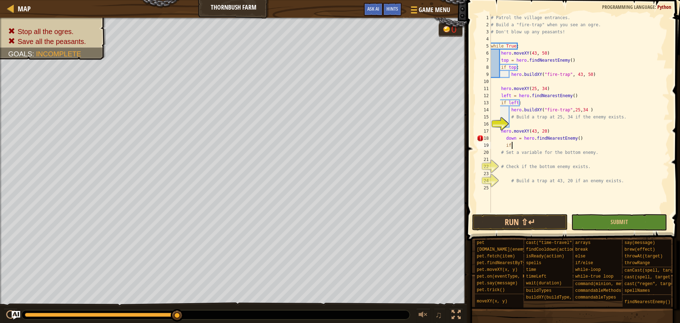
type textarea "i"
type textarea "if down: herob"
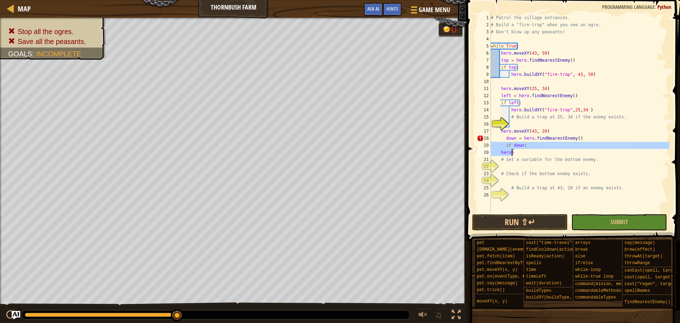
click at [513, 155] on div "# Patrol the village entrances. # Build a "fire-trap" when you see an ogre. # D…" at bounding box center [579, 113] width 180 height 198
type textarea "herob"
drag, startPoint x: 513, startPoint y: 155, endPoint x: 498, endPoint y: 153, distance: 15.1
click at [498, 153] on div "# Patrol the village entrances. # Build a "fire-trap" when you see an ogre. # D…" at bounding box center [579, 120] width 180 height 212
click at [504, 143] on div "# Patrol the village entrances. # Build a "fire-trap" when you see an ogre. # D…" at bounding box center [579, 120] width 180 height 212
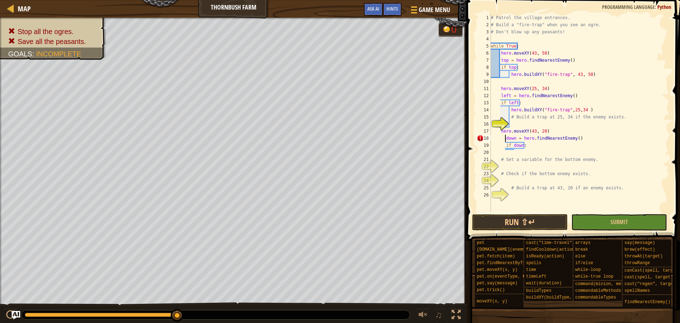
click at [506, 137] on div "# Patrol the village entrances. # Build a "fire-trap" when you see an ogre. # D…" at bounding box center [579, 120] width 180 height 212
type textarea "down = hero.findNearestEnemy()"
click at [519, 124] on div "# Patrol the village entrances. # Build a "fire-trap" when you see an ogre. # D…" at bounding box center [579, 120] width 180 height 212
click at [511, 117] on div "# Patrol the village entrances. # Build a "fire-trap" when you see an ogre. # D…" at bounding box center [579, 120] width 180 height 212
click at [510, 118] on div "# Patrol the village entrances. # Build a "fire-trap" when you see an ogre. # D…" at bounding box center [579, 120] width 180 height 212
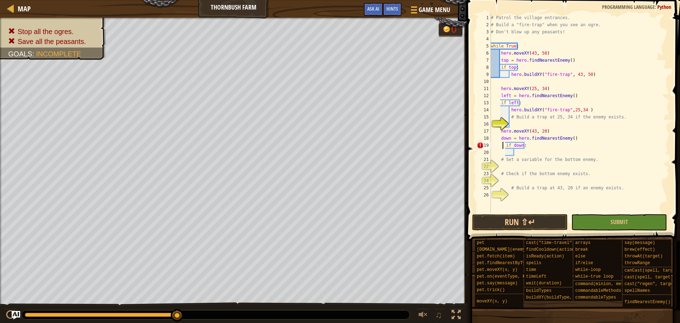
click at [503, 146] on div "# Patrol the village entrances. # Build a "fire-trap" when you see an ogre. # D…" at bounding box center [579, 120] width 180 height 212
click at [506, 163] on div "# Patrol the village entrances. # Build a "fire-trap" when you see an ogre. # D…" at bounding box center [579, 120] width 180 height 212
type textarea "# Set a variable for the bottom enemy."
click at [505, 155] on div "# Patrol the village entrances. # Build a "fire-trap" when you see an ogre. # D…" at bounding box center [579, 120] width 180 height 212
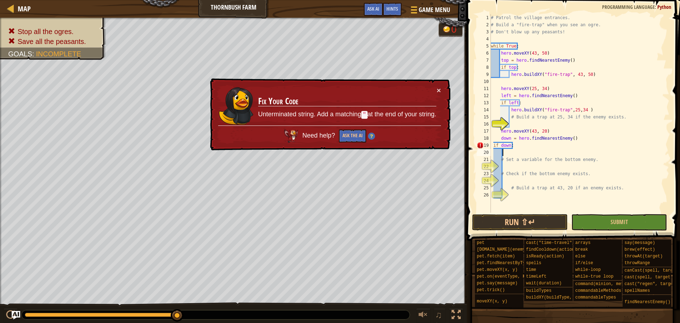
click at [491, 144] on div "# Patrol the village entrances. # Build a "fire-trap" when you see an ogre. # D…" at bounding box center [579, 120] width 180 height 212
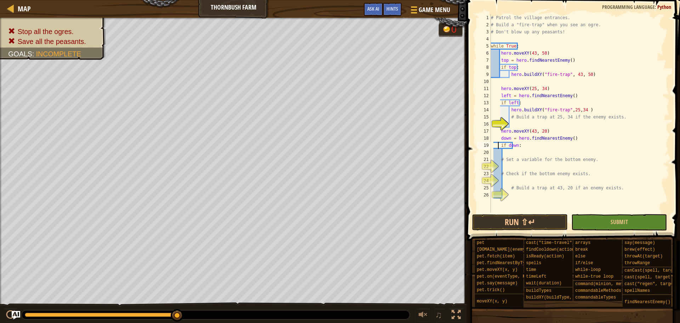
type textarea "if down:"
click at [508, 153] on div "# Patrol the village entrances. # Build a "fire-trap" when you see an ogre. # D…" at bounding box center [579, 120] width 180 height 212
click at [502, 152] on div "# Patrol the village entrances. # Build a "fire-trap" when you see an ogre. # D…" at bounding box center [579, 120] width 180 height 212
click at [509, 145] on div "# Patrol the village entrances. # Build a "fire-trap" when you see an ogre. # D…" at bounding box center [579, 120] width 180 height 212
type textarea "if down:"
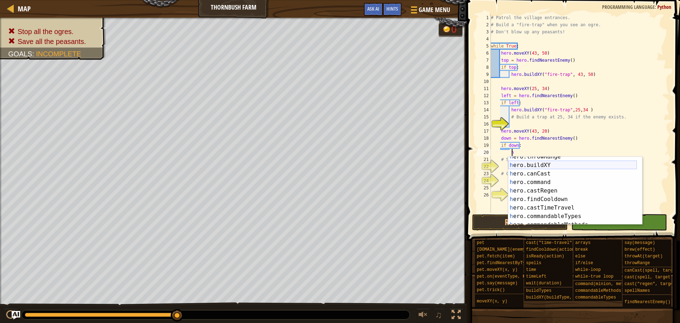
scroll to position [85, 0]
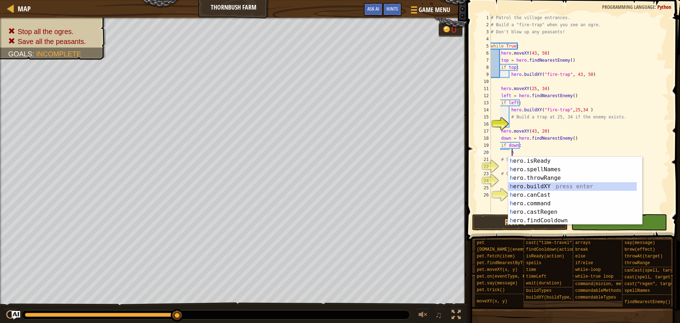
click at [522, 184] on div "h ero.isReady press enter h ero.spellNames press enter h ero.throwRange press e…" at bounding box center [572, 199] width 129 height 85
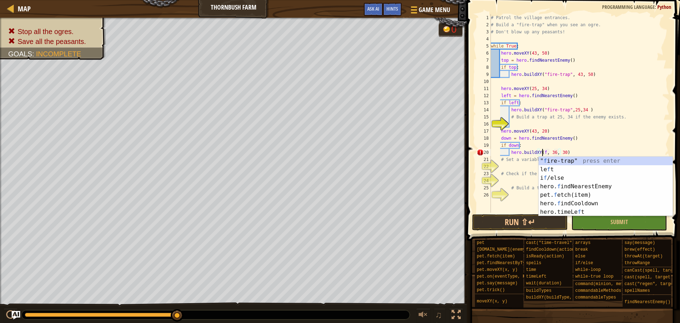
scroll to position [3, 4]
click at [544, 160] on div "" f ire-trap" press enter le f t press enter i f /else press enter hero. f indN…" at bounding box center [606, 195] width 134 height 76
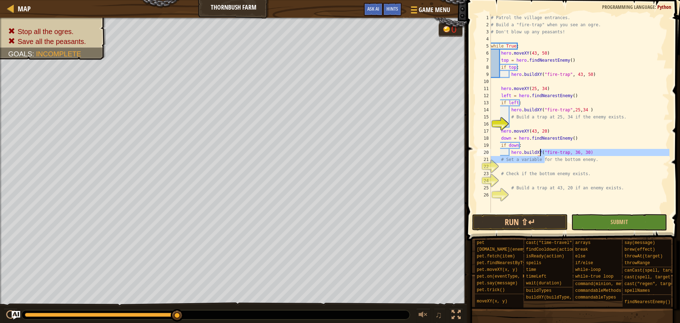
drag, startPoint x: 544, startPoint y: 160, endPoint x: 538, endPoint y: 153, distance: 8.6
click at [538, 153] on div "# Patrol the village entrances. # Build a "fire-trap" when you see an ogre. # D…" at bounding box center [579, 120] width 180 height 212
type textarea "hero.buildXY("fire-trap, 36, 30) # Set a variable for the bottom enemy."
click at [551, 163] on div "# Patrol the village entrances. # Build a "fire-trap" when you see an ogre. # D…" at bounding box center [579, 120] width 180 height 212
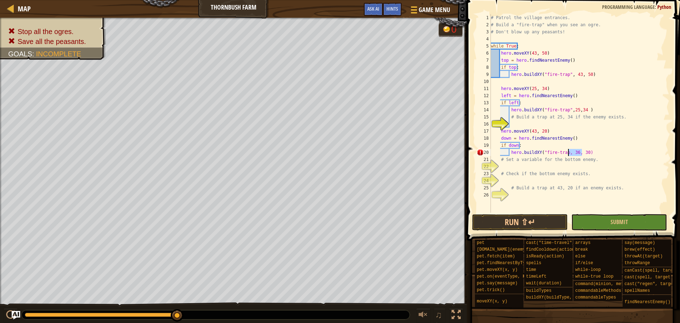
drag, startPoint x: 582, startPoint y: 152, endPoint x: 569, endPoint y: 155, distance: 13.8
click at [569, 155] on div "# Patrol the village entrances. # Build a "fire-trap" when you see an ogre. # D…" at bounding box center [579, 120] width 180 height 212
click at [583, 214] on span at bounding box center [574, 109] width 219 height 261
click at [584, 227] on button "Submit" at bounding box center [619, 222] width 96 height 16
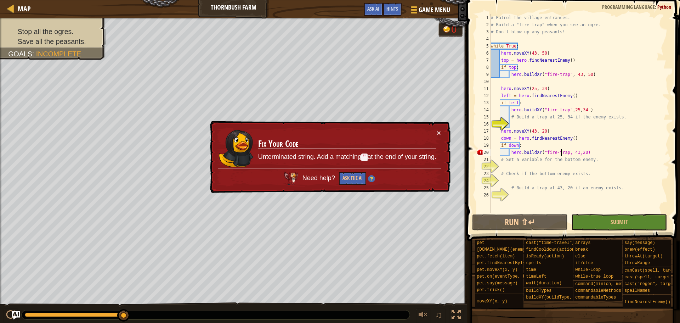
click at [562, 151] on div "# Patrol the village entrances. # Build a "fire-trap" when you see an ogre. # D…" at bounding box center [579, 120] width 180 height 212
click at [563, 151] on div "# Patrol the village entrances. # Build a "fire-trap" when you see an ogre. # D…" at bounding box center [579, 120] width 180 height 212
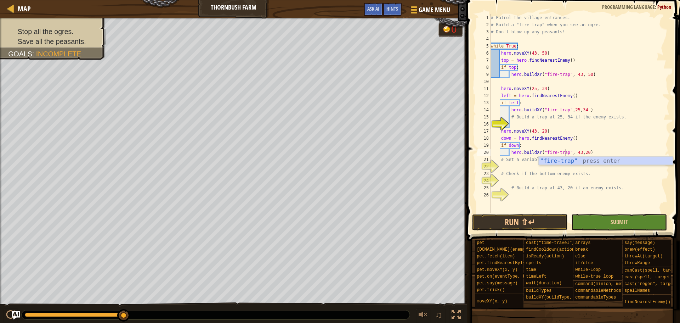
type textarea "hero.buildXY("fire-trap", 43,20)"
click at [592, 217] on button "Submit" at bounding box center [619, 222] width 96 height 16
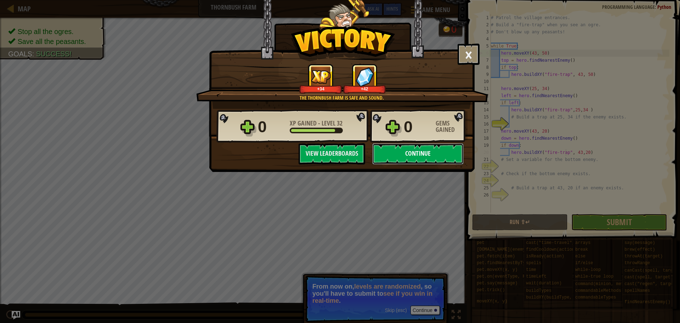
click at [417, 154] on button "Continue" at bounding box center [417, 153] width 91 height 21
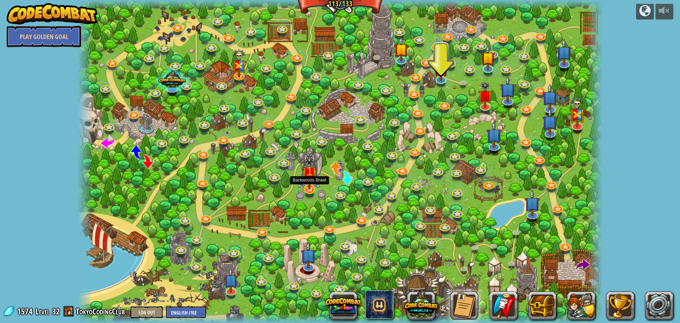
click at [311, 184] on img at bounding box center [309, 173] width 14 height 34
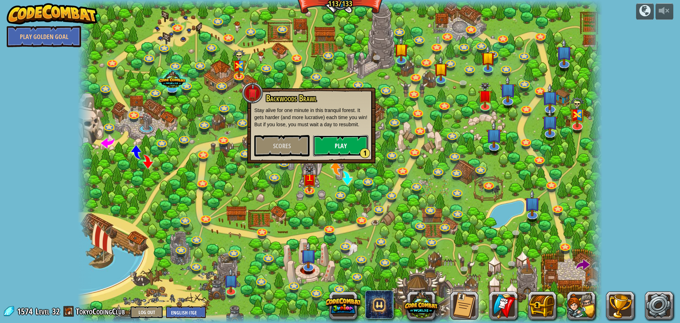
click at [351, 142] on button "Play 1" at bounding box center [340, 145] width 55 height 21
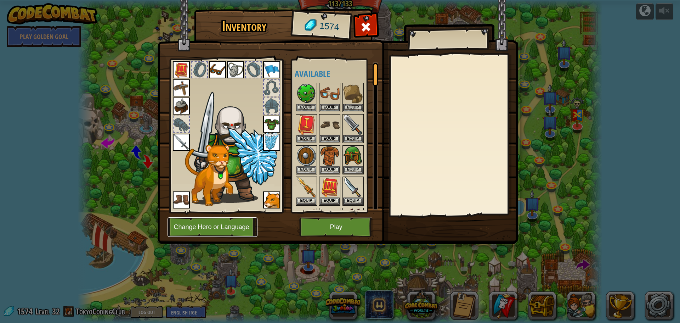
click at [181, 226] on button "Change Hero or Language" at bounding box center [212, 226] width 90 height 19
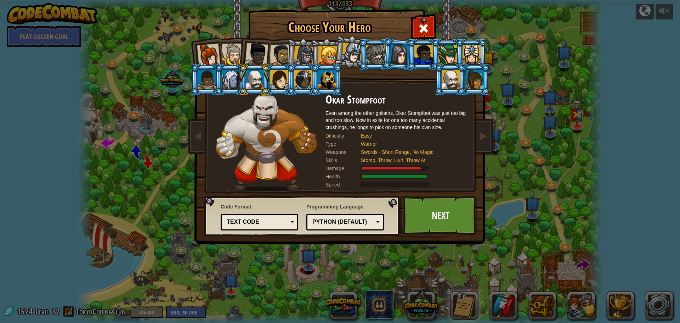
click at [230, 48] on div at bounding box center [233, 55] width 22 height 22
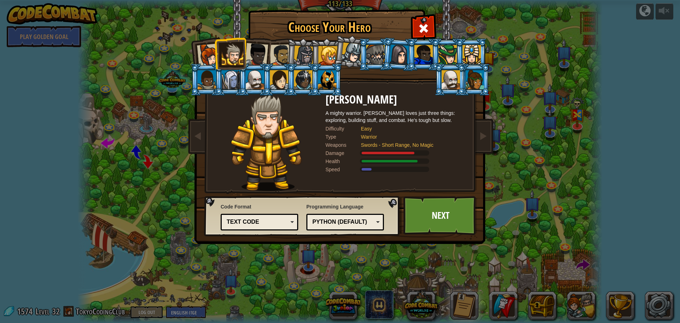
click at [321, 76] on div at bounding box center [327, 79] width 18 height 19
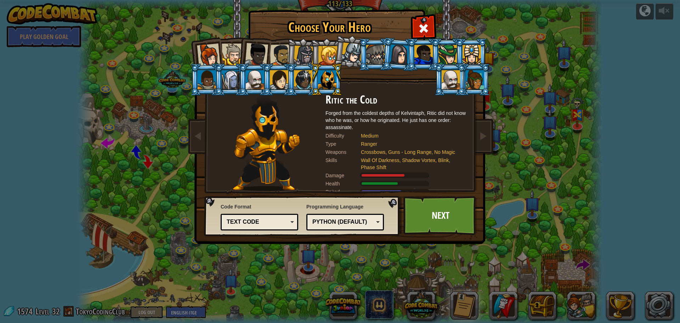
click at [403, 53] on div at bounding box center [400, 54] width 20 height 20
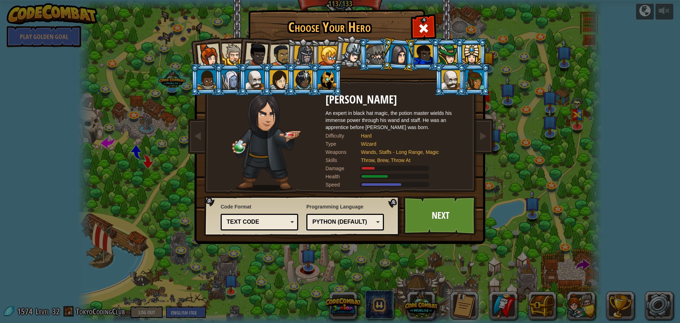
click at [329, 79] on div at bounding box center [327, 79] width 18 height 19
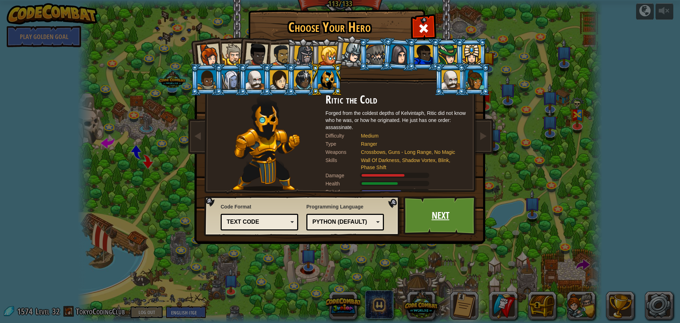
click at [426, 209] on link "Next" at bounding box center [440, 215] width 74 height 39
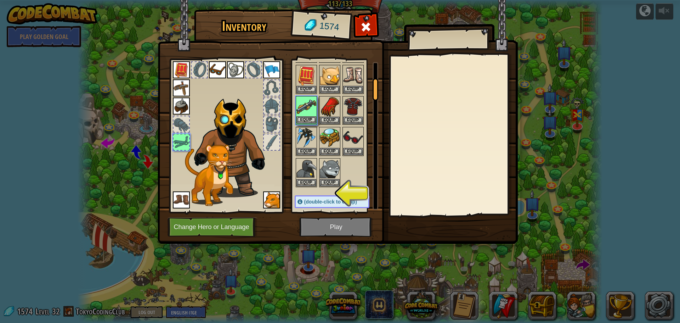
scroll to position [100, 0]
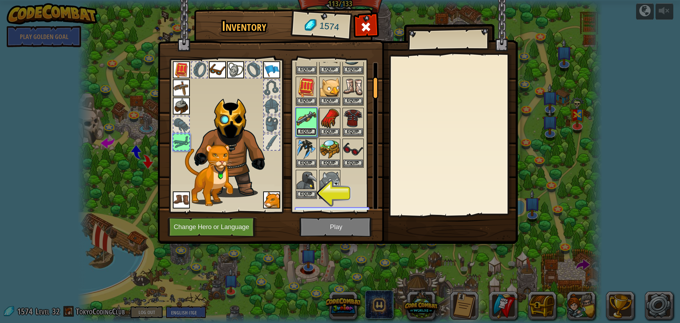
click at [309, 131] on button "Equip" at bounding box center [306, 131] width 20 height 7
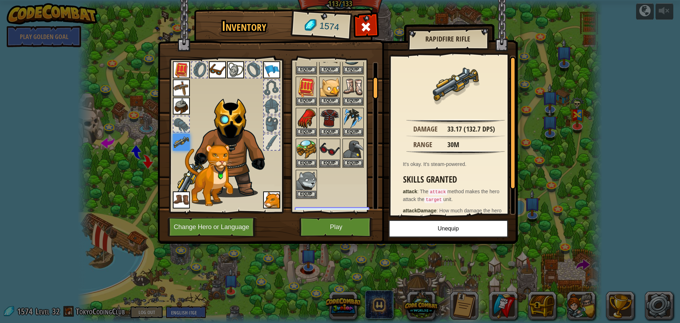
click at [184, 106] on img at bounding box center [181, 105] width 17 height 17
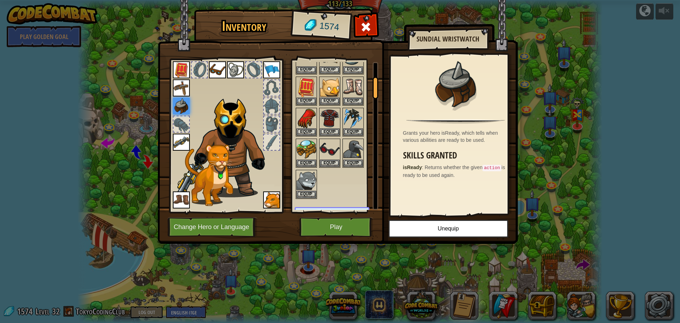
click at [264, 68] on img at bounding box center [271, 69] width 17 height 17
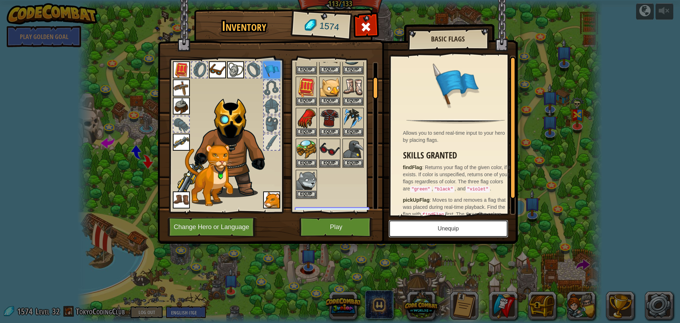
click at [468, 228] on button "Unequip" at bounding box center [448, 229] width 120 height 18
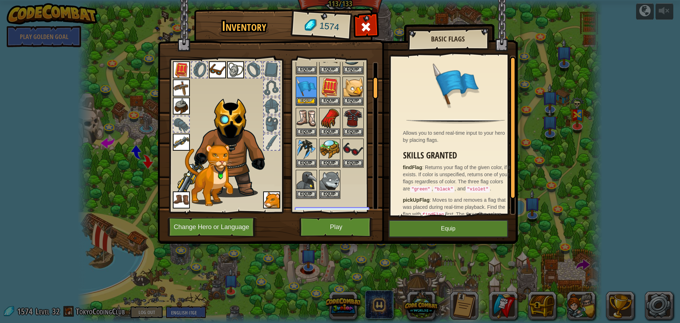
drag, startPoint x: 215, startPoint y: 67, endPoint x: 221, endPoint y: 68, distance: 5.8
click at [215, 67] on img at bounding box center [217, 69] width 17 height 17
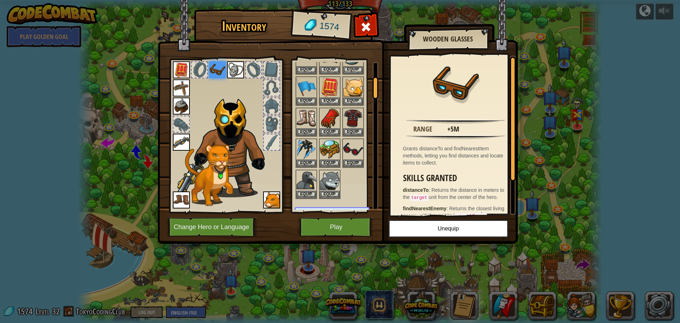
click at [270, 146] on div at bounding box center [272, 142] width 16 height 16
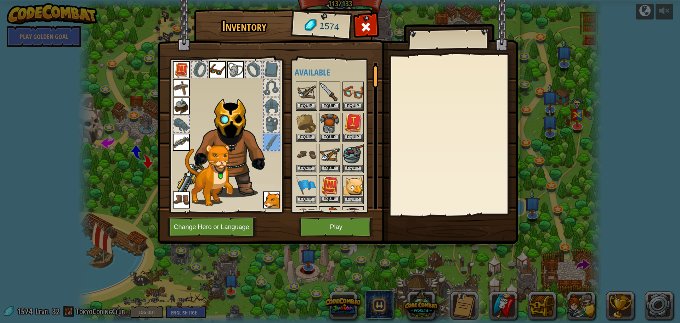
scroll to position [0, 0]
click at [332, 106] on button "Equip" at bounding box center [330, 106] width 20 height 7
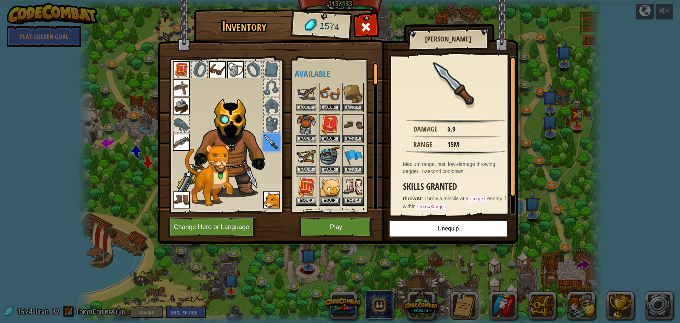
click at [270, 122] on div at bounding box center [272, 124] width 16 height 16
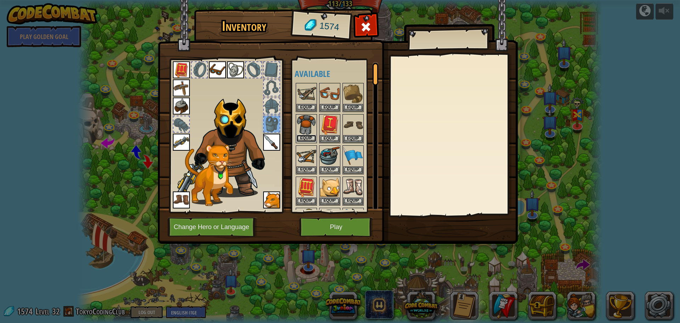
click at [305, 135] on button "Equip" at bounding box center [306, 138] width 20 height 7
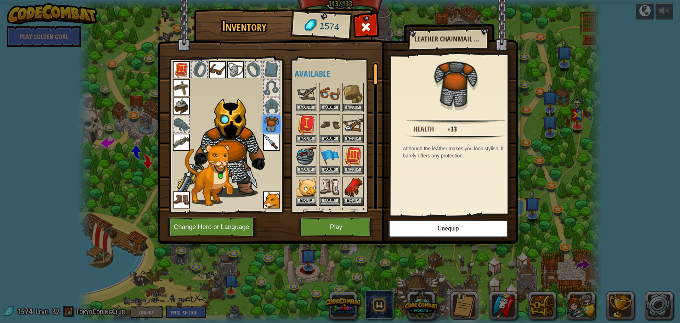
click at [331, 187] on img at bounding box center [330, 187] width 20 height 20
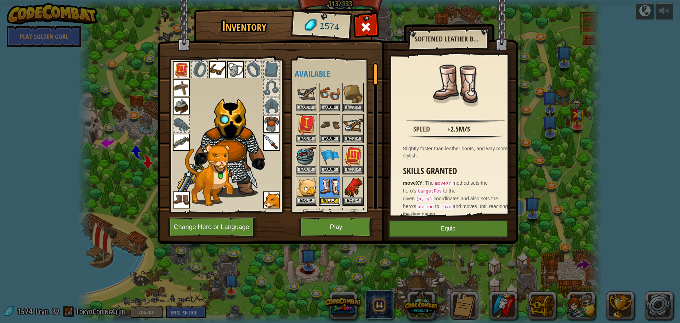
drag, startPoint x: 328, startPoint y: 197, endPoint x: 329, endPoint y: 190, distance: 7.5
click at [328, 191] on div "Equip" at bounding box center [329, 190] width 21 height 29
click at [331, 197] on div "Equip" at bounding box center [329, 190] width 21 height 29
click at [331, 199] on button "Equip" at bounding box center [330, 200] width 20 height 7
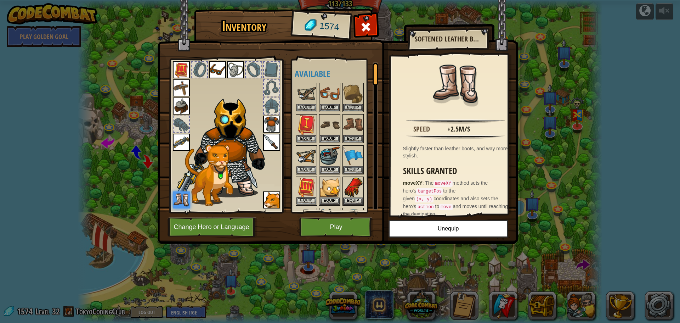
click at [299, 195] on img at bounding box center [306, 187] width 20 height 20
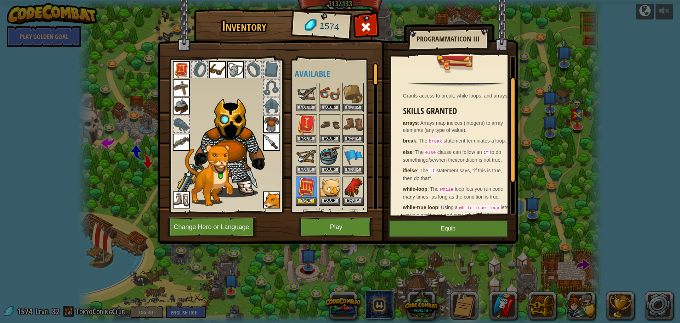
scroll to position [80, 0]
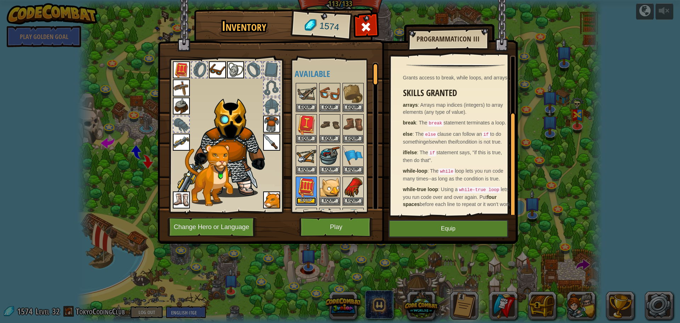
click at [308, 198] on button "Equip" at bounding box center [306, 200] width 20 height 7
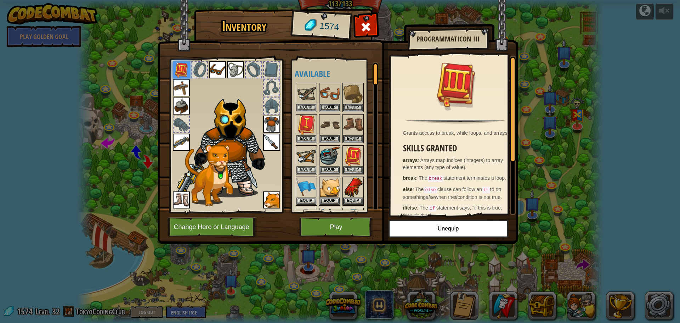
click at [197, 74] on div at bounding box center [200, 70] width 16 height 16
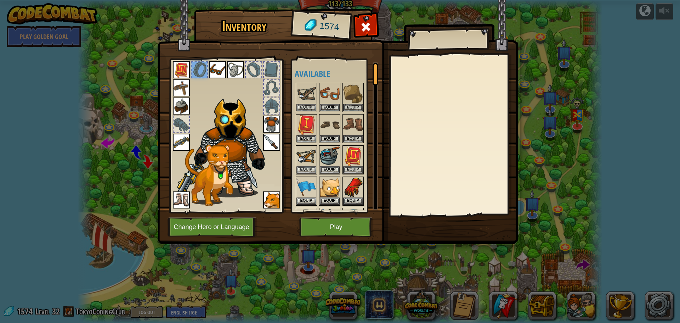
click at [240, 72] on img at bounding box center [235, 69] width 17 height 17
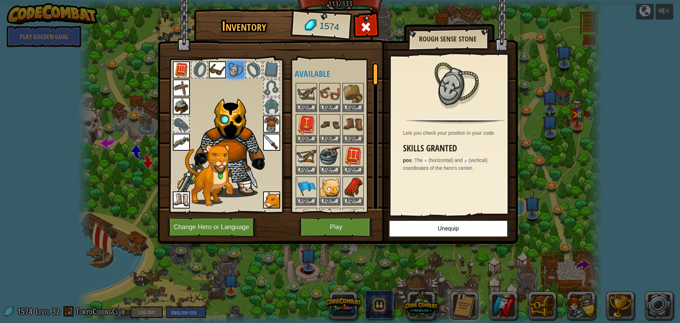
click at [219, 70] on img at bounding box center [217, 69] width 17 height 17
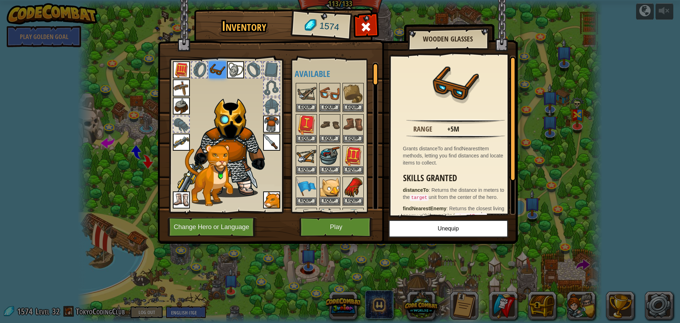
drag, startPoint x: 460, startPoint y: 124, endPoint x: 459, endPoint y: 128, distance: 3.8
click at [459, 127] on div "Range +5m" at bounding box center [455, 128] width 123 height 8
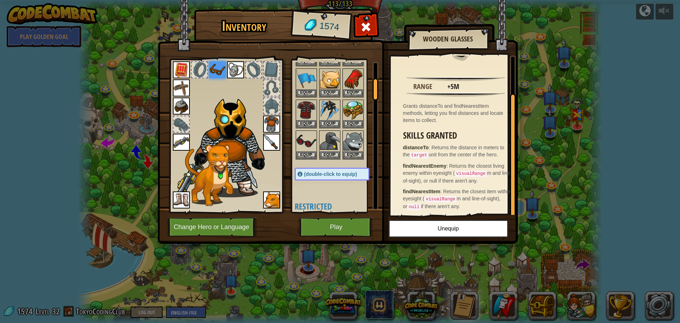
scroll to position [106, 0]
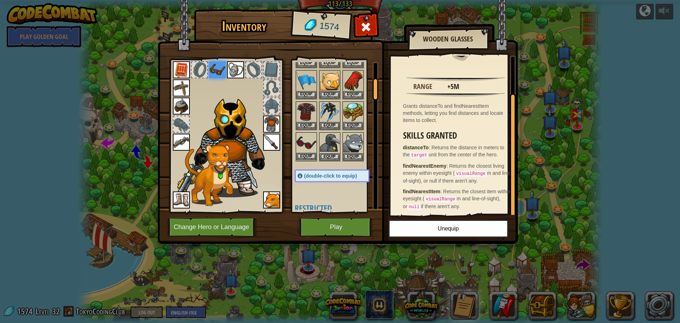
click at [312, 140] on img at bounding box center [306, 143] width 20 height 20
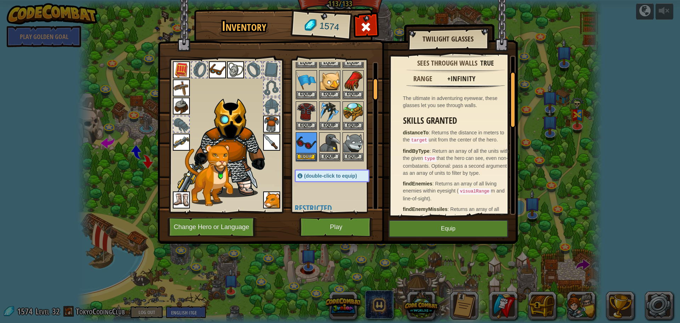
scroll to position [43, 0]
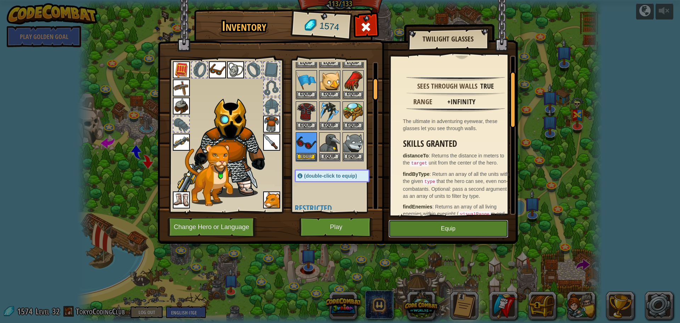
click at [430, 226] on button "Equip" at bounding box center [448, 229] width 120 height 18
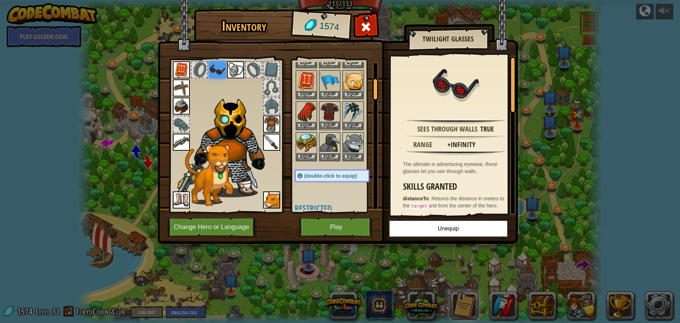
click at [333, 109] on img at bounding box center [330, 112] width 20 height 20
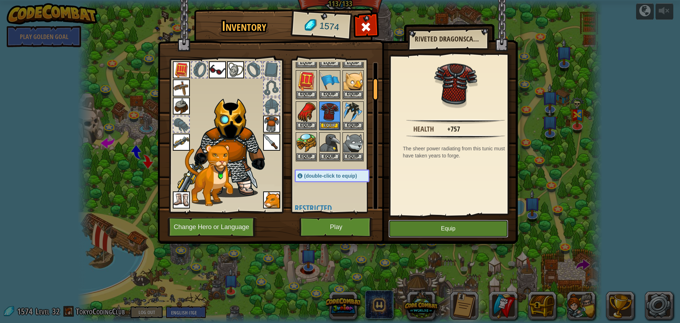
click at [454, 226] on button "Equip" at bounding box center [448, 229] width 120 height 18
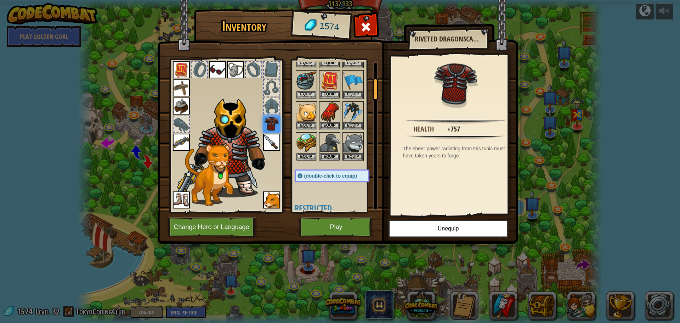
click at [450, 170] on div "Inventory 1574 Available Equip Equip Equip Equip Equip Equip Equip Equip Equip …" at bounding box center [340, 128] width 360 height 234
click at [351, 112] on img at bounding box center [353, 112] width 20 height 20
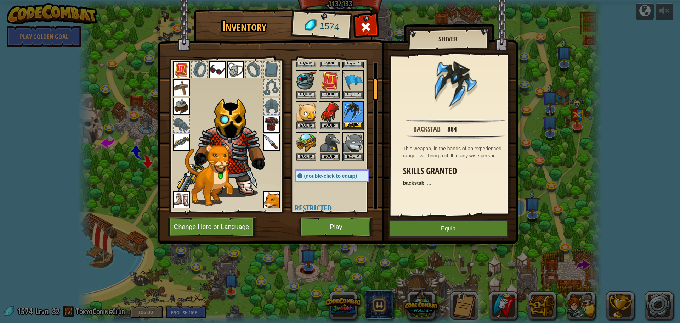
click at [351, 112] on img at bounding box center [353, 112] width 20 height 20
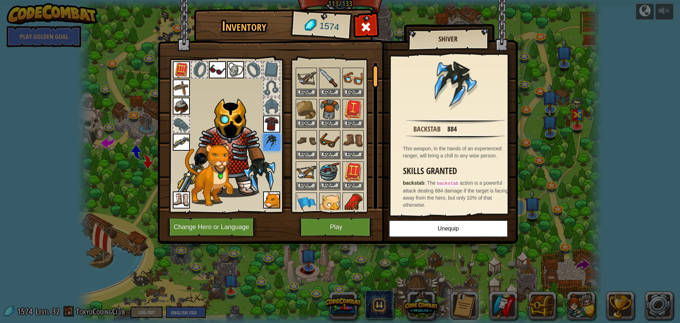
scroll to position [0, 0]
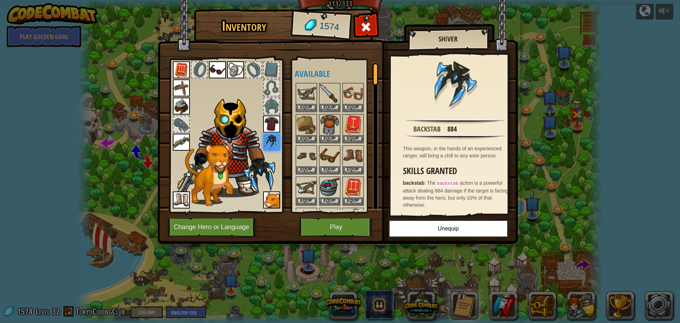
click at [269, 108] on div at bounding box center [272, 106] width 16 height 16
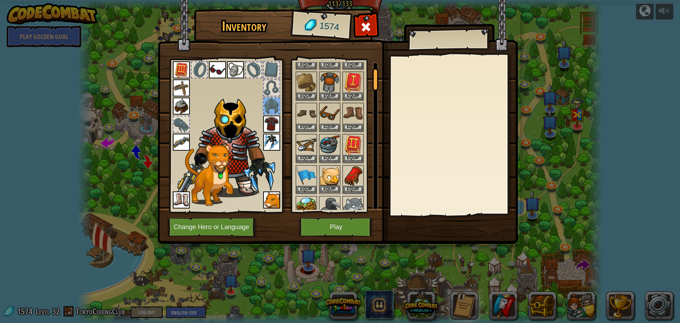
scroll to position [59, 0]
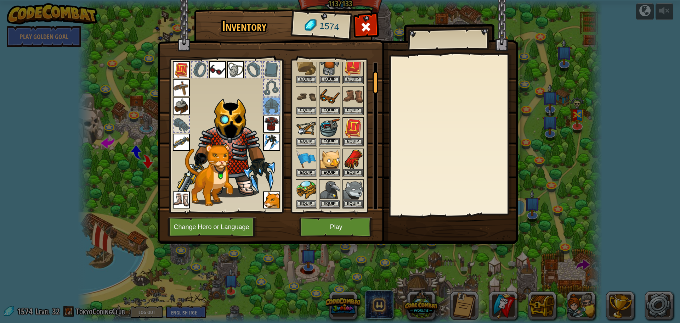
click at [333, 132] on img at bounding box center [330, 128] width 20 height 20
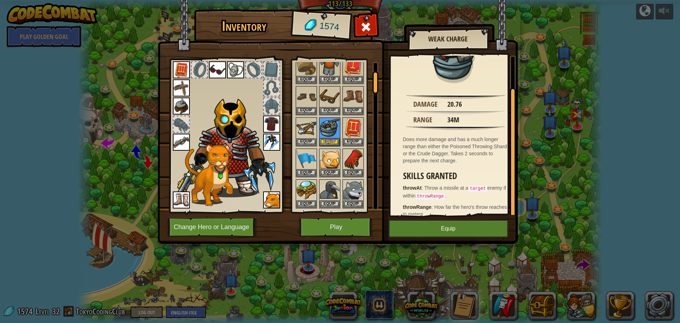
scroll to position [33, 0]
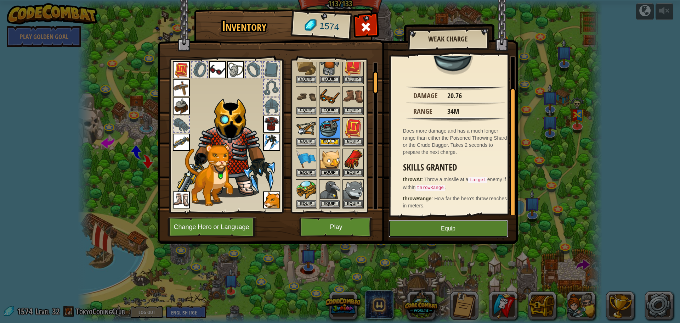
click at [464, 229] on button "Equip" at bounding box center [448, 229] width 120 height 18
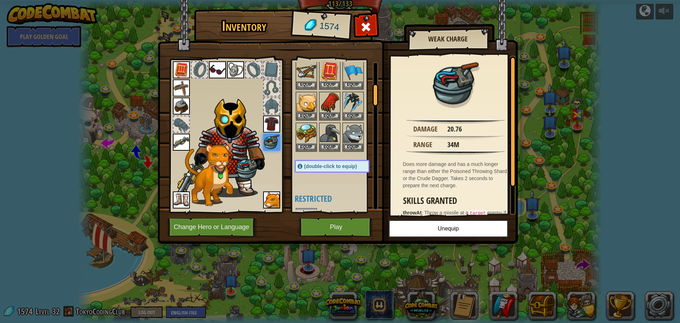
scroll to position [106, 0]
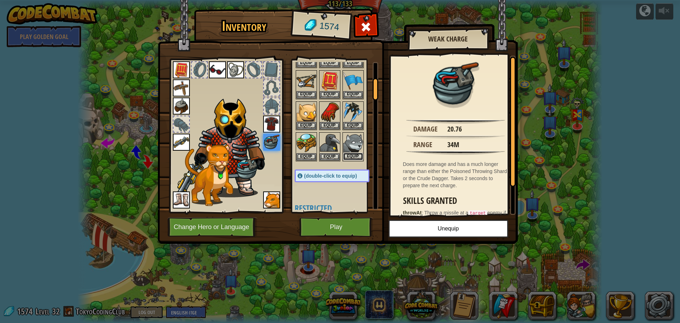
click at [349, 153] on button "Equip" at bounding box center [353, 156] width 20 height 7
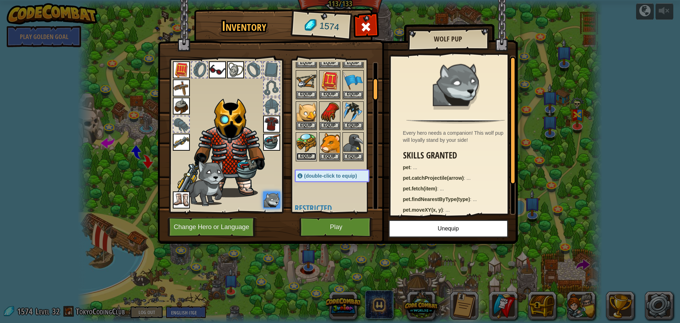
click at [306, 155] on button "Equip" at bounding box center [306, 156] width 20 height 7
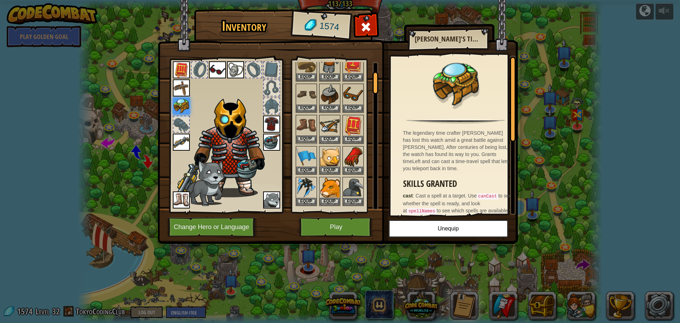
scroll to position [83, 0]
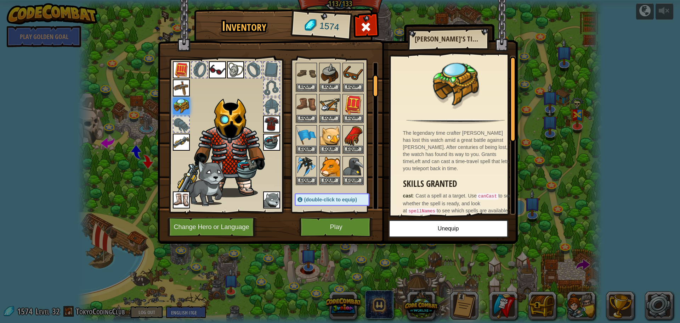
click at [272, 61] on div at bounding box center [225, 133] width 117 height 159
click at [272, 69] on div at bounding box center [272, 70] width 16 height 16
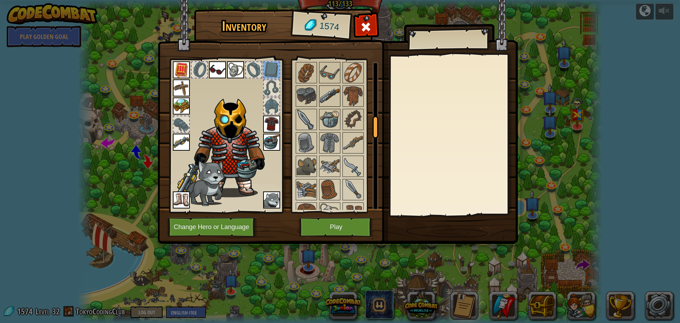
scroll to position [401, 0]
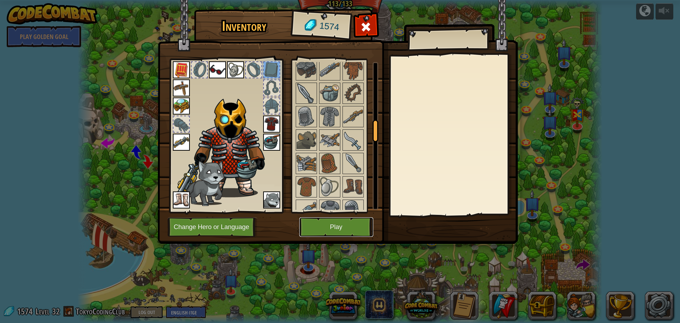
click at [352, 223] on button "Play" at bounding box center [336, 226] width 74 height 19
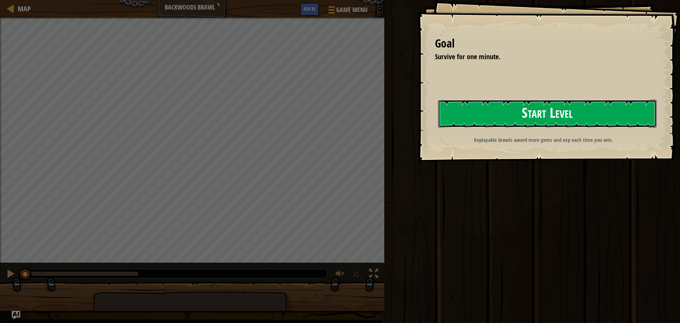
click at [466, 114] on button "Start Level" at bounding box center [547, 114] width 218 height 28
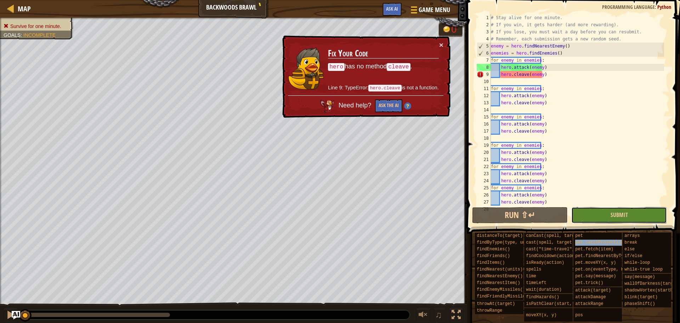
click at [590, 214] on button "Submit" at bounding box center [619, 215] width 96 height 16
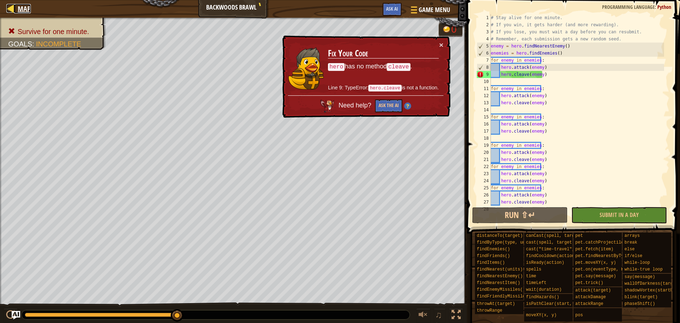
click at [28, 10] on span "Map" at bounding box center [24, 9] width 13 height 10
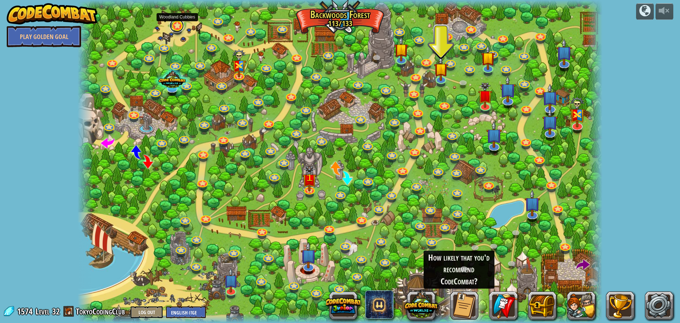
click at [177, 25] on link at bounding box center [177, 25] width 14 height 14
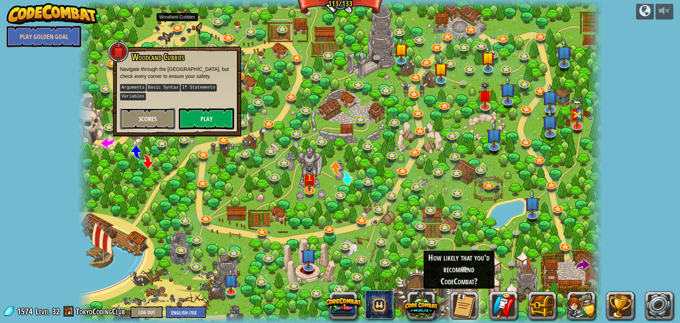
click at [149, 112] on button "Scores" at bounding box center [147, 118] width 55 height 21
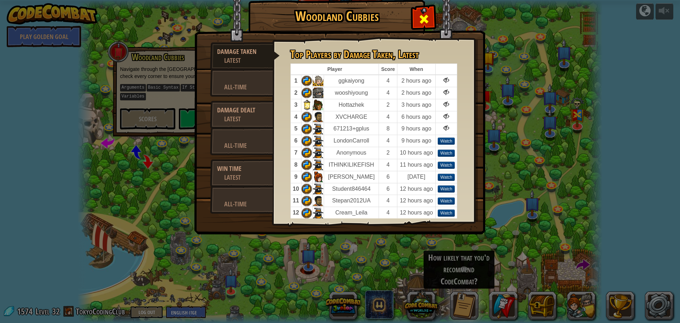
click at [426, 22] on span at bounding box center [423, 18] width 11 height 11
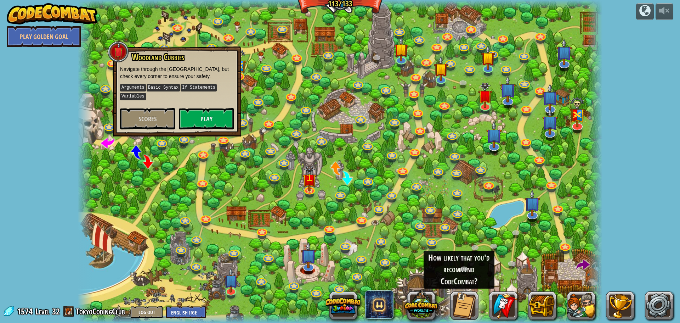
drag, startPoint x: 70, startPoint y: 63, endPoint x: 71, endPoint y: 59, distance: 4.0
click at [71, 60] on div "powered by Play Golden Goal Backwoods Ambush (practice) Conditionally ambush so…" at bounding box center [340, 161] width 680 height 323
click at [125, 52] on div at bounding box center [118, 51] width 21 height 21
click at [117, 52] on div at bounding box center [118, 51] width 21 height 21
click at [161, 67] on p "Navigate through the [GEOGRAPHIC_DATA], but check every corner to ensure your s…" at bounding box center [177, 73] width 114 height 14
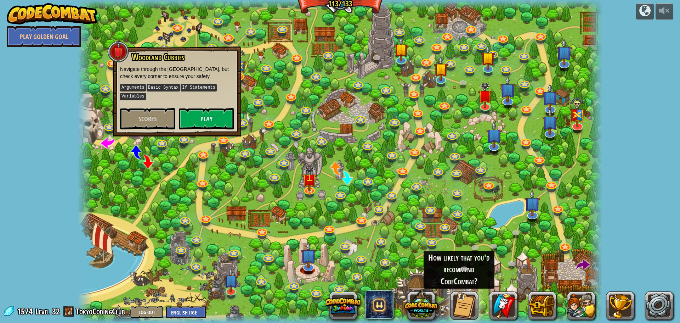
click at [201, 83] on div "Woodland Cubbies Navigate through the [GEOGRAPHIC_DATA], but check every corner…" at bounding box center [177, 90] width 114 height 77
click at [236, 106] on div "Woodland Cubbies Navigate through the [GEOGRAPHIC_DATA], but check every corner…" at bounding box center [177, 91] width 128 height 90
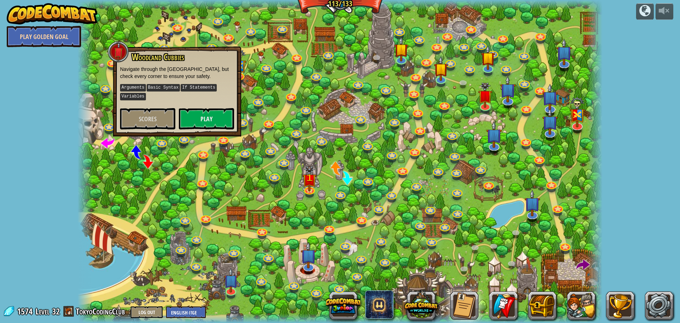
click at [65, 41] on link "Play Golden Goal" at bounding box center [44, 36] width 74 height 21
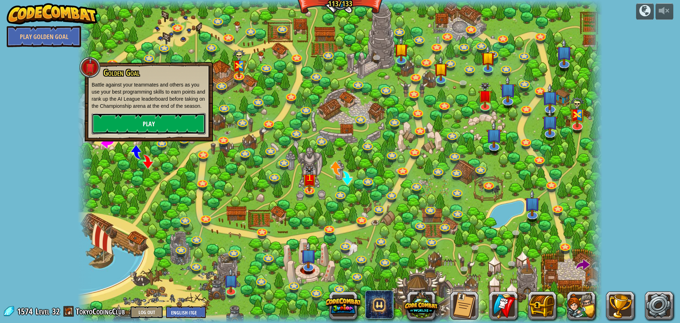
click at [159, 127] on link "Play" at bounding box center [149, 123] width 114 height 21
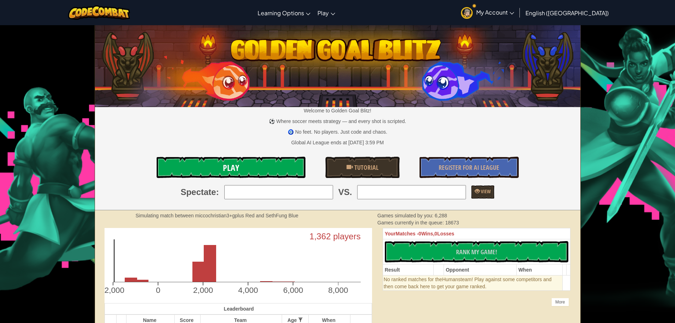
click at [285, 158] on link "Play" at bounding box center [231, 167] width 149 height 21
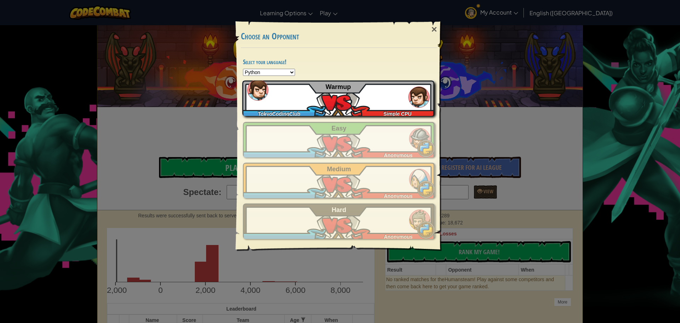
click at [334, 112] on div "TokyoCodingClub Simple CPU Warmup" at bounding box center [338, 97] width 192 height 35
